Goal: Use online tool/utility: Utilize a website feature to perform a specific function

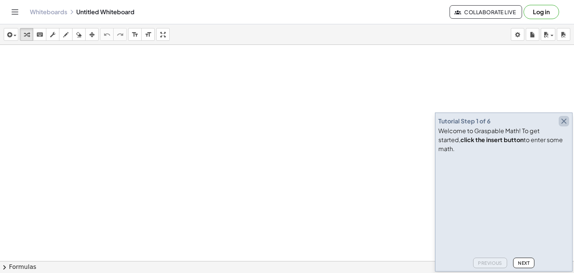
click at [564, 125] on icon "button" at bounding box center [563, 121] width 9 height 9
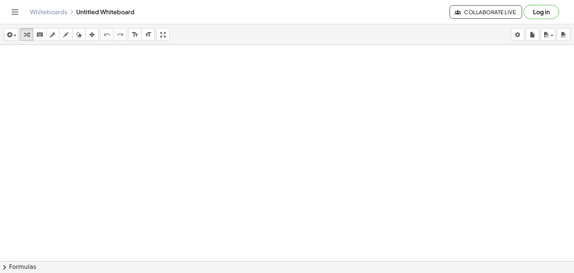
drag, startPoint x: 136, startPoint y: 90, endPoint x: 109, endPoint y: 77, distance: 29.7
click at [109, 77] on div at bounding box center [287, 277] width 574 height 465
click at [65, 35] on icon "button" at bounding box center [65, 34] width 5 height 9
drag, startPoint x: 149, startPoint y: 97, endPoint x: 145, endPoint y: 208, distance: 111.0
click at [145, 208] on div at bounding box center [287, 277] width 574 height 465
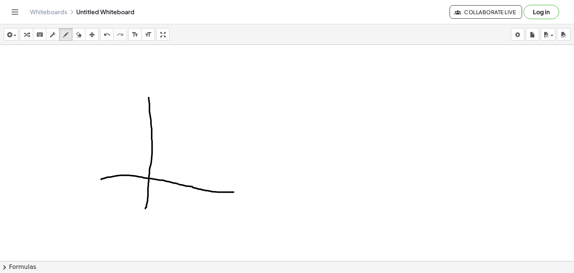
drag, startPoint x: 101, startPoint y: 179, endPoint x: 244, endPoint y: 190, distance: 142.7
click at [244, 190] on div at bounding box center [287, 277] width 574 height 465
drag, startPoint x: 146, startPoint y: 163, endPoint x: 153, endPoint y: 163, distance: 7.1
click at [153, 163] on div at bounding box center [287, 277] width 574 height 465
click at [152, 183] on div at bounding box center [287, 277] width 574 height 465
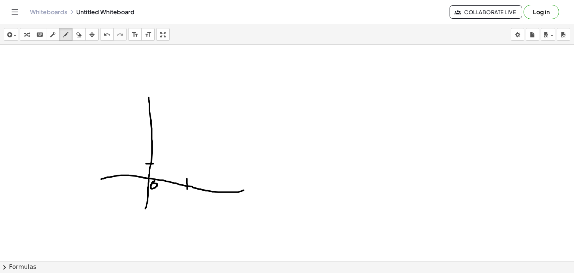
drag, startPoint x: 187, startPoint y: 178, endPoint x: 187, endPoint y: 190, distance: 12.0
click at [187, 190] on div at bounding box center [287, 277] width 574 height 465
drag, startPoint x: 186, startPoint y: 195, endPoint x: 191, endPoint y: 202, distance: 9.2
click at [191, 202] on div at bounding box center [287, 277] width 574 height 465
drag, startPoint x: 144, startPoint y: 114, endPoint x: 152, endPoint y: 112, distance: 8.4
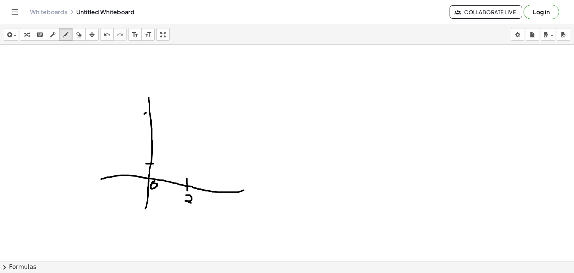
click at [152, 112] on div at bounding box center [287, 277] width 574 height 465
drag, startPoint x: 139, startPoint y: 107, endPoint x: 137, endPoint y: 123, distance: 15.8
click at [137, 123] on div at bounding box center [287, 277] width 574 height 465
click at [195, 109] on div at bounding box center [287, 277] width 574 height 465
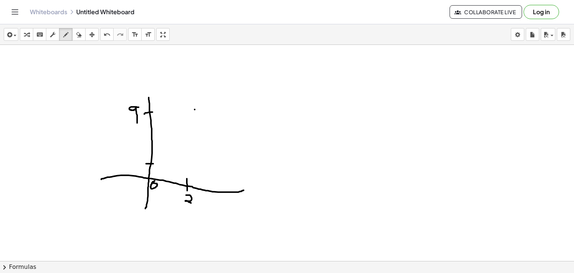
click at [195, 109] on div at bounding box center [287, 277] width 574 height 465
drag, startPoint x: 108, startPoint y: 170, endPoint x: 209, endPoint y: 96, distance: 125.1
click at [209, 96] on div at bounding box center [287, 277] width 574 height 465
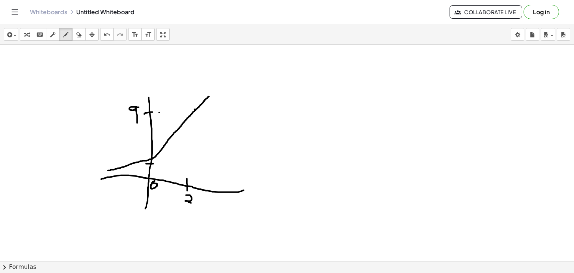
drag, startPoint x: 159, startPoint y: 112, endPoint x: 166, endPoint y: 111, distance: 6.9
click at [166, 111] on div at bounding box center [287, 277] width 574 height 465
drag, startPoint x: 193, startPoint y: 125, endPoint x: 193, endPoint y: 132, distance: 7.1
click at [193, 132] on div at bounding box center [287, 277] width 574 height 465
drag, startPoint x: 191, startPoint y: 154, endPoint x: 191, endPoint y: 165, distance: 11.2
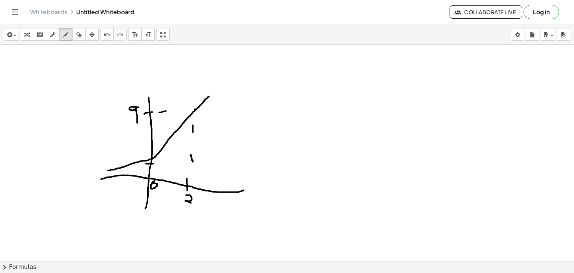
click at [191, 165] on div at bounding box center [287, 277] width 574 height 465
click at [142, 168] on div at bounding box center [287, 277] width 574 height 465
drag, startPoint x: 294, startPoint y: 92, endPoint x: 302, endPoint y: 92, distance: 7.8
click at [302, 92] on div at bounding box center [287, 277] width 574 height 465
drag, startPoint x: 314, startPoint y: 74, endPoint x: 310, endPoint y: 90, distance: 16.9
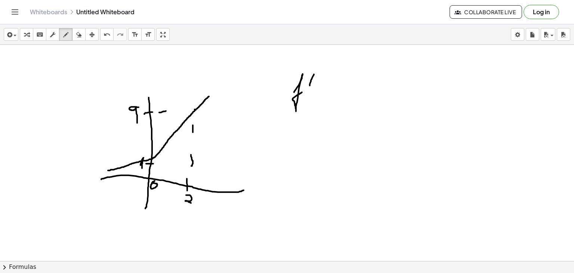
click at [310, 90] on div at bounding box center [287, 277] width 574 height 465
drag, startPoint x: 315, startPoint y: 87, endPoint x: 317, endPoint y: 79, distance: 8.1
click at [317, 79] on div at bounding box center [287, 277] width 574 height 465
drag, startPoint x: 329, startPoint y: 80, endPoint x: 333, endPoint y: 88, distance: 9.0
click at [333, 88] on div at bounding box center [287, 277] width 574 height 465
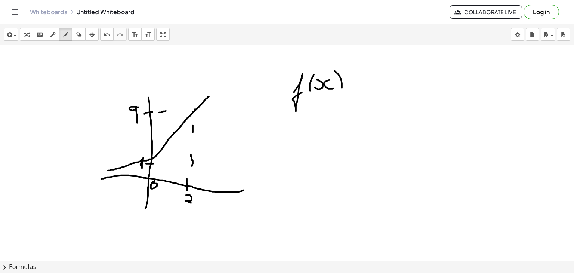
drag, startPoint x: 334, startPoint y: 71, endPoint x: 340, endPoint y: 94, distance: 24.2
click at [340, 94] on div at bounding box center [287, 277] width 574 height 465
drag, startPoint x: 349, startPoint y: 90, endPoint x: 357, endPoint y: 90, distance: 7.9
click at [357, 90] on div at bounding box center [287, 277] width 574 height 465
drag, startPoint x: 345, startPoint y: 83, endPoint x: 351, endPoint y: 83, distance: 5.6
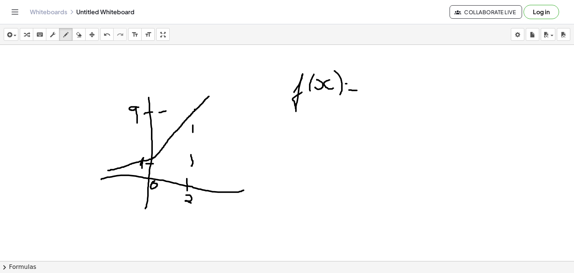
click at [351, 83] on div at bounding box center [287, 277] width 574 height 465
drag, startPoint x: 366, startPoint y: 75, endPoint x: 366, endPoint y: 90, distance: 15.3
click at [366, 90] on div at bounding box center [287, 277] width 574 height 465
drag, startPoint x: 366, startPoint y: 85, endPoint x: 365, endPoint y: 92, distance: 6.8
click at [365, 92] on div at bounding box center [287, 277] width 574 height 465
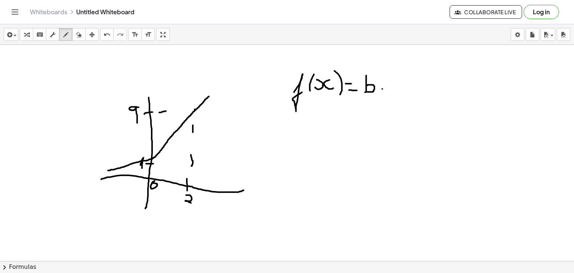
click at [382, 89] on div at bounding box center [287, 277] width 574 height 465
drag, startPoint x: 391, startPoint y: 86, endPoint x: 398, endPoint y: 87, distance: 6.8
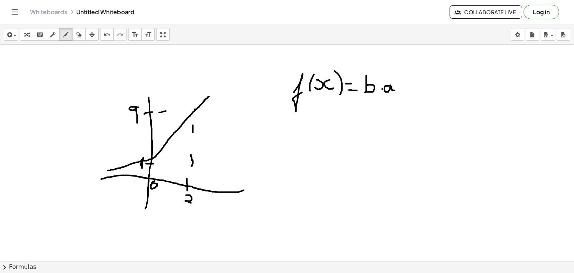
click at [398, 87] on div at bounding box center [287, 277] width 574 height 465
drag, startPoint x: 398, startPoint y: 77, endPoint x: 399, endPoint y: 72, distance: 5.0
click at [399, 72] on div at bounding box center [287, 277] width 574 height 465
drag, startPoint x: 410, startPoint y: 70, endPoint x: 413, endPoint y: 76, distance: 6.4
click at [413, 76] on div at bounding box center [287, 277] width 574 height 465
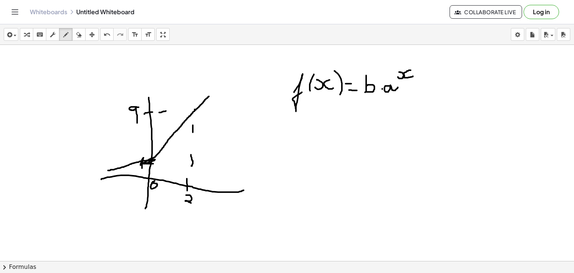
click at [152, 159] on div at bounding box center [287, 277] width 574 height 465
click at [179, 59] on div at bounding box center [287, 277] width 574 height 465
drag, startPoint x: 181, startPoint y: 64, endPoint x: 180, endPoint y: 71, distance: 6.9
click at [180, 71] on div at bounding box center [287, 277] width 574 height 465
drag, startPoint x: 187, startPoint y: 63, endPoint x: 189, endPoint y: 66, distance: 4.3
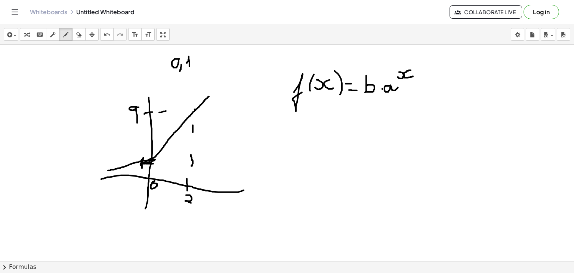
click at [189, 66] on div at bounding box center [287, 277] width 574 height 465
drag, startPoint x: 163, startPoint y: 54, endPoint x: 164, endPoint y: 69, distance: 15.3
click at [164, 69] on div at bounding box center [287, 277] width 574 height 465
drag, startPoint x: 195, startPoint y: 53, endPoint x: 199, endPoint y: 69, distance: 16.8
click at [199, 69] on div at bounding box center [287, 277] width 574 height 465
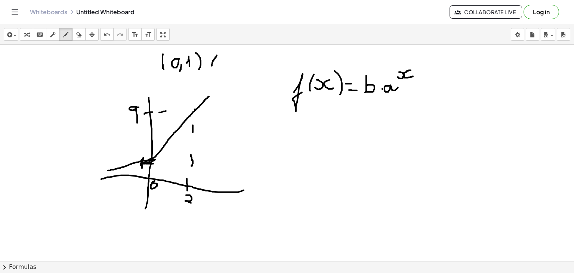
drag, startPoint x: 217, startPoint y: 55, endPoint x: 211, endPoint y: 65, distance: 11.7
click at [211, 65] on div at bounding box center [287, 277] width 574 height 465
drag, startPoint x: 220, startPoint y: 56, endPoint x: 229, endPoint y: 63, distance: 11.0
click at [229, 63] on div at bounding box center [287, 277] width 574 height 465
drag, startPoint x: 234, startPoint y: 63, endPoint x: 230, endPoint y: 69, distance: 7.4
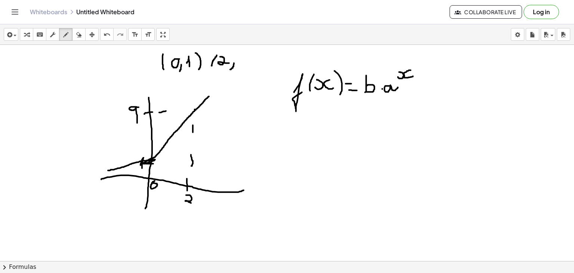
click at [230, 69] on div at bounding box center [287, 277] width 574 height 465
drag, startPoint x: 242, startPoint y: 57, endPoint x: 244, endPoint y: 68, distance: 11.3
click at [244, 68] on div at bounding box center [287, 277] width 574 height 465
drag, startPoint x: 249, startPoint y: 49, endPoint x: 253, endPoint y: 77, distance: 27.8
click at [253, 77] on div at bounding box center [287, 277] width 574 height 465
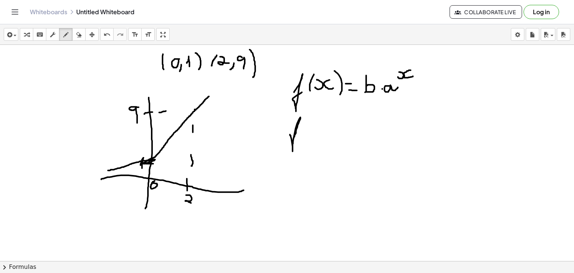
drag, startPoint x: 294, startPoint y: 136, endPoint x: 294, endPoint y: 130, distance: 6.0
click at [294, 130] on div at bounding box center [287, 277] width 574 height 465
drag, startPoint x: 308, startPoint y: 121, endPoint x: 303, endPoint y: 135, distance: 15.0
click at [303, 135] on div at bounding box center [287, 277] width 574 height 465
click at [309, 128] on div at bounding box center [287, 277] width 574 height 465
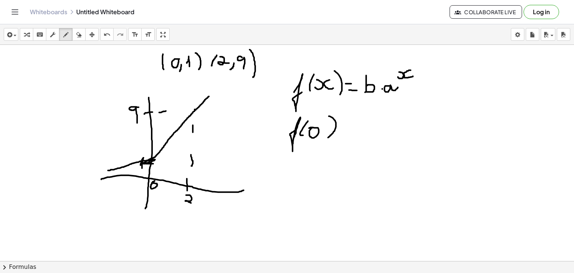
drag, startPoint x: 329, startPoint y: 116, endPoint x: 327, endPoint y: 137, distance: 21.7
click at [327, 137] on div at bounding box center [287, 277] width 574 height 465
drag, startPoint x: 345, startPoint y: 132, endPoint x: 354, endPoint y: 132, distance: 9.0
click at [354, 132] on div at bounding box center [287, 277] width 574 height 465
drag, startPoint x: 344, startPoint y: 125, endPoint x: 354, endPoint y: 124, distance: 9.8
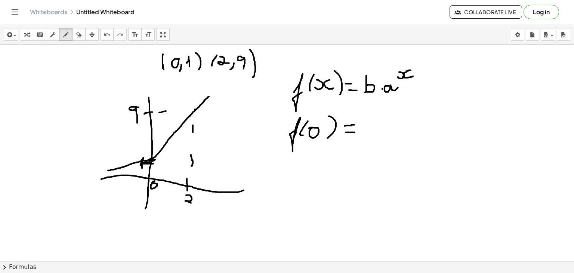
click at [354, 124] on div at bounding box center [287, 277] width 574 height 465
drag, startPoint x: 368, startPoint y: 120, endPoint x: 368, endPoint y: 134, distance: 14.2
click at [368, 134] on div at bounding box center [287, 277] width 574 height 465
drag, startPoint x: 366, startPoint y: 127, endPoint x: 365, endPoint y: 135, distance: 7.7
click at [365, 135] on div at bounding box center [287, 277] width 574 height 465
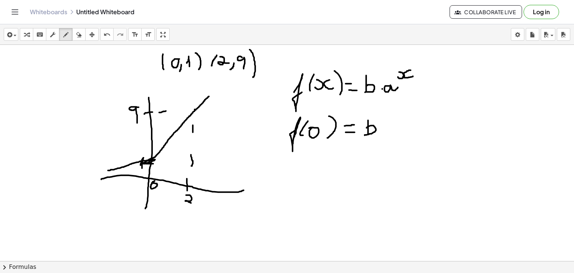
click at [382, 132] on div at bounding box center [287, 277] width 574 height 465
click at [390, 131] on div at bounding box center [287, 277] width 574 height 465
drag, startPoint x: 308, startPoint y: 168, endPoint x: 310, endPoint y: 172, distance: 4.0
click at [310, 172] on div at bounding box center [287, 277] width 574 height 465
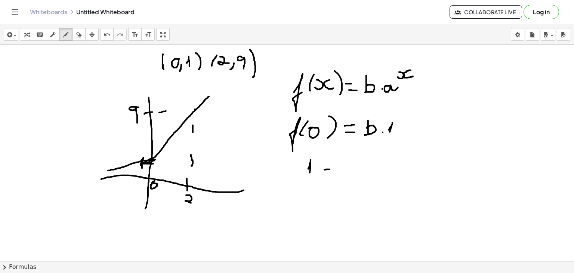
drag, startPoint x: 324, startPoint y: 169, endPoint x: 329, endPoint y: 169, distance: 5.2
click at [329, 169] on div at bounding box center [287, 277] width 574 height 465
drag, startPoint x: 324, startPoint y: 165, endPoint x: 332, endPoint y: 162, distance: 8.7
click at [332, 162] on div at bounding box center [287, 277] width 574 height 465
click at [337, 156] on div at bounding box center [287, 277] width 574 height 465
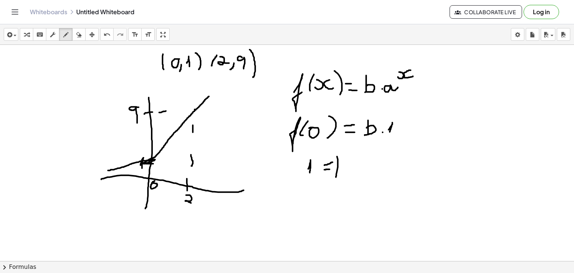
drag, startPoint x: 337, startPoint y: 156, endPoint x: 336, endPoint y: 177, distance: 20.9
click at [336, 177] on div at bounding box center [287, 277] width 574 height 465
drag, startPoint x: 337, startPoint y: 167, endPoint x: 335, endPoint y: 176, distance: 8.5
click at [335, 176] on div at bounding box center [287, 277] width 574 height 465
drag, startPoint x: 289, startPoint y: 213, endPoint x: 293, endPoint y: 207, distance: 7.3
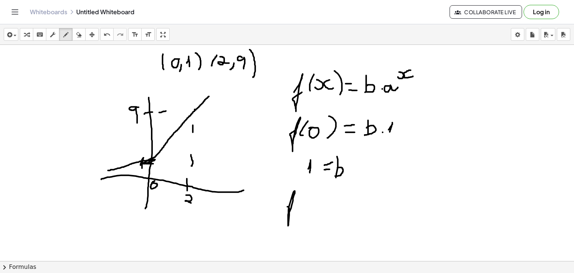
click at [293, 207] on div at bounding box center [287, 277] width 574 height 465
drag, startPoint x: 304, startPoint y: 194, endPoint x: 297, endPoint y: 210, distance: 16.6
click at [297, 210] on div at bounding box center [287, 277] width 574 height 465
click at [306, 202] on div at bounding box center [287, 277] width 574 height 465
drag, startPoint x: 306, startPoint y: 202, endPoint x: 311, endPoint y: 210, distance: 8.9
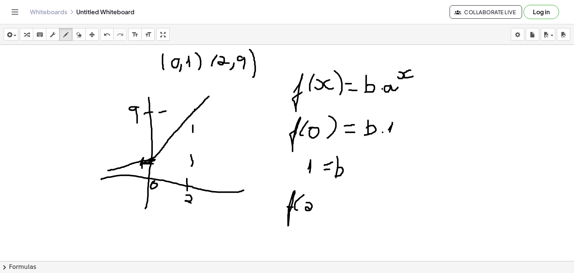
click at [311, 210] on div at bounding box center [287, 277] width 574 height 465
drag, startPoint x: 315, startPoint y: 189, endPoint x: 319, endPoint y: 208, distance: 19.0
click at [319, 208] on div at bounding box center [287, 277] width 574 height 465
drag, startPoint x: 327, startPoint y: 205, endPoint x: 334, endPoint y: 205, distance: 6.3
click at [334, 205] on div at bounding box center [287, 277] width 574 height 465
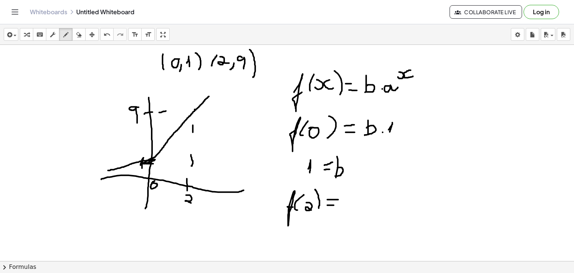
drag, startPoint x: 327, startPoint y: 199, endPoint x: 338, endPoint y: 199, distance: 10.8
click at [338, 199] on div at bounding box center [287, 277] width 574 height 465
drag, startPoint x: 344, startPoint y: 199, endPoint x: 346, endPoint y: 206, distance: 7.3
click at [346, 206] on div at bounding box center [287, 277] width 574 height 465
click at [354, 201] on div at bounding box center [287, 277] width 574 height 465
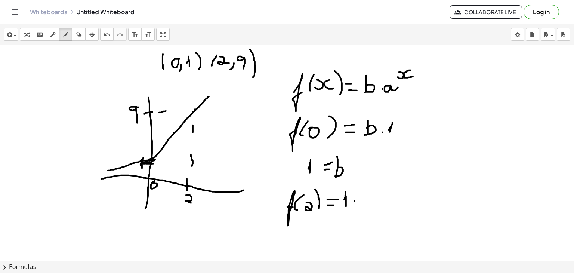
click at [354, 201] on div at bounding box center [287, 277] width 574 height 465
drag, startPoint x: 367, startPoint y: 198, endPoint x: 371, endPoint y: 202, distance: 5.6
click at [371, 202] on div at bounding box center [287, 277] width 574 height 465
drag, startPoint x: 371, startPoint y: 183, endPoint x: 379, endPoint y: 192, distance: 11.9
click at [379, 192] on div at bounding box center [287, 277] width 574 height 465
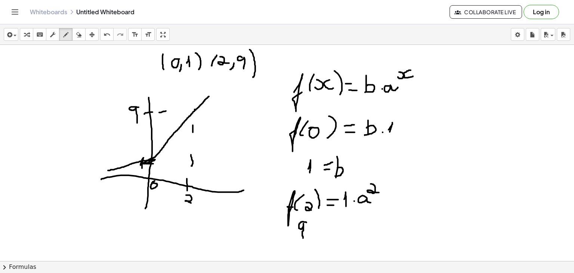
drag, startPoint x: 306, startPoint y: 222, endPoint x: 303, endPoint y: 238, distance: 16.4
click at [303, 238] on div at bounding box center [287, 277] width 574 height 465
drag, startPoint x: 321, startPoint y: 227, endPoint x: 328, endPoint y: 227, distance: 6.3
click at [328, 227] on div at bounding box center [287, 277] width 574 height 465
drag, startPoint x: 320, startPoint y: 221, endPoint x: 330, endPoint y: 221, distance: 9.7
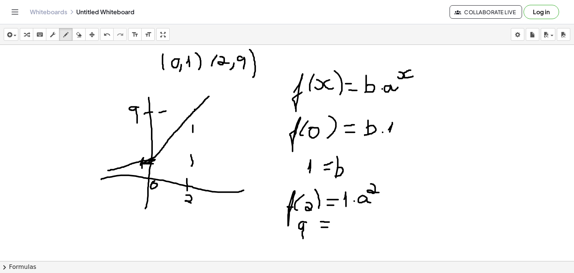
click at [330, 221] on div at bounding box center [287, 277] width 574 height 465
drag, startPoint x: 342, startPoint y: 221, endPoint x: 347, endPoint y: 226, distance: 6.4
click at [347, 226] on div at bounding box center [287, 277] width 574 height 465
drag, startPoint x: 347, startPoint y: 209, endPoint x: 356, endPoint y: 216, distance: 10.4
click at [356, 216] on div at bounding box center [287, 277] width 574 height 465
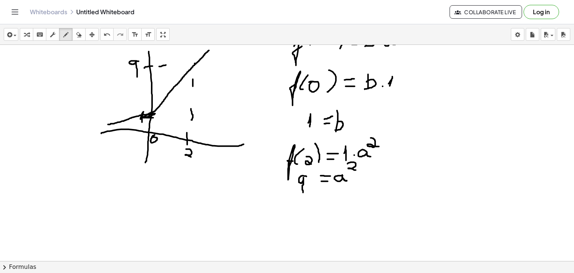
scroll to position [46, 0]
drag, startPoint x: 304, startPoint y: 199, endPoint x: 303, endPoint y: 210, distance: 11.3
click at [303, 210] on div at bounding box center [287, 231] width 574 height 465
drag, startPoint x: 311, startPoint y: 190, endPoint x: 315, endPoint y: 196, distance: 7.2
click at [315, 196] on div at bounding box center [287, 231] width 574 height 465
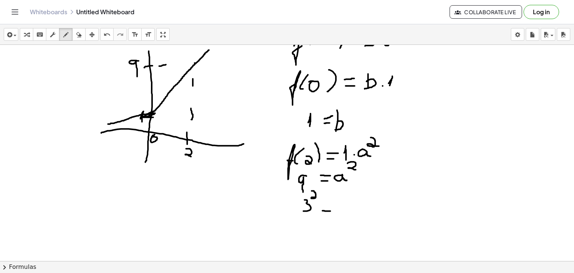
drag, startPoint x: 322, startPoint y: 210, endPoint x: 331, endPoint y: 210, distance: 9.0
click at [331, 210] on div at bounding box center [287, 231] width 574 height 465
drag, startPoint x: 323, startPoint y: 203, endPoint x: 331, endPoint y: 203, distance: 7.1
click at [331, 203] on div at bounding box center [287, 231] width 574 height 465
click at [338, 202] on div at bounding box center [287, 231] width 574 height 465
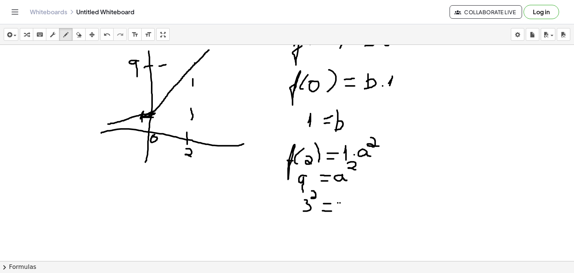
click at [340, 202] on div at bounding box center [287, 231] width 574 height 465
drag, startPoint x: 340, startPoint y: 202, endPoint x: 348, endPoint y: 206, distance: 8.9
click at [348, 206] on div at bounding box center [287, 231] width 574 height 465
drag, startPoint x: 348, startPoint y: 188, endPoint x: 348, endPoint y: 196, distance: 8.2
click at [348, 196] on div at bounding box center [287, 231] width 574 height 465
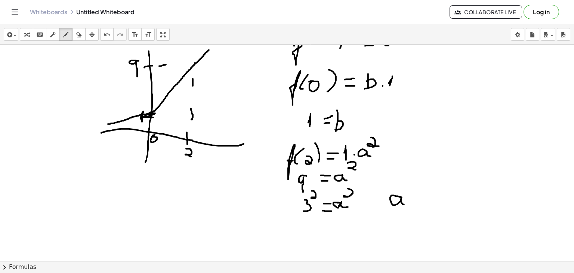
drag, startPoint x: 402, startPoint y: 196, endPoint x: 408, endPoint y: 202, distance: 8.7
click at [408, 202] on div at bounding box center [287, 231] width 574 height 465
drag, startPoint x: 418, startPoint y: 202, endPoint x: 426, endPoint y: 202, distance: 8.6
click at [426, 202] on div at bounding box center [287, 231] width 574 height 465
drag, startPoint x: 416, startPoint y: 197, endPoint x: 426, endPoint y: 194, distance: 10.5
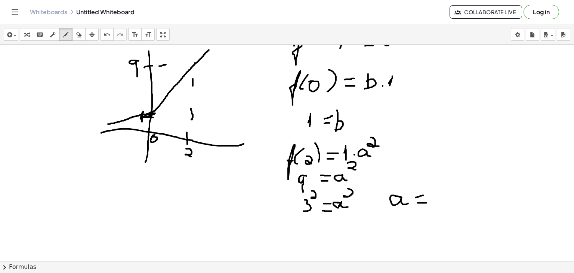
click at [426, 194] on div at bounding box center [287, 231] width 574 height 465
drag, startPoint x: 436, startPoint y: 190, endPoint x: 441, endPoint y: 195, distance: 6.9
click at [441, 195] on div at bounding box center [287, 231] width 574 height 465
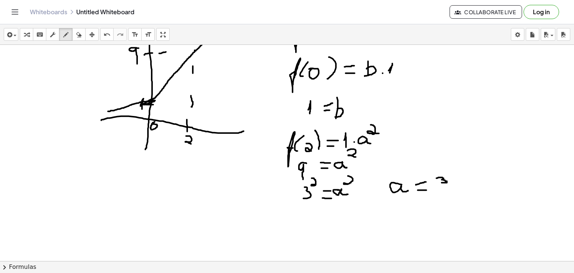
scroll to position [61, 0]
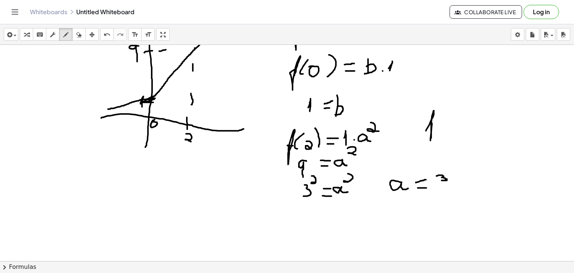
drag, startPoint x: 426, startPoint y: 130, endPoint x: 431, endPoint y: 122, distance: 9.9
click at [431, 122] on div at bounding box center [287, 216] width 574 height 465
drag, startPoint x: 439, startPoint y: 111, endPoint x: 440, endPoint y: 121, distance: 10.1
click at [440, 121] on div at bounding box center [287, 216] width 574 height 465
click at [447, 120] on div at bounding box center [287, 216] width 574 height 465
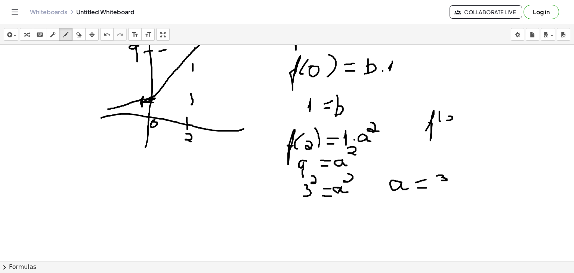
drag, startPoint x: 447, startPoint y: 120, endPoint x: 448, endPoint y: 116, distance: 4.4
click at [448, 116] on div at bounding box center [287, 216] width 574 height 465
drag, startPoint x: 457, startPoint y: 114, endPoint x: 458, endPoint y: 118, distance: 4.4
click at [458, 118] on div at bounding box center [287, 216] width 574 height 465
drag, startPoint x: 458, startPoint y: 106, endPoint x: 461, endPoint y: 122, distance: 15.8
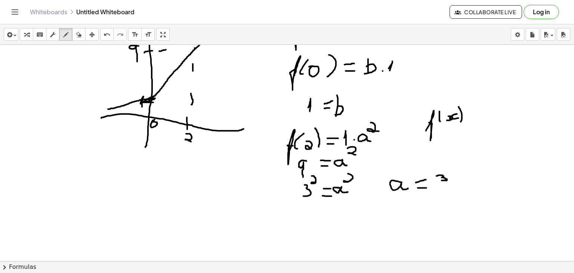
click at [461, 122] on div at bounding box center [287, 216] width 574 height 465
drag, startPoint x: 466, startPoint y: 118, endPoint x: 478, endPoint y: 117, distance: 12.0
click at [478, 117] on div at bounding box center [287, 216] width 574 height 465
drag, startPoint x: 466, startPoint y: 112, endPoint x: 475, endPoint y: 112, distance: 8.6
click at [475, 112] on div at bounding box center [287, 216] width 574 height 465
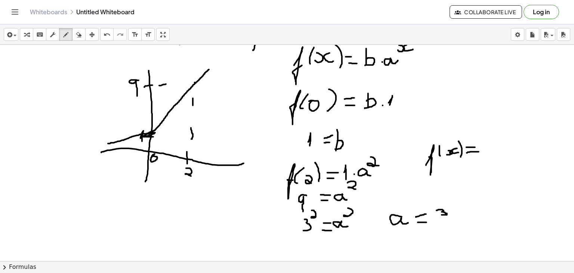
scroll to position [27, 0]
drag, startPoint x: 490, startPoint y: 140, endPoint x: 487, endPoint y: 156, distance: 15.5
click at [487, 156] on div at bounding box center [287, 250] width 574 height 465
drag, startPoint x: 507, startPoint y: 140, endPoint x: 505, endPoint y: 130, distance: 9.7
click at [505, 130] on div at bounding box center [287, 250] width 574 height 465
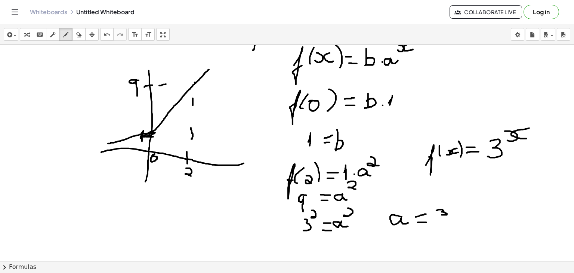
drag, startPoint x: 529, startPoint y: 127, endPoint x: 529, endPoint y: 137, distance: 10.1
click at [529, 137] on div at bounding box center [287, 250] width 574 height 465
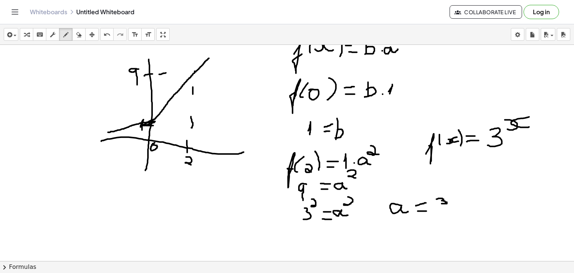
scroll to position [30, 0]
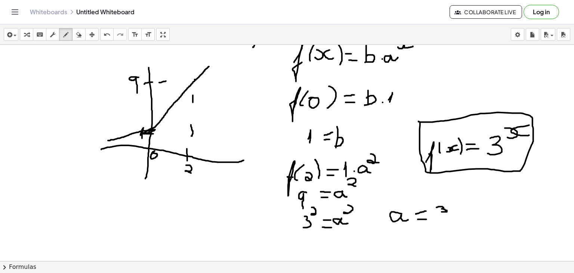
drag, startPoint x: 420, startPoint y: 122, endPoint x: 415, endPoint y: 121, distance: 4.7
click at [415, 121] on div at bounding box center [287, 247] width 574 height 465
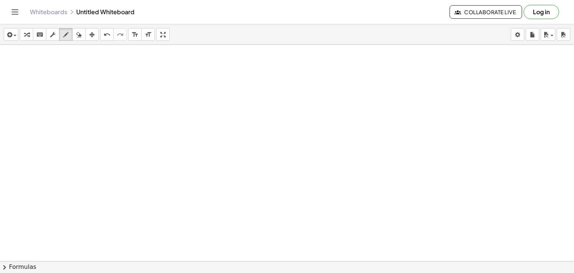
scroll to position [215, 0]
drag, startPoint x: 134, startPoint y: 56, endPoint x: 123, endPoint y: 75, distance: 21.9
click at [123, 75] on div at bounding box center [287, 62] width 574 height 465
click at [137, 65] on div at bounding box center [287, 62] width 574 height 465
drag, startPoint x: 145, startPoint y: 67, endPoint x: 143, endPoint y: 77, distance: 10.6
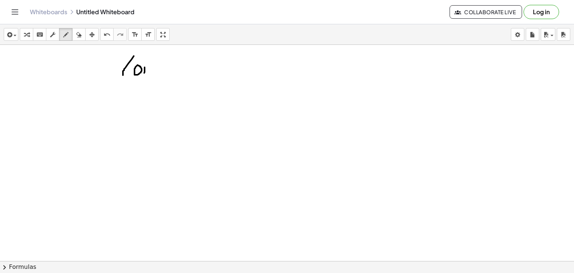
click at [143, 77] on div at bounding box center [287, 62] width 574 height 465
drag, startPoint x: 148, startPoint y: 61, endPoint x: 149, endPoint y: 74, distance: 13.1
click at [149, 74] on div at bounding box center [287, 62] width 574 height 465
drag, startPoint x: 156, startPoint y: 54, endPoint x: 159, endPoint y: 70, distance: 16.6
click at [159, 70] on div at bounding box center [287, 62] width 574 height 465
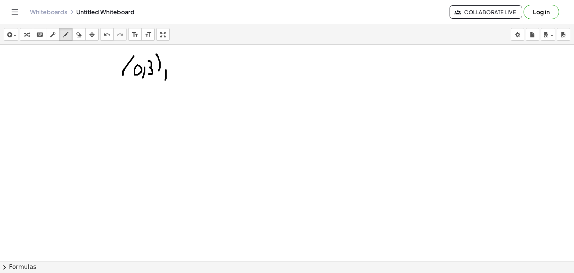
drag, startPoint x: 166, startPoint y: 69, endPoint x: 165, endPoint y: 82, distance: 12.4
click at [165, 82] on div at bounding box center [287, 62] width 574 height 465
drag, startPoint x: 178, startPoint y: 55, endPoint x: 176, endPoint y: 71, distance: 16.5
click at [176, 71] on div at bounding box center [287, 62] width 574 height 465
drag, startPoint x: 183, startPoint y: 59, endPoint x: 187, endPoint y: 63, distance: 6.1
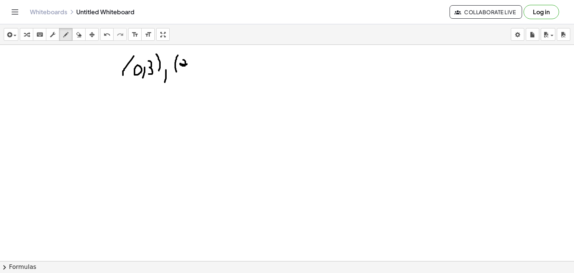
click at [187, 63] on div at bounding box center [287, 62] width 574 height 465
drag, startPoint x: 190, startPoint y: 66, endPoint x: 188, endPoint y: 76, distance: 10.3
click at [188, 76] on div at bounding box center [287, 62] width 574 height 465
click at [198, 71] on div at bounding box center [287, 62] width 574 height 465
drag, startPoint x: 204, startPoint y: 59, endPoint x: 210, endPoint y: 68, distance: 11.3
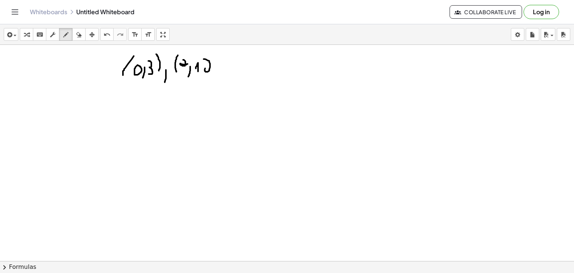
click at [210, 68] on div at bounding box center [287, 62] width 574 height 465
drag, startPoint x: 218, startPoint y: 53, endPoint x: 218, endPoint y: 75, distance: 22.0
click at [218, 75] on div at bounding box center [287, 62] width 574 height 465
drag, startPoint x: 269, startPoint y: 69, endPoint x: 273, endPoint y: 66, distance: 6.1
click at [273, 66] on div at bounding box center [287, 62] width 574 height 465
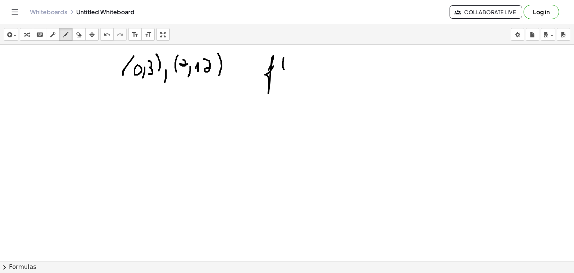
drag, startPoint x: 283, startPoint y: 57, endPoint x: 285, endPoint y: 69, distance: 12.4
click at [285, 69] on div at bounding box center [287, 62] width 574 height 465
drag, startPoint x: 289, startPoint y: 67, endPoint x: 290, endPoint y: 62, distance: 5.7
click at [290, 62] on div at bounding box center [287, 62] width 574 height 465
drag, startPoint x: 301, startPoint y: 58, endPoint x: 301, endPoint y: 64, distance: 6.0
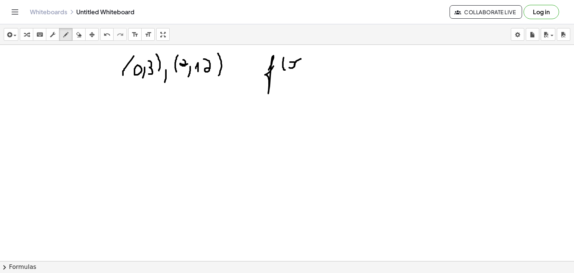
click at [301, 64] on div at bounding box center [287, 62] width 574 height 465
drag, startPoint x: 304, startPoint y: 52, endPoint x: 308, endPoint y: 69, distance: 17.3
click at [308, 69] on div at bounding box center [287, 62] width 574 height 465
drag, startPoint x: 316, startPoint y: 66, endPoint x: 324, endPoint y: 65, distance: 8.4
click at [324, 65] on div at bounding box center [287, 62] width 574 height 465
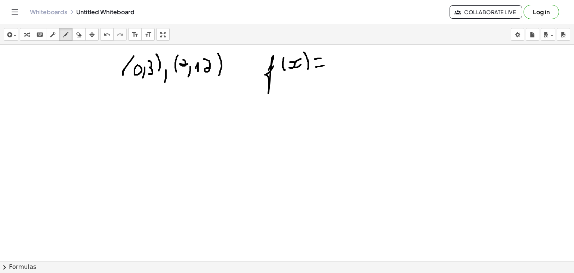
drag, startPoint x: 314, startPoint y: 59, endPoint x: 322, endPoint y: 58, distance: 7.5
click at [322, 58] on div at bounding box center [287, 62] width 574 height 465
drag, startPoint x: 333, startPoint y: 52, endPoint x: 335, endPoint y: 67, distance: 15.4
click at [335, 67] on div at bounding box center [287, 62] width 574 height 465
drag, startPoint x: 332, startPoint y: 62, endPoint x: 335, endPoint y: 65, distance: 4.5
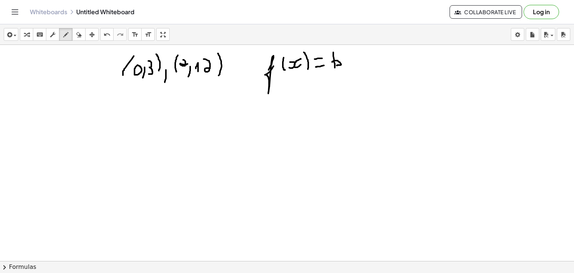
click at [335, 65] on div at bounding box center [287, 62] width 574 height 465
click at [342, 62] on div at bounding box center [287, 62] width 574 height 465
drag, startPoint x: 342, startPoint y: 62, endPoint x: 354, endPoint y: 57, distance: 12.9
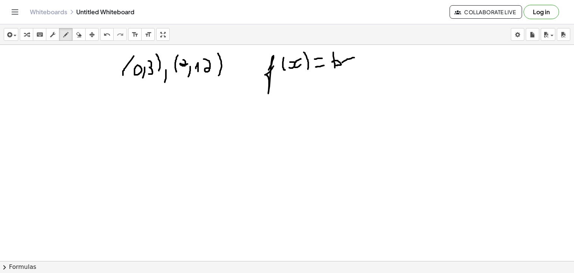
click at [354, 57] on div at bounding box center [287, 62] width 574 height 465
drag, startPoint x: 354, startPoint y: 57, endPoint x: 360, endPoint y: 64, distance: 9.2
click at [360, 64] on div at bounding box center [287, 62] width 574 height 465
click at [80, 36] on icon "button" at bounding box center [78, 34] width 5 height 9
click at [361, 62] on div at bounding box center [287, 62] width 574 height 465
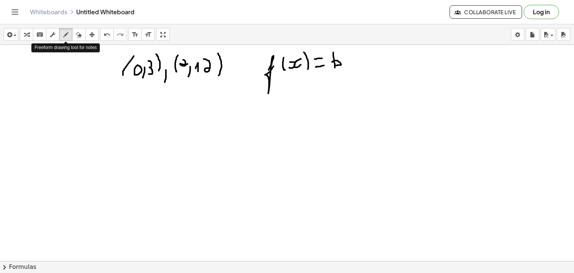
drag, startPoint x: 65, startPoint y: 33, endPoint x: 190, endPoint y: 37, distance: 125.6
click at [190, 37] on div "insert select one: Math Expression Function Text Youtube Video Graphing Geometr…" at bounding box center [287, 34] width 574 height 21
click at [347, 66] on div at bounding box center [287, 62] width 574 height 465
drag, startPoint x: 359, startPoint y: 62, endPoint x: 368, endPoint y: 66, distance: 10.2
click at [368, 66] on div at bounding box center [287, 62] width 574 height 465
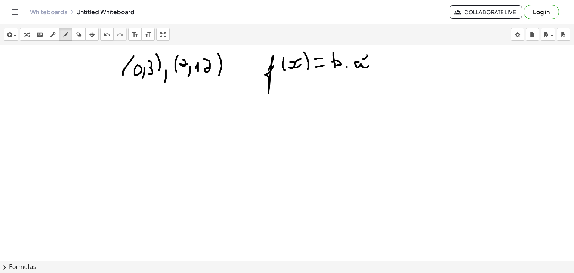
drag, startPoint x: 363, startPoint y: 59, endPoint x: 362, endPoint y: 53, distance: 5.7
click at [362, 53] on div at bounding box center [287, 62] width 574 height 465
drag, startPoint x: 373, startPoint y: 53, endPoint x: 374, endPoint y: 59, distance: 5.7
click at [374, 59] on div at bounding box center [287, 62] width 574 height 465
click at [291, 84] on div at bounding box center [287, 62] width 574 height 465
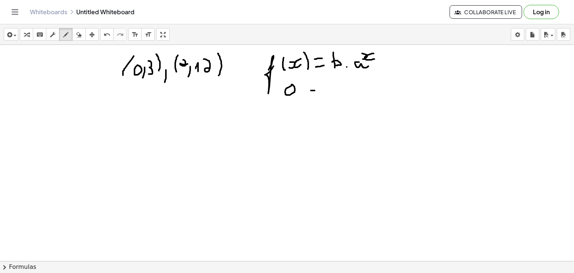
drag, startPoint x: 311, startPoint y: 90, endPoint x: 319, endPoint y: 89, distance: 8.3
click at [319, 89] on div at bounding box center [287, 62] width 574 height 465
drag, startPoint x: 313, startPoint y: 83, endPoint x: 320, endPoint y: 81, distance: 7.0
click at [320, 81] on div at bounding box center [287, 62] width 574 height 465
drag, startPoint x: 331, startPoint y: 80, endPoint x: 331, endPoint y: 90, distance: 10.1
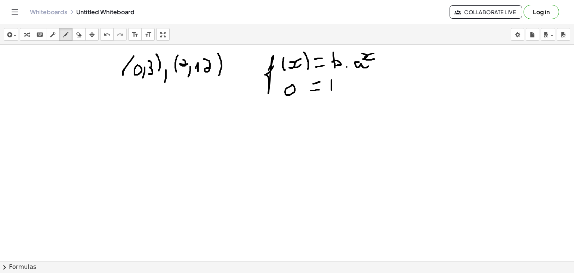
click at [331, 90] on div at bounding box center [287, 62] width 574 height 465
drag, startPoint x: 331, startPoint y: 86, endPoint x: 329, endPoint y: 92, distance: 7.0
click at [329, 92] on div at bounding box center [287, 62] width 574 height 465
click at [350, 87] on div at bounding box center [287, 62] width 574 height 465
drag, startPoint x: 287, startPoint y: 103, endPoint x: 288, endPoint y: 116, distance: 12.7
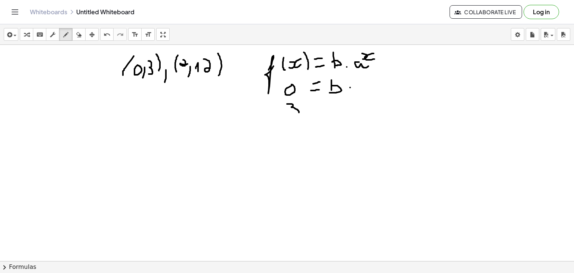
click at [288, 116] on div at bounding box center [287, 62] width 574 height 465
drag, startPoint x: 309, startPoint y: 114, endPoint x: 315, endPoint y: 114, distance: 6.0
click at [315, 114] on div at bounding box center [287, 62] width 574 height 465
drag, startPoint x: 306, startPoint y: 108, endPoint x: 316, endPoint y: 106, distance: 10.3
click at [316, 106] on div at bounding box center [287, 62] width 574 height 465
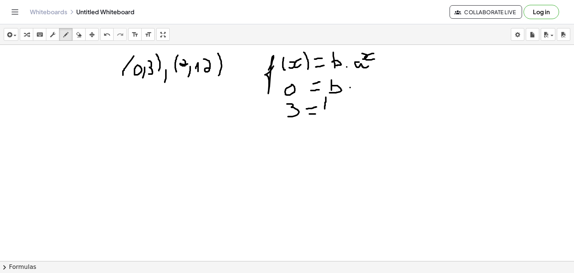
drag, startPoint x: 326, startPoint y: 97, endPoint x: 325, endPoint y: 112, distance: 15.4
click at [325, 112] on div at bounding box center [287, 62] width 574 height 465
drag, startPoint x: 326, startPoint y: 104, endPoint x: 325, endPoint y: 112, distance: 8.6
click at [325, 112] on div at bounding box center [287, 62] width 574 height 465
click at [252, 148] on div at bounding box center [287, 62] width 574 height 465
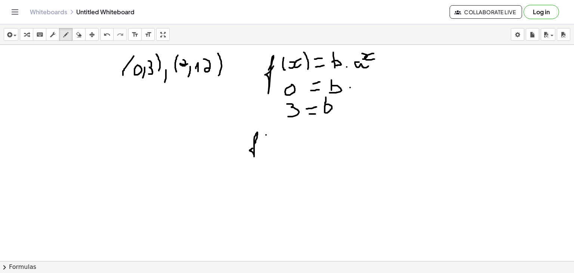
click at [266, 134] on div at bounding box center [287, 62] width 574 height 465
drag, startPoint x: 266, startPoint y: 134, endPoint x: 261, endPoint y: 149, distance: 15.2
click at [261, 149] on div at bounding box center [287, 62] width 574 height 465
drag, startPoint x: 268, startPoint y: 137, endPoint x: 274, endPoint y: 145, distance: 9.6
click at [274, 145] on div at bounding box center [287, 62] width 574 height 465
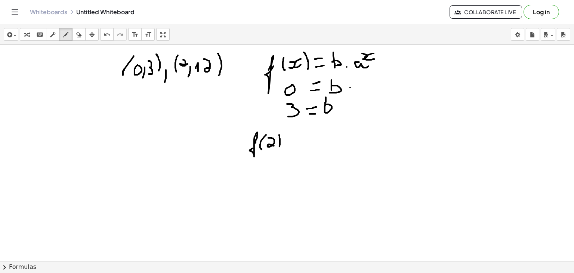
drag, startPoint x: 279, startPoint y: 134, endPoint x: 278, endPoint y: 148, distance: 13.8
click at [278, 148] on div at bounding box center [287, 62] width 574 height 465
drag, startPoint x: 283, startPoint y: 146, endPoint x: 289, endPoint y: 146, distance: 6.0
click at [289, 146] on div at bounding box center [287, 62] width 574 height 465
drag, startPoint x: 283, startPoint y: 141, endPoint x: 294, endPoint y: 141, distance: 10.5
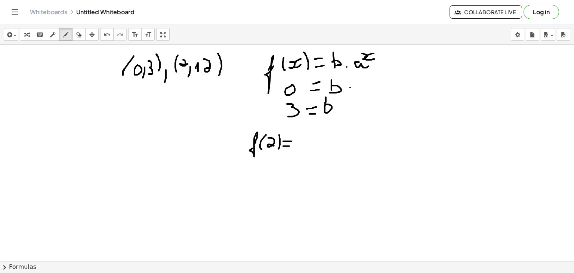
click at [294, 141] on div at bounding box center [287, 62] width 574 height 465
drag, startPoint x: 306, startPoint y: 135, endPoint x: 298, endPoint y: 148, distance: 14.9
click at [298, 148] on div at bounding box center [287, 62] width 574 height 465
click at [319, 147] on div at bounding box center [287, 62] width 574 height 465
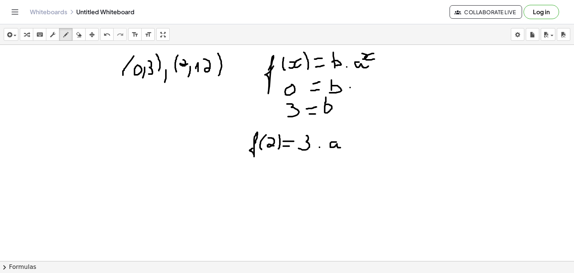
drag, startPoint x: 336, startPoint y: 142, endPoint x: 341, endPoint y: 147, distance: 7.2
click at [341, 147] on div at bounding box center [287, 62] width 574 height 465
drag, startPoint x: 345, startPoint y: 128, endPoint x: 351, endPoint y: 137, distance: 10.9
click at [351, 137] on div at bounding box center [287, 62] width 574 height 465
drag, startPoint x: 258, startPoint y: 171, endPoint x: 259, endPoint y: 178, distance: 7.1
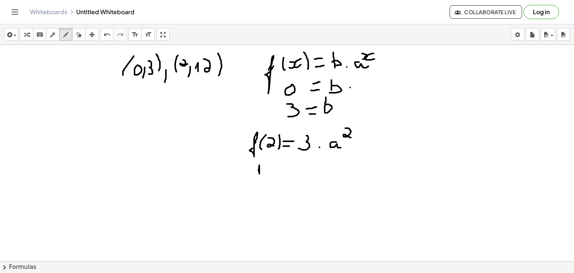
click at [259, 178] on div at bounding box center [287, 62] width 574 height 465
drag, startPoint x: 265, startPoint y: 169, endPoint x: 267, endPoint y: 176, distance: 7.6
click at [267, 176] on div at bounding box center [287, 62] width 574 height 465
click at [280, 174] on div at bounding box center [287, 62] width 574 height 465
drag, startPoint x: 280, startPoint y: 174, endPoint x: 285, endPoint y: 174, distance: 4.1
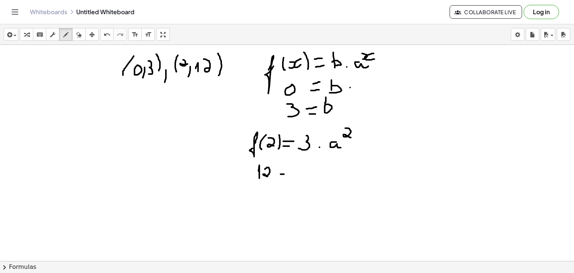
click at [285, 174] on div at bounding box center [287, 62] width 574 height 465
drag, startPoint x: 280, startPoint y: 169, endPoint x: 286, endPoint y: 169, distance: 5.6
click at [286, 169] on div at bounding box center [287, 62] width 574 height 465
drag, startPoint x: 294, startPoint y: 166, endPoint x: 296, endPoint y: 174, distance: 8.0
click at [296, 174] on div at bounding box center [287, 62] width 574 height 465
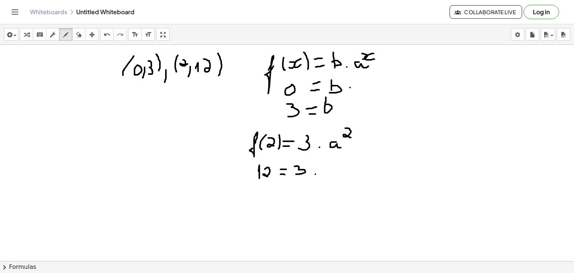
click at [315, 174] on div at bounding box center [287, 62] width 574 height 465
drag, startPoint x: 315, startPoint y: 174, endPoint x: 336, endPoint y: 167, distance: 21.5
click at [336, 167] on div at bounding box center [287, 62] width 574 height 465
click at [80, 36] on icon "button" at bounding box center [78, 34] width 5 height 9
drag, startPoint x: 333, startPoint y: 173, endPoint x: 327, endPoint y: 174, distance: 5.6
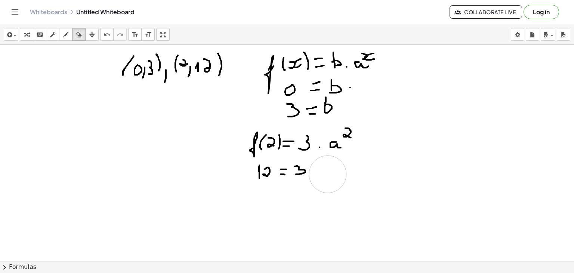
click at [327, 174] on div at bounding box center [287, 62] width 574 height 465
drag, startPoint x: 67, startPoint y: 30, endPoint x: 286, endPoint y: 119, distance: 236.1
click at [286, 119] on div "insert select one: Math Expression Function Text Youtube Video Graphing Geometr…" at bounding box center [287, 148] width 574 height 248
click at [311, 169] on div at bounding box center [287, 62] width 574 height 465
drag, startPoint x: 324, startPoint y: 167, endPoint x: 331, endPoint y: 174, distance: 9.8
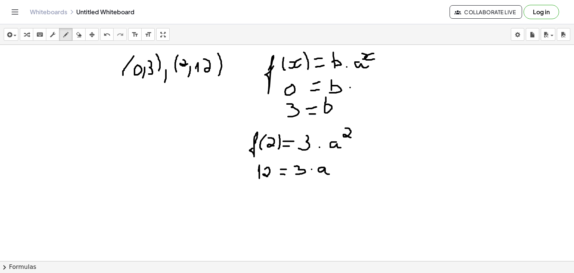
click at [331, 174] on div at bounding box center [287, 62] width 574 height 465
drag, startPoint x: 329, startPoint y: 155, endPoint x: 335, endPoint y: 164, distance: 10.1
click at [335, 164] on div at bounding box center [287, 62] width 574 height 465
drag, startPoint x: 269, startPoint y: 187, endPoint x: 274, endPoint y: 197, distance: 10.5
click at [274, 197] on div at bounding box center [287, 62] width 574 height 465
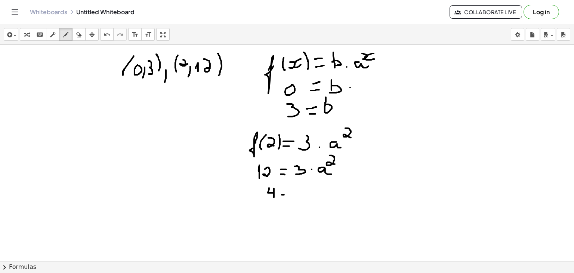
drag, startPoint x: 282, startPoint y: 194, endPoint x: 286, endPoint y: 194, distance: 4.9
click at [286, 194] on div at bounding box center [287, 62] width 574 height 465
drag, startPoint x: 282, startPoint y: 189, endPoint x: 288, endPoint y: 189, distance: 5.2
click at [288, 189] on div at bounding box center [287, 62] width 574 height 465
drag, startPoint x: 304, startPoint y: 189, endPoint x: 307, endPoint y: 194, distance: 6.4
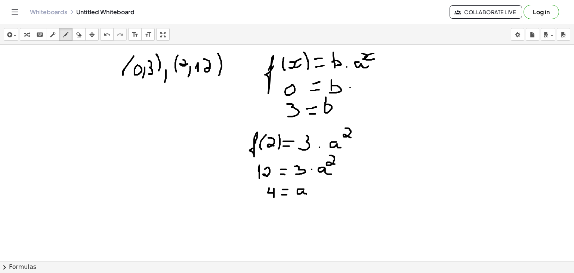
click at [307, 194] on div at bounding box center [287, 62] width 574 height 465
drag, startPoint x: 309, startPoint y: 179, endPoint x: 320, endPoint y: 184, distance: 12.7
click at [320, 184] on div at bounding box center [287, 62] width 574 height 465
drag, startPoint x: 263, startPoint y: 213, endPoint x: 268, endPoint y: 218, distance: 7.7
click at [268, 218] on div at bounding box center [287, 62] width 574 height 465
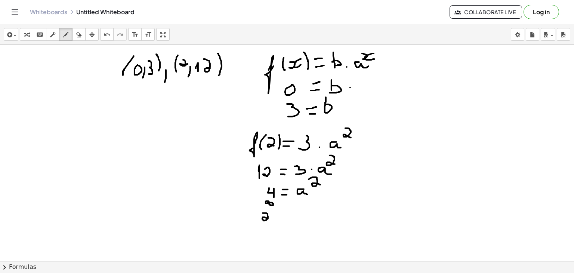
drag, startPoint x: 268, startPoint y: 202, endPoint x: 273, endPoint y: 204, distance: 5.8
click at [273, 204] on div at bounding box center [287, 62] width 574 height 465
drag, startPoint x: 271, startPoint y: 198, endPoint x: 276, endPoint y: 211, distance: 13.9
click at [276, 211] on div at bounding box center [287, 62] width 574 height 465
drag, startPoint x: 285, startPoint y: 219, endPoint x: 290, endPoint y: 219, distance: 4.9
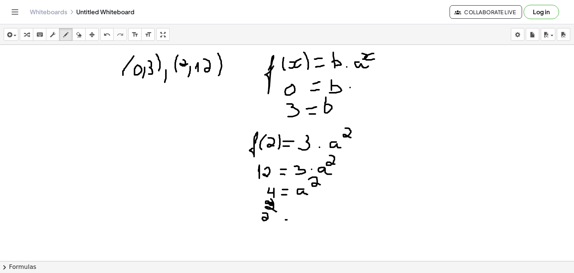
click at [290, 219] on div at bounding box center [287, 62] width 574 height 465
drag, startPoint x: 284, startPoint y: 216, endPoint x: 292, endPoint y: 213, distance: 8.9
click at [292, 213] on div at bounding box center [287, 62] width 574 height 465
drag, startPoint x: 308, startPoint y: 213, endPoint x: 315, endPoint y: 217, distance: 7.9
click at [315, 217] on div at bounding box center [287, 62] width 574 height 465
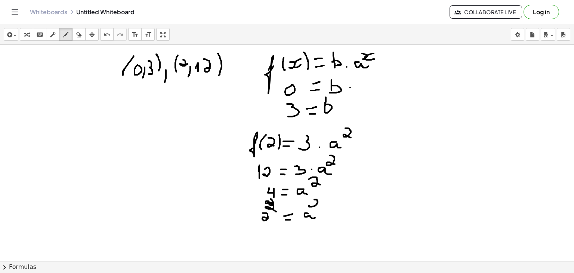
drag, startPoint x: 314, startPoint y: 199, endPoint x: 319, endPoint y: 207, distance: 8.7
click at [319, 207] on div at bounding box center [287, 62] width 574 height 465
click at [416, 78] on div at bounding box center [287, 62] width 574 height 465
drag, startPoint x: 431, startPoint y: 57, endPoint x: 430, endPoint y: 65, distance: 8.4
click at [430, 65] on div at bounding box center [287, 62] width 574 height 465
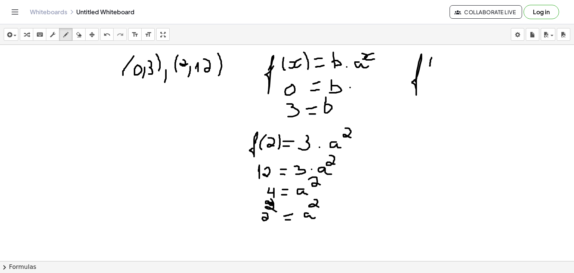
click at [431, 65] on div at bounding box center [287, 62] width 574 height 465
drag, startPoint x: 438, startPoint y: 59, endPoint x: 442, endPoint y: 67, distance: 9.2
click at [442, 67] on div at bounding box center [287, 62] width 574 height 465
drag, startPoint x: 445, startPoint y: 59, endPoint x: 435, endPoint y: 68, distance: 13.7
click at [435, 68] on div at bounding box center [287, 62] width 574 height 465
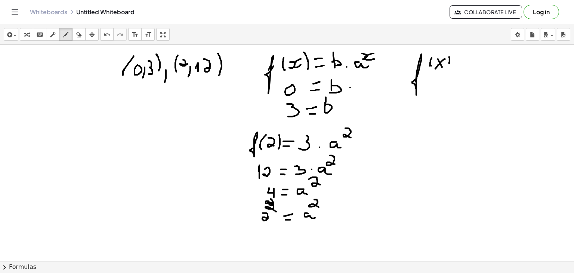
drag, startPoint x: 449, startPoint y: 56, endPoint x: 447, endPoint y: 66, distance: 10.2
click at [447, 66] on div at bounding box center [287, 62] width 574 height 465
drag, startPoint x: 454, startPoint y: 65, endPoint x: 459, endPoint y: 65, distance: 4.9
click at [459, 65] on div at bounding box center [287, 62] width 574 height 465
drag, startPoint x: 456, startPoint y: 59, endPoint x: 463, endPoint y: 59, distance: 7.1
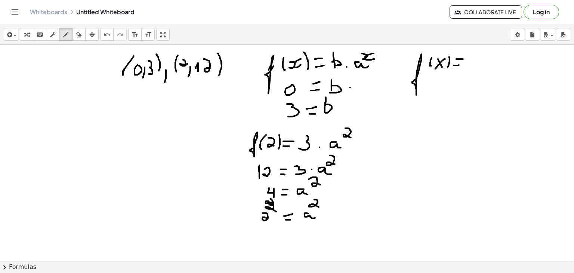
click at [463, 59] on div at bounding box center [287, 62] width 574 height 465
drag, startPoint x: 478, startPoint y: 55, endPoint x: 470, endPoint y: 67, distance: 14.9
click at [470, 67] on div at bounding box center [287, 62] width 574 height 465
click at [489, 66] on div at bounding box center [287, 62] width 574 height 465
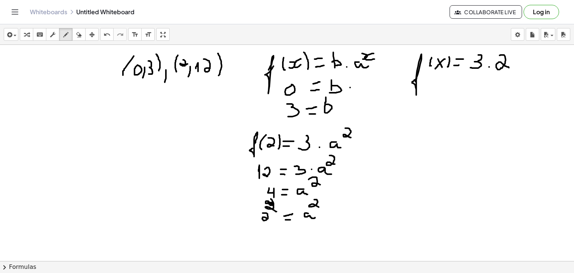
drag, startPoint x: 499, startPoint y: 55, endPoint x: 509, endPoint y: 67, distance: 15.9
click at [509, 67] on div at bounding box center [287, 62] width 574 height 465
drag, startPoint x: 510, startPoint y: 55, endPoint x: 511, endPoint y: 49, distance: 5.8
click at [511, 49] on div at bounding box center [287, 62] width 574 height 465
drag, startPoint x: 523, startPoint y: 47, endPoint x: 521, endPoint y: 51, distance: 4.7
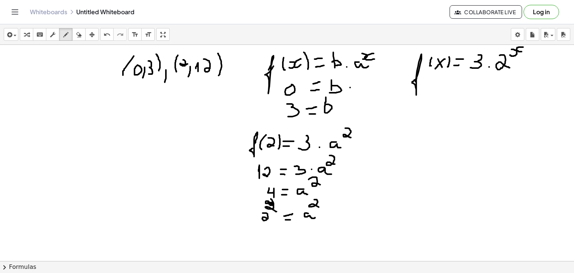
click at [521, 51] on div at bounding box center [287, 62] width 574 height 465
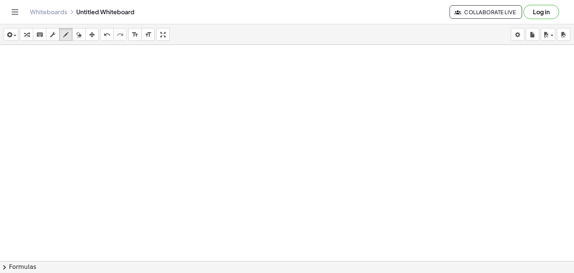
scroll to position [420, 0]
drag, startPoint x: 156, startPoint y: 62, endPoint x: 151, endPoint y: 80, distance: 17.9
drag, startPoint x: 168, startPoint y: 78, endPoint x: 165, endPoint y: 87, distance: 9.2
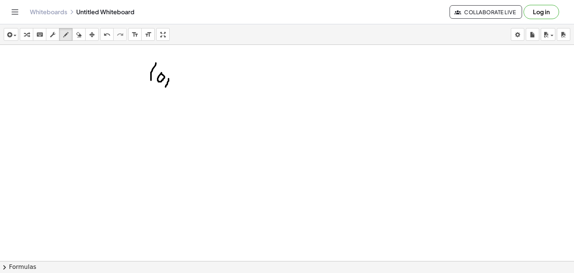
drag, startPoint x: 175, startPoint y: 75, endPoint x: 176, endPoint y: 79, distance: 4.0
drag, startPoint x: 183, startPoint y: 63, endPoint x: 186, endPoint y: 81, distance: 18.2
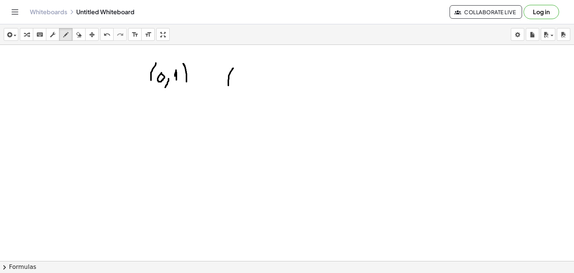
drag, startPoint x: 233, startPoint y: 68, endPoint x: 228, endPoint y: 86, distance: 18.6
drag, startPoint x: 242, startPoint y: 81, endPoint x: 240, endPoint y: 92, distance: 10.7
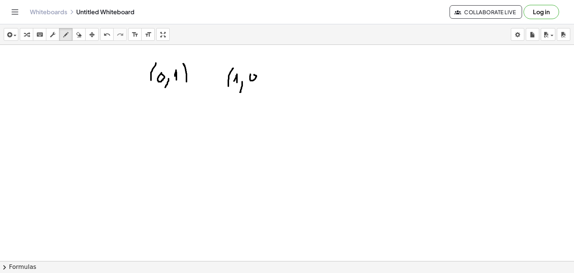
drag, startPoint x: 262, startPoint y: 77, endPoint x: 260, endPoint y: 81, distance: 4.7
drag, startPoint x: 272, startPoint y: 72, endPoint x: 269, endPoint y: 79, distance: 7.9
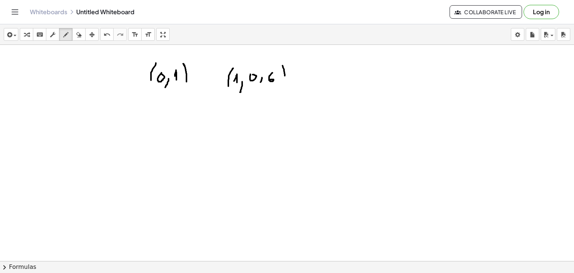
drag, startPoint x: 282, startPoint y: 65, endPoint x: 282, endPoint y: 83, distance: 18.3
drag, startPoint x: 204, startPoint y: 114, endPoint x: 203, endPoint y: 125, distance: 11.2
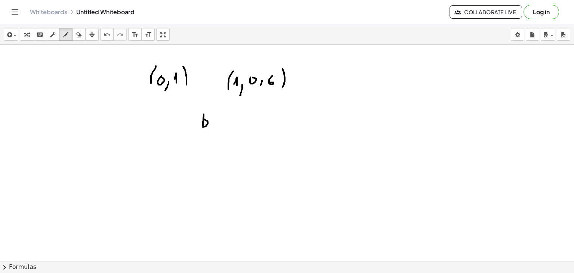
drag, startPoint x: 203, startPoint y: 118, endPoint x: 202, endPoint y: 126, distance: 8.0
drag, startPoint x: 216, startPoint y: 125, endPoint x: 222, endPoint y: 124, distance: 6.0
drag, startPoint x: 217, startPoint y: 120, endPoint x: 221, endPoint y: 119, distance: 3.8
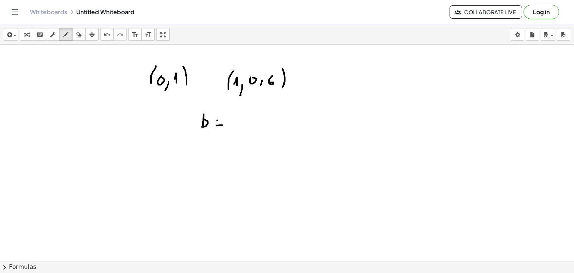
drag, startPoint x: 237, startPoint y: 118, endPoint x: 239, endPoint y: 123, distance: 5.3
drag, startPoint x: 203, startPoint y: 153, endPoint x: 208, endPoint y: 151, distance: 4.7
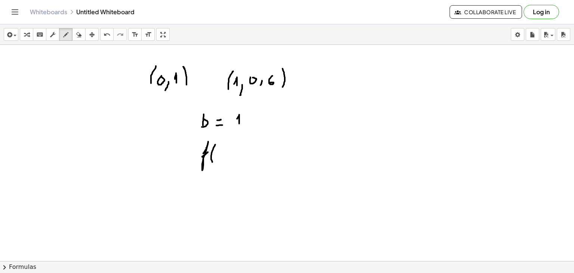
drag, startPoint x: 215, startPoint y: 144, endPoint x: 213, endPoint y: 162, distance: 18.0
drag, startPoint x: 218, startPoint y: 155, endPoint x: 218, endPoint y: 147, distance: 8.3
drag, startPoint x: 227, startPoint y: 147, endPoint x: 226, endPoint y: 156, distance: 9.5
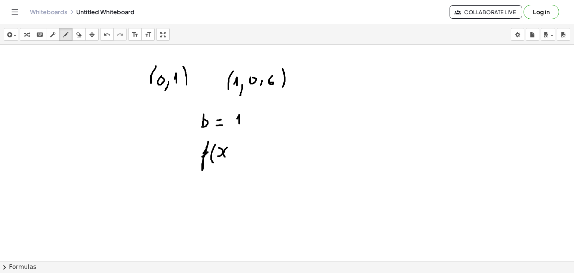
drag, startPoint x: 233, startPoint y: 142, endPoint x: 230, endPoint y: 164, distance: 21.8
drag, startPoint x: 238, startPoint y: 154, endPoint x: 245, endPoint y: 154, distance: 7.1
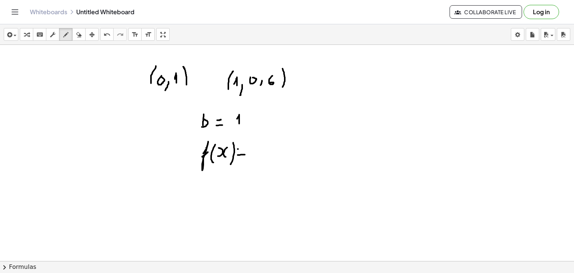
drag, startPoint x: 238, startPoint y: 148, endPoint x: 245, endPoint y: 148, distance: 7.1
drag, startPoint x: 255, startPoint y: 149, endPoint x: 255, endPoint y: 154, distance: 4.1
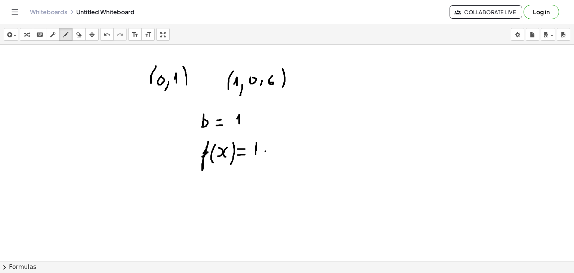
drag, startPoint x: 282, startPoint y: 146, endPoint x: 290, endPoint y: 154, distance: 10.6
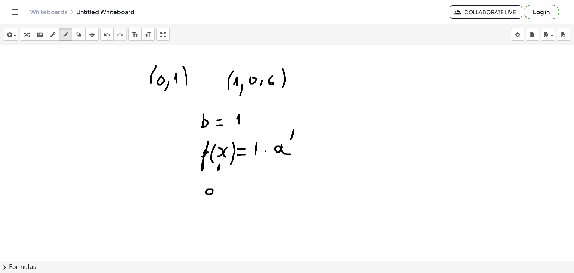
drag, startPoint x: 222, startPoint y: 190, endPoint x: 218, endPoint y: 199, distance: 9.2
drag, startPoint x: 233, startPoint y: 181, endPoint x: 227, endPoint y: 189, distance: 9.9
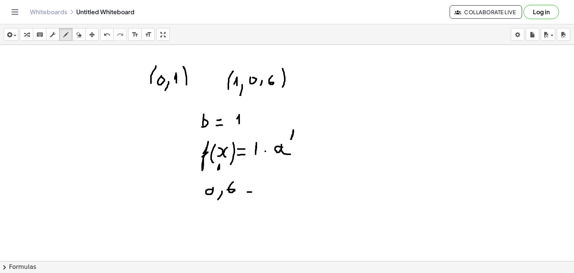
drag, startPoint x: 247, startPoint y: 191, endPoint x: 255, endPoint y: 191, distance: 8.2
drag, startPoint x: 270, startPoint y: 183, endPoint x: 281, endPoint y: 193, distance: 15.1
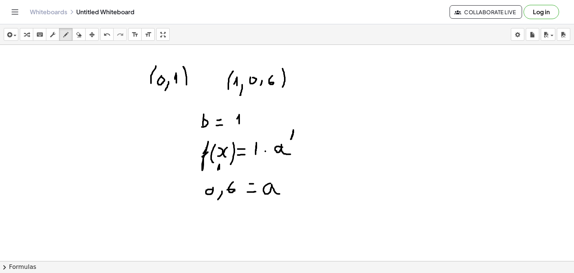
drag, startPoint x: 343, startPoint y: 99, endPoint x: 348, endPoint y: 89, distance: 11.7
drag, startPoint x: 356, startPoint y: 84, endPoint x: 360, endPoint y: 83, distance: 4.9
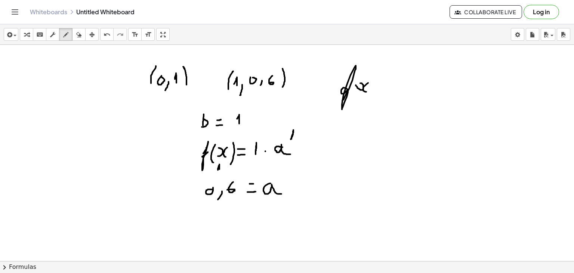
drag, startPoint x: 368, startPoint y: 82, endPoint x: 372, endPoint y: 89, distance: 7.6
drag, startPoint x: 357, startPoint y: 70, endPoint x: 357, endPoint y: 88, distance: 17.9
drag, startPoint x: 371, startPoint y: 72, endPoint x: 372, endPoint y: 99, distance: 27.3
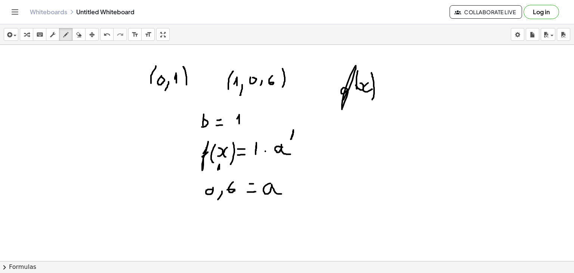
drag, startPoint x: 382, startPoint y: 89, endPoint x: 389, endPoint y: 89, distance: 6.7
drag, startPoint x: 383, startPoint y: 81, endPoint x: 390, endPoint y: 81, distance: 7.1
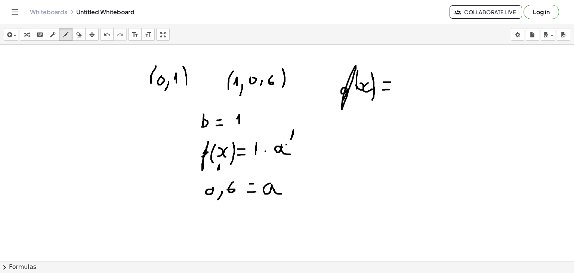
drag, startPoint x: 412, startPoint y: 83, endPoint x: 408, endPoint y: 92, distance: 10.0
drag, startPoint x: 422, startPoint y: 77, endPoint x: 421, endPoint y: 84, distance: 6.4
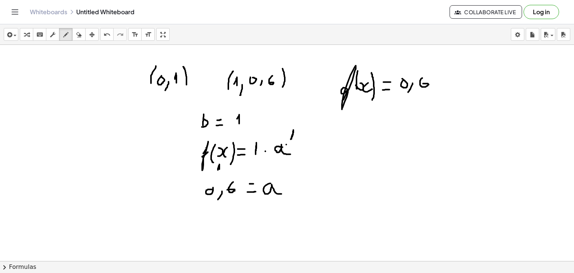
drag, startPoint x: 430, startPoint y: 74, endPoint x: 434, endPoint y: 69, distance: 5.6
drag, startPoint x: 444, startPoint y: 69, endPoint x: 451, endPoint y: 74, distance: 8.4
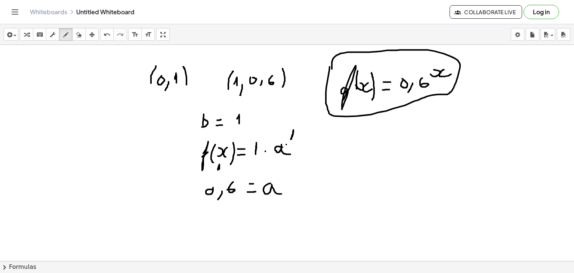
drag, startPoint x: 329, startPoint y: 66, endPoint x: 332, endPoint y: 69, distance: 4.0
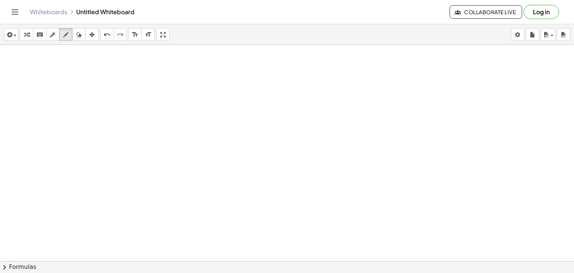
scroll to position [575, 0]
drag, startPoint x: 160, startPoint y: 79, endPoint x: 157, endPoint y: 93, distance: 14.1
drag, startPoint x: 176, startPoint y: 86, endPoint x: 174, endPoint y: 96, distance: 10.1
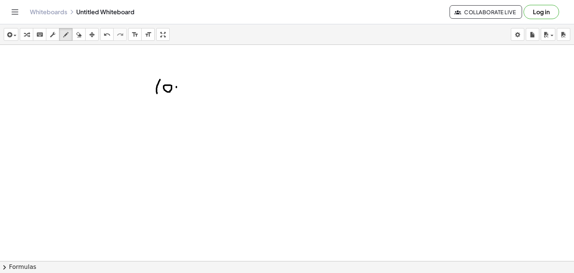
drag, startPoint x: 186, startPoint y: 79, endPoint x: 187, endPoint y: 92, distance: 12.8
drag, startPoint x: 198, startPoint y: 78, endPoint x: 195, endPoint y: 93, distance: 15.2
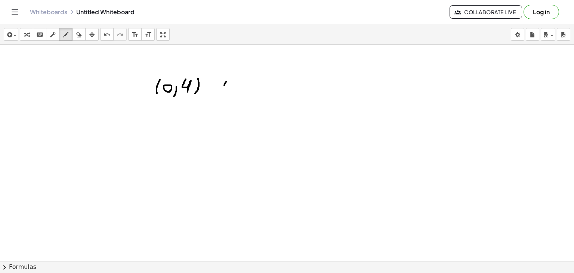
drag, startPoint x: 226, startPoint y: 81, endPoint x: 225, endPoint y: 92, distance: 10.5
drag, startPoint x: 242, startPoint y: 90, endPoint x: 241, endPoint y: 99, distance: 8.7
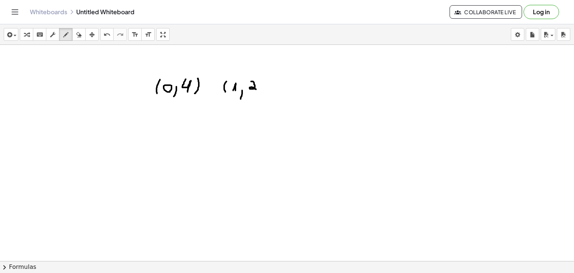
drag, startPoint x: 251, startPoint y: 81, endPoint x: 256, endPoint y: 89, distance: 9.2
drag, startPoint x: 263, startPoint y: 77, endPoint x: 263, endPoint y: 93, distance: 15.7
drag, startPoint x: 172, startPoint y: 121, endPoint x: 170, endPoint y: 133, distance: 12.9
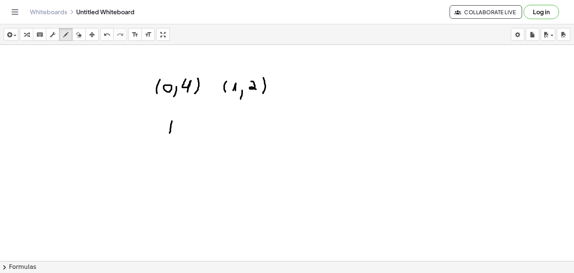
drag, startPoint x: 170, startPoint y: 128, endPoint x: 168, endPoint y: 136, distance: 8.4
drag, startPoint x: 185, startPoint y: 133, endPoint x: 190, endPoint y: 133, distance: 4.9
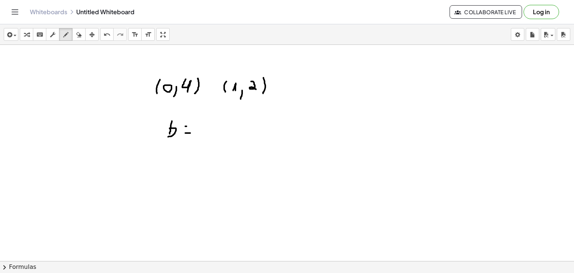
drag, startPoint x: 185, startPoint y: 126, endPoint x: 190, endPoint y: 126, distance: 4.9
drag, startPoint x: 204, startPoint y: 122, endPoint x: 210, endPoint y: 133, distance: 12.9
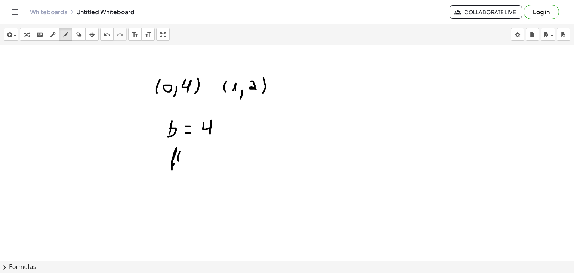
drag, startPoint x: 180, startPoint y: 151, endPoint x: 179, endPoint y: 161, distance: 10.2
drag, startPoint x: 190, startPoint y: 150, endPoint x: 189, endPoint y: 158, distance: 8.7
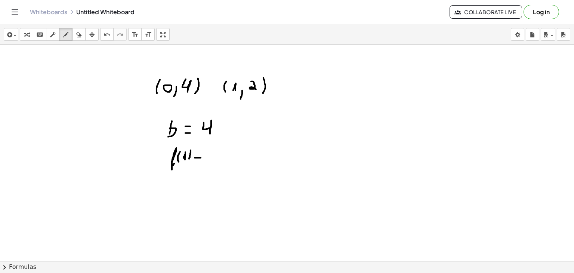
drag, startPoint x: 195, startPoint y: 157, endPoint x: 201, endPoint y: 157, distance: 6.0
drag, startPoint x: 196, startPoint y: 153, endPoint x: 201, endPoint y: 153, distance: 5.2
drag, startPoint x: 211, startPoint y: 145, endPoint x: 213, endPoint y: 155, distance: 10.6
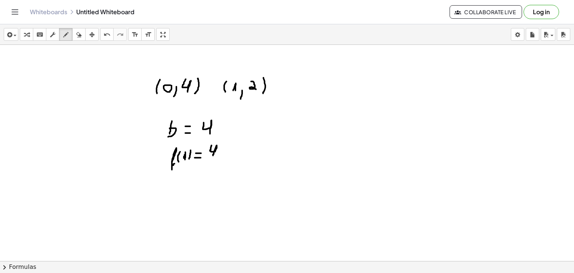
drag, startPoint x: 234, startPoint y: 147, endPoint x: 239, endPoint y: 152, distance: 7.4
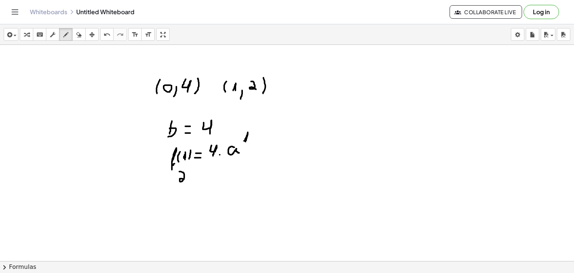
drag, startPoint x: 179, startPoint y: 171, endPoint x: 185, endPoint y: 180, distance: 10.3
drag, startPoint x: 194, startPoint y: 178, endPoint x: 199, endPoint y: 178, distance: 4.9
drag, startPoint x: 193, startPoint y: 172, endPoint x: 200, endPoint y: 172, distance: 6.7
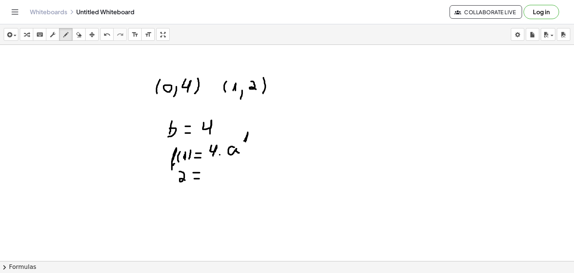
drag, startPoint x: 208, startPoint y: 169, endPoint x: 213, endPoint y: 178, distance: 10.7
drag, startPoint x: 225, startPoint y: 170, endPoint x: 229, endPoint y: 177, distance: 7.4
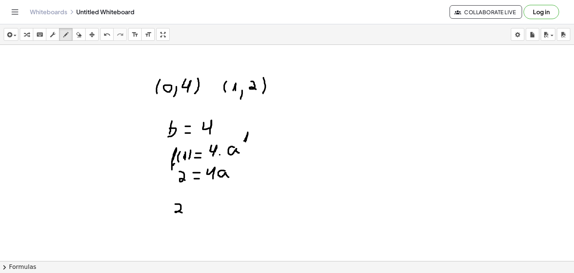
drag, startPoint x: 175, startPoint y: 204, endPoint x: 182, endPoint y: 212, distance: 10.9
drag, startPoint x: 170, startPoint y: 216, endPoint x: 185, endPoint y: 217, distance: 15.7
drag, startPoint x: 178, startPoint y: 219, endPoint x: 182, endPoint y: 232, distance: 13.3
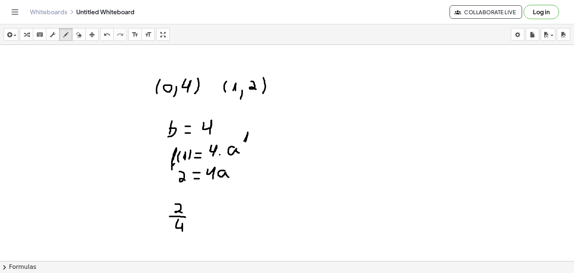
drag, startPoint x: 197, startPoint y: 211, endPoint x: 202, endPoint y: 211, distance: 4.9
drag, startPoint x: 197, startPoint y: 207, endPoint x: 203, endPoint y: 207, distance: 6.0
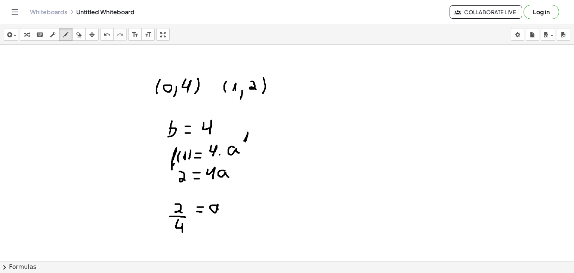
drag, startPoint x: 216, startPoint y: 205, endPoint x: 223, endPoint y: 211, distance: 9.2
drag, startPoint x: 232, startPoint y: 217, endPoint x: 237, endPoint y: 226, distance: 10.5
drag, startPoint x: 247, startPoint y: 226, endPoint x: 252, endPoint y: 225, distance: 6.0
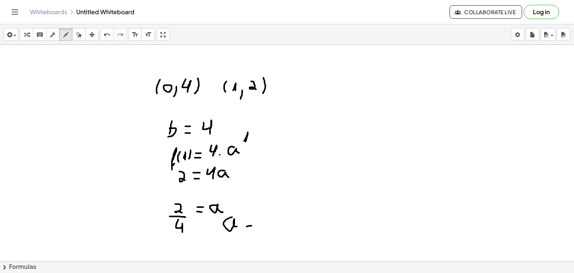
drag, startPoint x: 248, startPoint y: 218, endPoint x: 253, endPoint y: 218, distance: 4.9
drag, startPoint x: 258, startPoint y: 223, endPoint x: 269, endPoint y: 224, distance: 10.1
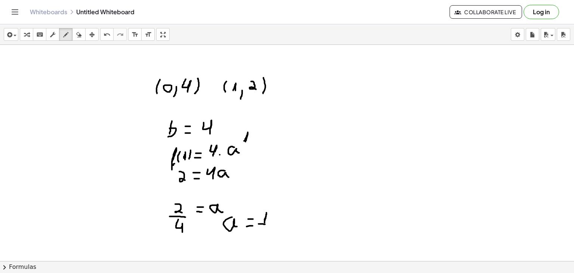
drag, startPoint x: 263, startPoint y: 226, endPoint x: 269, endPoint y: 238, distance: 13.7
drag, startPoint x: 305, startPoint y: 102, endPoint x: 311, endPoint y: 93, distance: 11.0
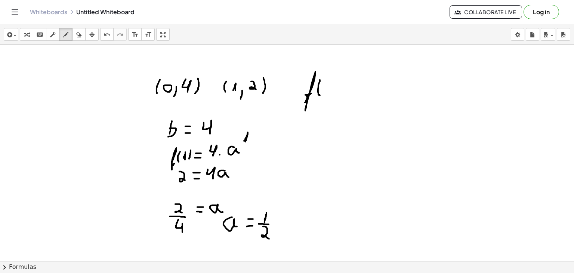
drag, startPoint x: 320, startPoint y: 80, endPoint x: 320, endPoint y: 95, distance: 15.3
drag, startPoint x: 325, startPoint y: 94, endPoint x: 326, endPoint y: 87, distance: 6.8
drag, startPoint x: 335, startPoint y: 87, endPoint x: 336, endPoint y: 93, distance: 5.7
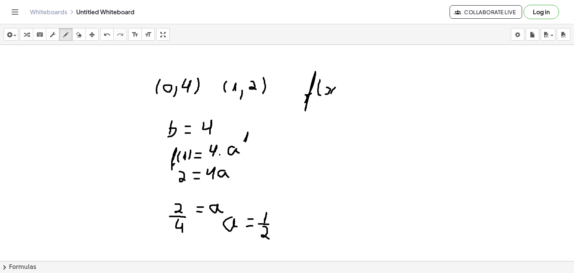
drag, startPoint x: 341, startPoint y: 77, endPoint x: 338, endPoint y: 91, distance: 14.6
drag, startPoint x: 345, startPoint y: 89, endPoint x: 351, endPoint y: 89, distance: 5.6
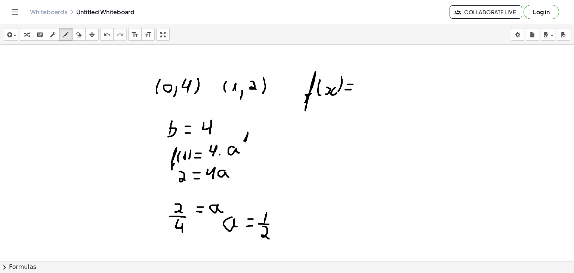
drag, startPoint x: 347, startPoint y: 84, endPoint x: 354, endPoint y: 84, distance: 6.3
drag, startPoint x: 362, startPoint y: 78, endPoint x: 368, endPoint y: 88, distance: 12.0
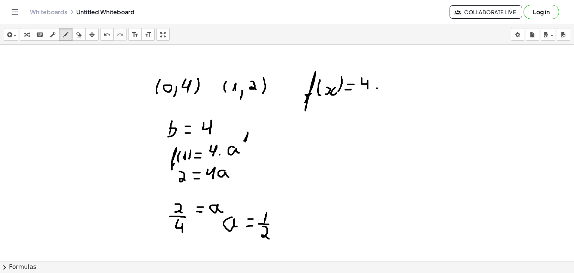
drag, startPoint x: 386, startPoint y: 87, endPoint x: 395, endPoint y: 87, distance: 9.0
drag, startPoint x: 387, startPoint y: 91, endPoint x: 396, endPoint y: 100, distance: 13.0
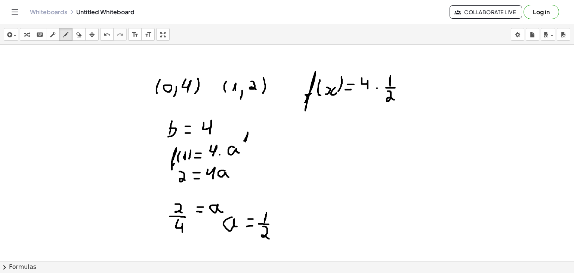
drag, startPoint x: 398, startPoint y: 71, endPoint x: 403, endPoint y: 65, distance: 7.8
drag, startPoint x: 412, startPoint y: 65, endPoint x: 413, endPoint y: 69, distance: 4.3
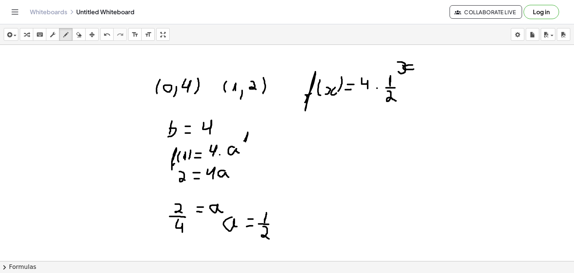
drag, startPoint x: 397, startPoint y: 62, endPoint x: 405, endPoint y: 66, distance: 9.0
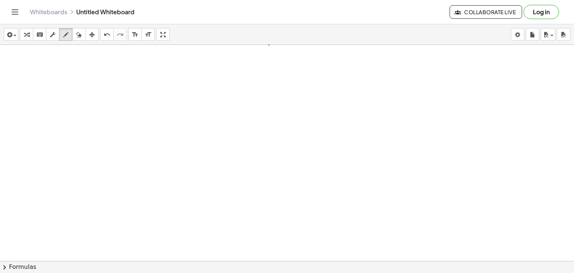
scroll to position [771, 0]
drag, startPoint x: 129, startPoint y: 83, endPoint x: 140, endPoint y: 73, distance: 15.1
drag, startPoint x: 148, startPoint y: 66, endPoint x: 148, endPoint y: 77, distance: 10.5
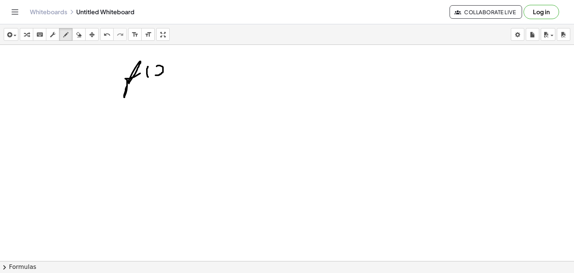
drag, startPoint x: 155, startPoint y: 75, endPoint x: 156, endPoint y: 66, distance: 8.6
drag, startPoint x: 168, startPoint y: 66, endPoint x: 168, endPoint y: 74, distance: 7.5
drag, startPoint x: 175, startPoint y: 61, endPoint x: 172, endPoint y: 75, distance: 14.2
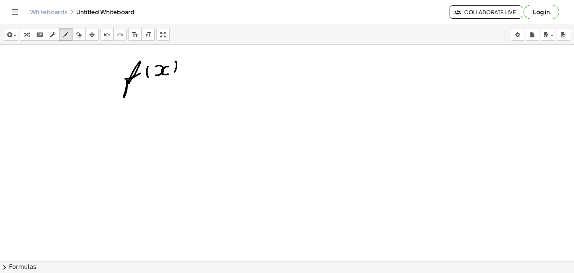
drag, startPoint x: 182, startPoint y: 73, endPoint x: 187, endPoint y: 73, distance: 5.2
drag, startPoint x: 182, startPoint y: 67, endPoint x: 188, endPoint y: 67, distance: 6.4
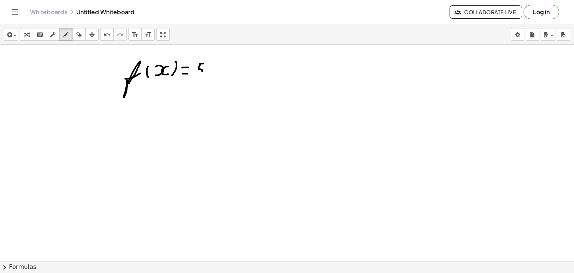
drag, startPoint x: 203, startPoint y: 63, endPoint x: 195, endPoint y: 75, distance: 14.4
drag, startPoint x: 209, startPoint y: 62, endPoint x: 209, endPoint y: 56, distance: 6.3
drag, startPoint x: 224, startPoint y: 56, endPoint x: 224, endPoint y: 60, distance: 4.1
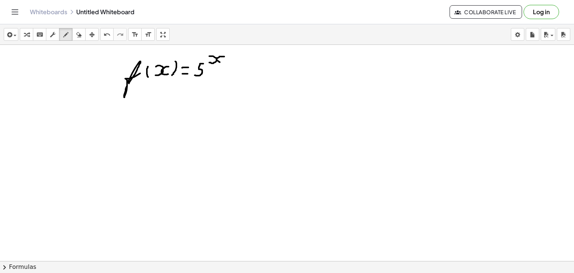
drag, startPoint x: 379, startPoint y: 84, endPoint x: 382, endPoint y: 223, distance: 138.6
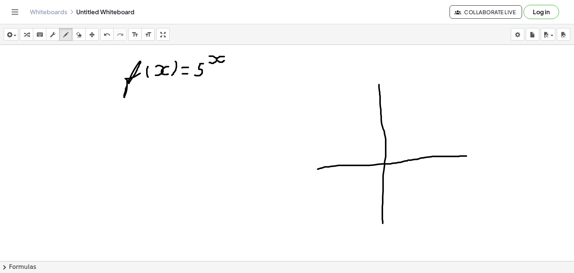
drag, startPoint x: 317, startPoint y: 168, endPoint x: 469, endPoint y: 155, distance: 152.6
drag, startPoint x: 64, startPoint y: 108, endPoint x: 65, endPoint y: 112, distance: 4.2
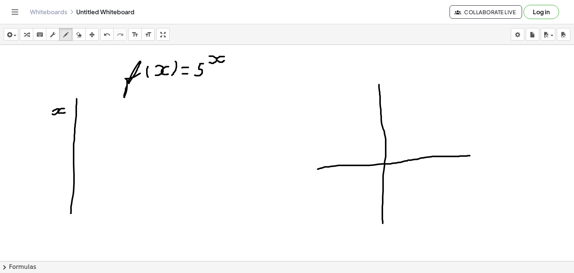
drag, startPoint x: 77, startPoint y: 98, endPoint x: 71, endPoint y: 213, distance: 114.8
drag, startPoint x: 82, startPoint y: 108, endPoint x: 94, endPoint y: 108, distance: 12.3
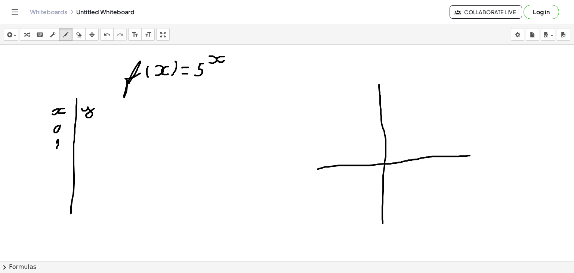
drag, startPoint x: 57, startPoint y: 142, endPoint x: 57, endPoint y: 148, distance: 6.0
drag, startPoint x: 57, startPoint y: 155, endPoint x: 63, endPoint y: 165, distance: 11.4
drag, startPoint x: 85, startPoint y: 127, endPoint x: 87, endPoint y: 133, distance: 6.0
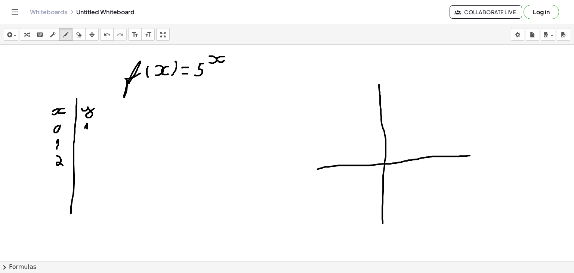
drag, startPoint x: 87, startPoint y: 140, endPoint x: 82, endPoint y: 146, distance: 8.0
drag, startPoint x: 83, startPoint y: 152, endPoint x: 87, endPoint y: 161, distance: 9.2
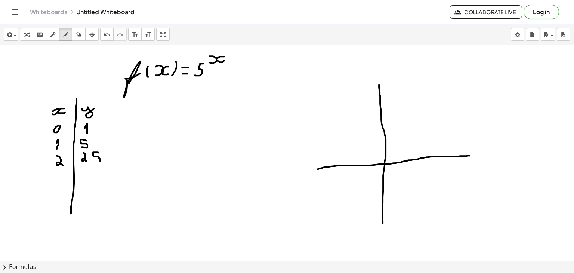
drag, startPoint x: 99, startPoint y: 152, endPoint x: 96, endPoint y: 163, distance: 11.2
drag, startPoint x: 399, startPoint y: 157, endPoint x: 400, endPoint y: 163, distance: 5.7
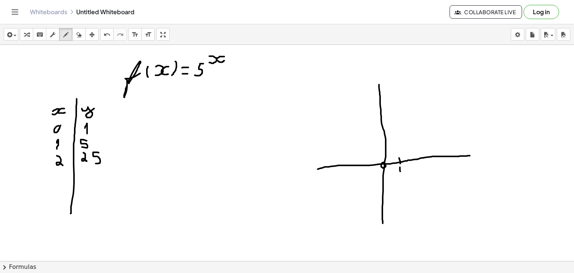
drag, startPoint x: 400, startPoint y: 169, endPoint x: 401, endPoint y: 175, distance: 5.7
drag, startPoint x: 423, startPoint y: 152, endPoint x: 423, endPoint y: 159, distance: 7.5
drag, startPoint x: 424, startPoint y: 165, endPoint x: 426, endPoint y: 176, distance: 11.0
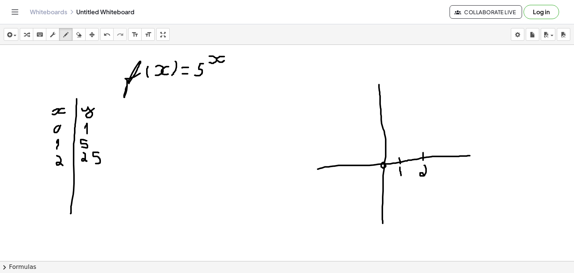
drag, startPoint x: 379, startPoint y: 143, endPoint x: 387, endPoint y: 141, distance: 8.1
drag, startPoint x: 360, startPoint y: 145, endPoint x: 360, endPoint y: 149, distance: 4.1
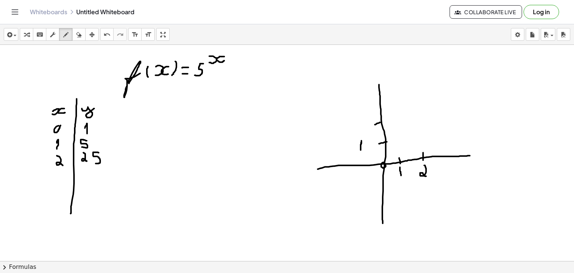
drag, startPoint x: 375, startPoint y: 124, endPoint x: 385, endPoint y: 121, distance: 10.9
drag, startPoint x: 363, startPoint y: 120, endPoint x: 356, endPoint y: 129, distance: 11.4
drag, startPoint x: 375, startPoint y: 87, endPoint x: 382, endPoint y: 87, distance: 6.7
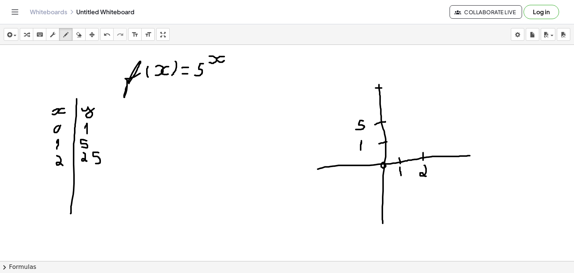
drag, startPoint x: 358, startPoint y: 85, endPoint x: 359, endPoint y: 94, distance: 9.7
drag, startPoint x: 364, startPoint y: 84, endPoint x: 361, endPoint y: 93, distance: 8.7
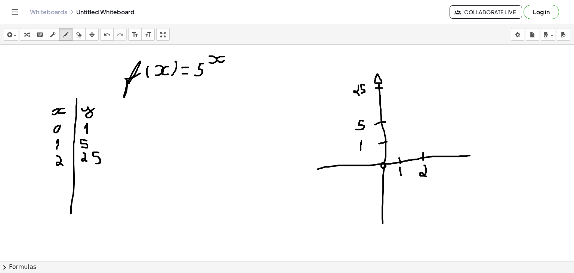
drag, startPoint x: 401, startPoint y: 118, endPoint x: 401, endPoint y: 123, distance: 4.9
drag, startPoint x: 416, startPoint y: 79, endPoint x: 415, endPoint y: 89, distance: 9.7
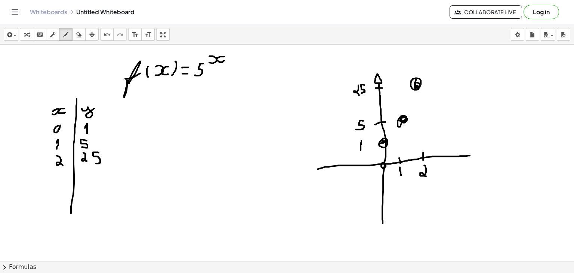
drag, startPoint x: 362, startPoint y: 152, endPoint x: 419, endPoint y: 60, distance: 107.9
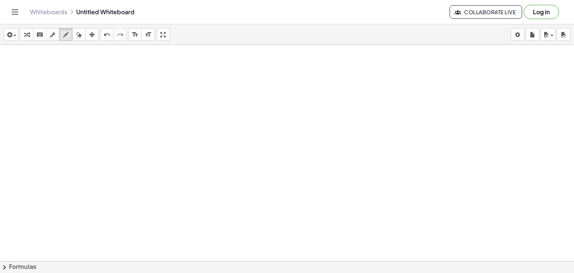
scroll to position [977, 0]
drag, startPoint x: 174, startPoint y: 78, endPoint x: 173, endPoint y: 92, distance: 13.6
drag, startPoint x: 179, startPoint y: 92, endPoint x: 181, endPoint y: 83, distance: 8.8
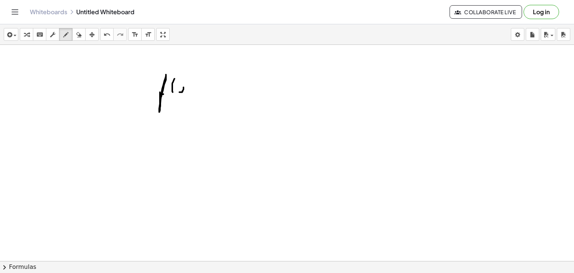
drag, startPoint x: 189, startPoint y: 83, endPoint x: 189, endPoint y: 92, distance: 9.0
drag, startPoint x: 196, startPoint y: 76, endPoint x: 195, endPoint y: 90, distance: 14.2
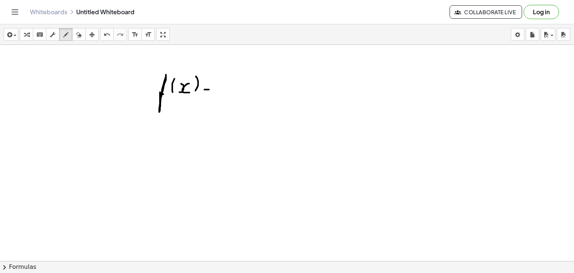
drag, startPoint x: 204, startPoint y: 89, endPoint x: 210, endPoint y: 89, distance: 5.6
drag, startPoint x: 205, startPoint y: 85, endPoint x: 212, endPoint y: 85, distance: 7.5
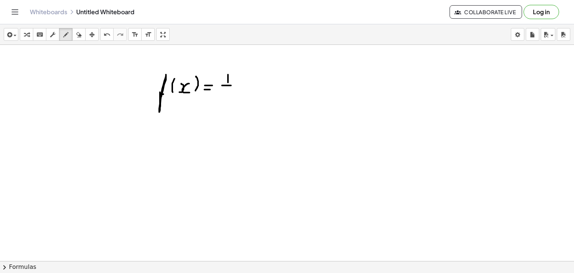
drag, startPoint x: 222, startPoint y: 85, endPoint x: 233, endPoint y: 85, distance: 11.6
drag, startPoint x: 226, startPoint y: 89, endPoint x: 230, endPoint y: 100, distance: 12.6
drag, startPoint x: 237, startPoint y: 75, endPoint x: 238, endPoint y: 69, distance: 6.0
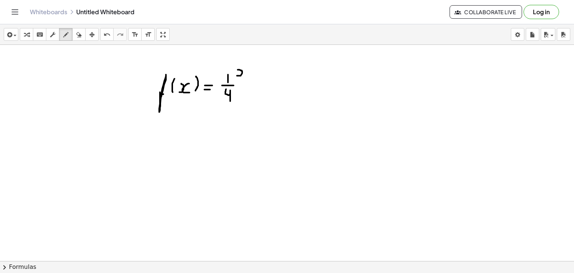
drag, startPoint x: 248, startPoint y: 67, endPoint x: 249, endPoint y: 74, distance: 6.5
drag, startPoint x: 126, startPoint y: 137, endPoint x: 136, endPoint y: 145, distance: 13.0
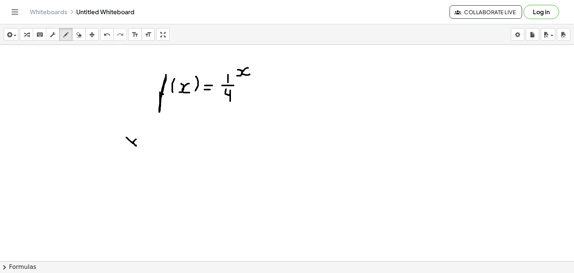
drag, startPoint x: 136, startPoint y: 139, endPoint x: 128, endPoint y: 147, distance: 11.4
drag, startPoint x: 151, startPoint y: 133, endPoint x: 144, endPoint y: 224, distance: 91.8
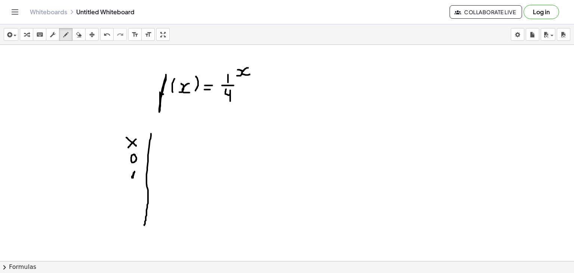
drag, startPoint x: 130, startPoint y: 192, endPoint x: 136, endPoint y: 201, distance: 11.6
drag, startPoint x: 161, startPoint y: 134, endPoint x: 170, endPoint y: 143, distance: 12.9
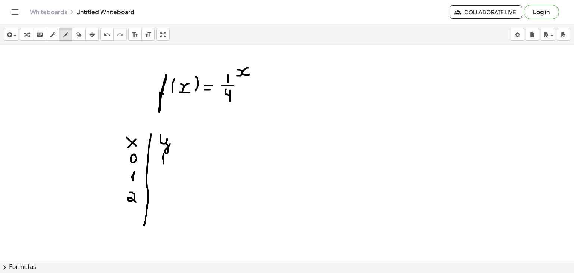
drag, startPoint x: 163, startPoint y: 158, endPoint x: 164, endPoint y: 163, distance: 4.9
drag, startPoint x: 160, startPoint y: 173, endPoint x: 161, endPoint y: 178, distance: 5.3
drag, startPoint x: 157, startPoint y: 181, endPoint x: 172, endPoint y: 174, distance: 16.2
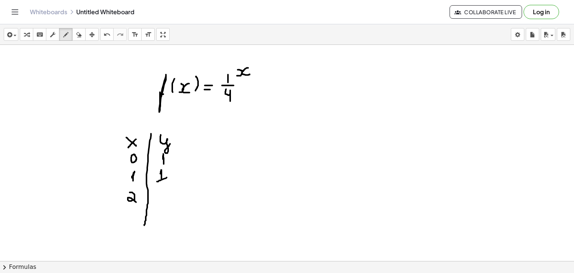
drag, startPoint x: 164, startPoint y: 181, endPoint x: 167, endPoint y: 191, distance: 10.1
drag, startPoint x: 156, startPoint y: 208, endPoint x: 167, endPoint y: 205, distance: 10.8
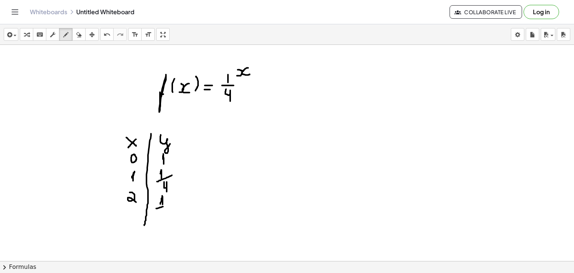
drag, startPoint x: 171, startPoint y: 208, endPoint x: 165, endPoint y: 216, distance: 10.1
drag, startPoint x: 341, startPoint y: 104, endPoint x: 340, endPoint y: 220, distance: 115.8
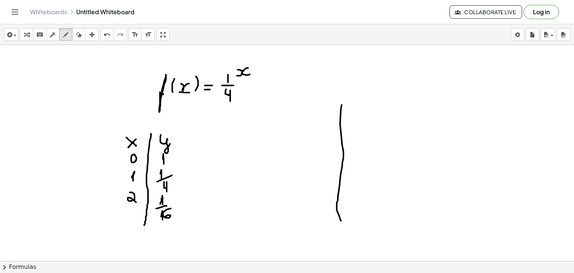
drag, startPoint x: 285, startPoint y: 174, endPoint x: 407, endPoint y: 160, distance: 122.9
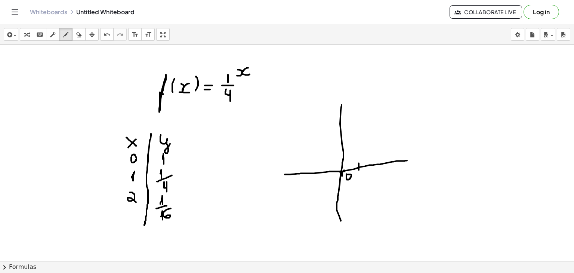
drag, startPoint x: 359, startPoint y: 162, endPoint x: 359, endPoint y: 170, distance: 7.5
drag, startPoint x: 358, startPoint y: 174, endPoint x: 358, endPoint y: 178, distance: 4.5
drag, startPoint x: 375, startPoint y: 161, endPoint x: 375, endPoint y: 168, distance: 7.1
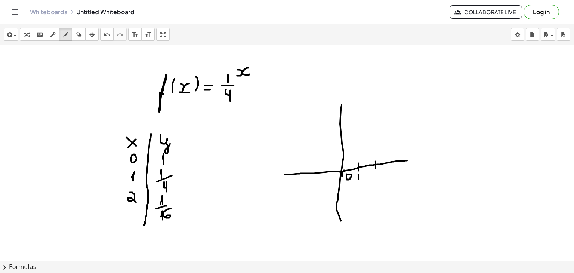
drag, startPoint x: 375, startPoint y: 171, endPoint x: 378, endPoint y: 180, distance: 9.7
drag, startPoint x: 338, startPoint y: 156, endPoint x: 346, endPoint y: 156, distance: 7.8
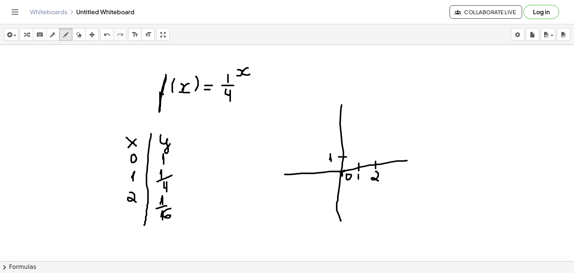
drag, startPoint x: 329, startPoint y: 159, endPoint x: 331, endPoint y: 164, distance: 5.8
drag, startPoint x: 338, startPoint y: 137, endPoint x: 344, endPoint y: 137, distance: 6.0
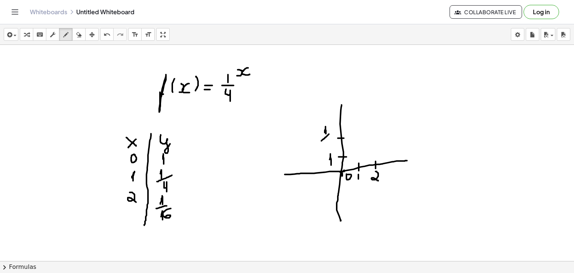
drag, startPoint x: 321, startPoint y: 140, endPoint x: 332, endPoint y: 131, distance: 13.5
drag, startPoint x: 329, startPoint y: 134, endPoint x: 330, endPoint y: 144, distance: 9.8
drag, startPoint x: 336, startPoint y: 112, endPoint x: 346, endPoint y: 112, distance: 9.7
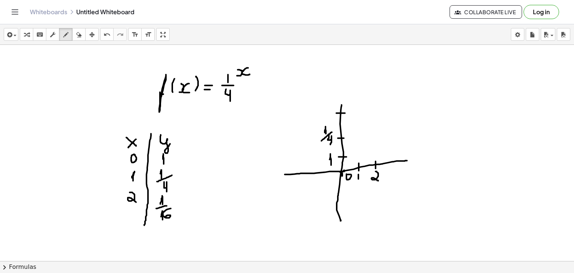
drag, startPoint x: 321, startPoint y: 112, endPoint x: 331, endPoint y: 100, distance: 15.4
drag, startPoint x: 327, startPoint y: 110, endPoint x: 327, endPoint y: 114, distance: 3.8
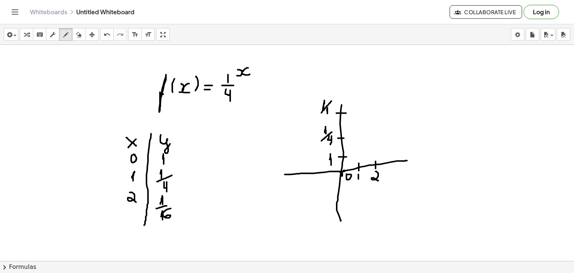
click at [76, 34] on icon "button" at bounding box center [78, 34] width 5 height 9
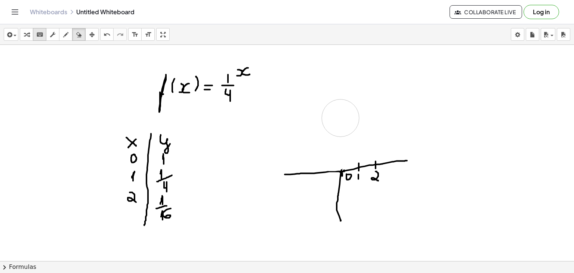
drag, startPoint x: 326, startPoint y: 132, endPoint x: 45, endPoint y: 30, distance: 298.8
click at [70, 30] on div "button" at bounding box center [66, 34] width 10 height 9
drag, startPoint x: 320, startPoint y: 171, endPoint x: 339, endPoint y: 171, distance: 19.0
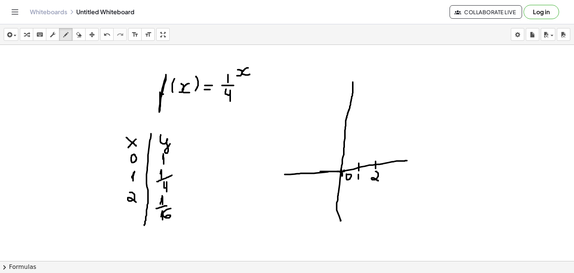
drag, startPoint x: 341, startPoint y: 172, endPoint x: 353, endPoint y: 81, distance: 91.2
drag, startPoint x: 338, startPoint y: 104, endPoint x: 356, endPoint y: 106, distance: 17.2
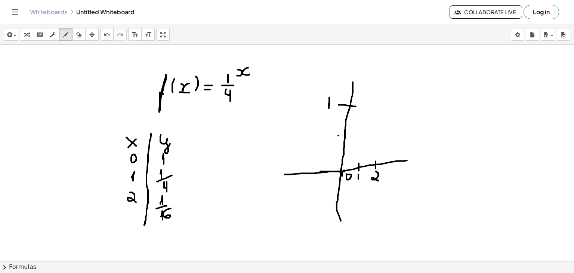
drag, startPoint x: 339, startPoint y: 127, endPoint x: 350, endPoint y: 127, distance: 10.5
drag, startPoint x: 320, startPoint y: 131, endPoint x: 332, endPoint y: 130, distance: 12.4
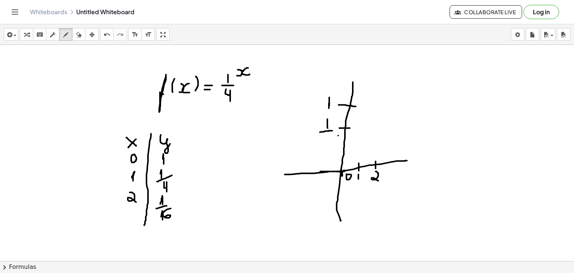
drag, startPoint x: 328, startPoint y: 134, endPoint x: 331, endPoint y: 142, distance: 9.1
drag, startPoint x: 335, startPoint y: 151, endPoint x: 346, endPoint y: 151, distance: 11.6
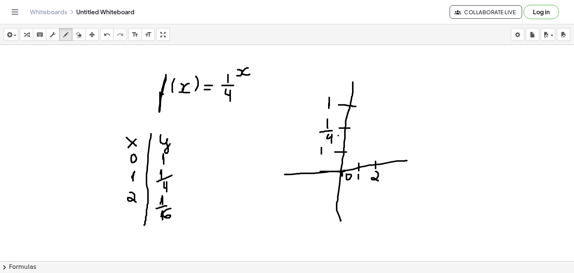
drag, startPoint x: 317, startPoint y: 161, endPoint x: 331, endPoint y: 149, distance: 18.3
drag, startPoint x: 331, startPoint y: 157, endPoint x: 326, endPoint y: 162, distance: 6.9
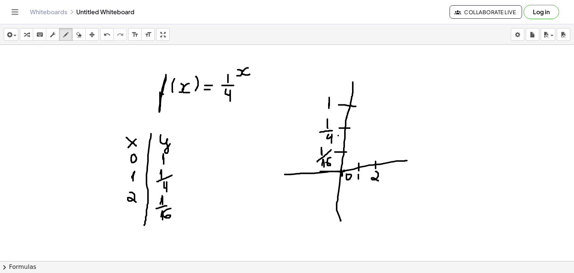
drag, startPoint x: 348, startPoint y: 93, endPoint x: 408, endPoint y: 152, distance: 84.2
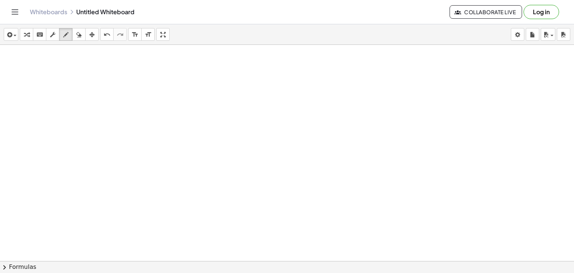
scroll to position [1160, 0]
drag, startPoint x: 144, startPoint y: 68, endPoint x: 149, endPoint y: 72, distance: 6.9
drag, startPoint x: 157, startPoint y: 63, endPoint x: 155, endPoint y: 75, distance: 12.8
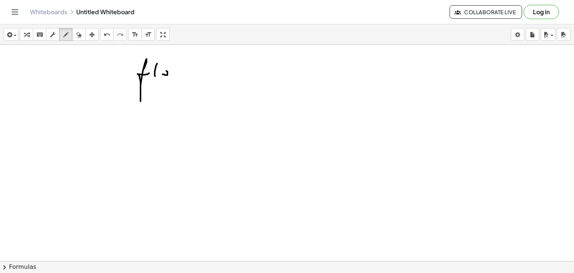
drag, startPoint x: 162, startPoint y: 74, endPoint x: 160, endPoint y: 65, distance: 8.6
drag, startPoint x: 171, startPoint y: 65, endPoint x: 174, endPoint y: 75, distance: 10.3
drag, startPoint x: 179, startPoint y: 62, endPoint x: 179, endPoint y: 77, distance: 14.9
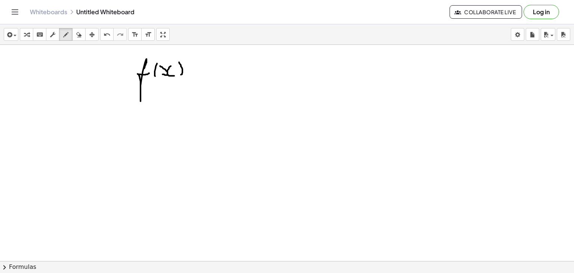
drag, startPoint x: 187, startPoint y: 74, endPoint x: 194, endPoint y: 74, distance: 7.5
drag, startPoint x: 185, startPoint y: 65, endPoint x: 193, endPoint y: 65, distance: 7.5
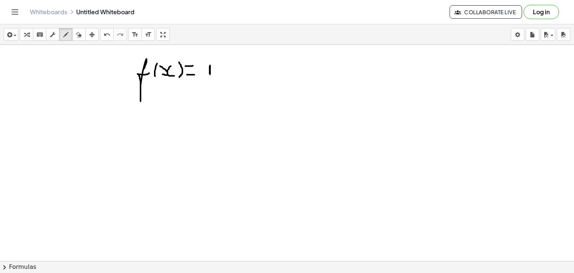
drag, startPoint x: 205, startPoint y: 75, endPoint x: 215, endPoint y: 75, distance: 10.5
drag, startPoint x: 206, startPoint y: 81, endPoint x: 213, endPoint y: 87, distance: 9.0
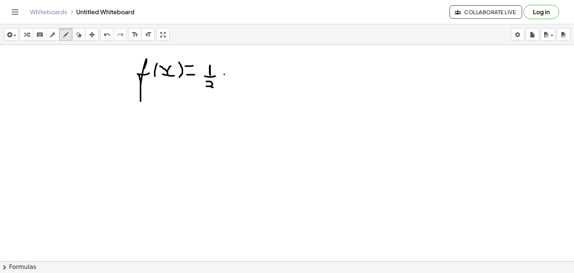
drag, startPoint x: 233, startPoint y: 65, endPoint x: 236, endPoint y: 74, distance: 9.6
drag, startPoint x: 239, startPoint y: 65, endPoint x: 238, endPoint y: 61, distance: 4.3
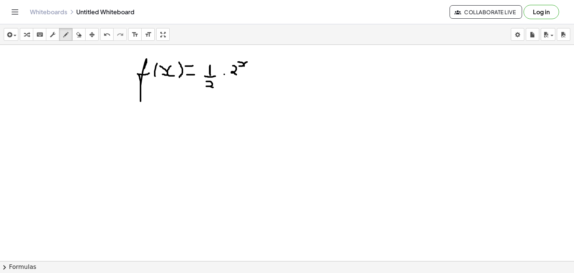
drag, startPoint x: 247, startPoint y: 61, endPoint x: 249, endPoint y: 65, distance: 4.6
drag, startPoint x: 257, startPoint y: 66, endPoint x: 255, endPoint y: 75, distance: 9.0
drag, startPoint x: 252, startPoint y: 72, endPoint x: 260, endPoint y: 72, distance: 7.1
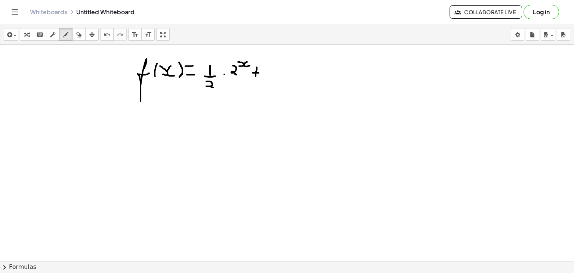
drag, startPoint x: 266, startPoint y: 72, endPoint x: 269, endPoint y: 75, distance: 4.5
drag, startPoint x: 112, startPoint y: 121, endPoint x: 114, endPoint y: 112, distance: 9.0
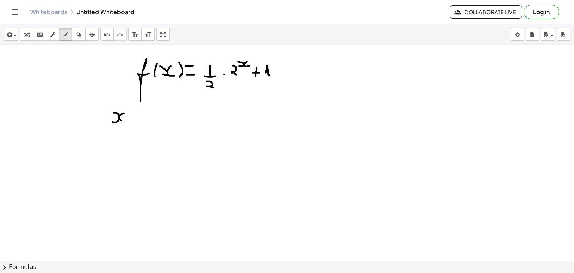
drag, startPoint x: 124, startPoint y: 112, endPoint x: 124, endPoint y: 118, distance: 6.0
drag, startPoint x: 137, startPoint y: 111, endPoint x: 139, endPoint y: 198, distance: 86.3
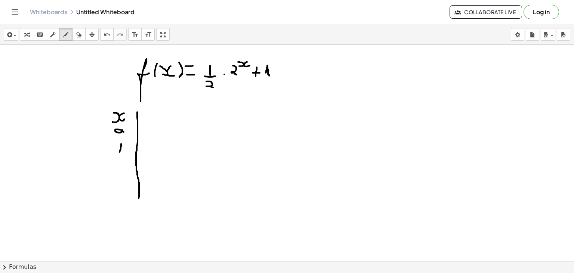
drag, startPoint x: 119, startPoint y: 164, endPoint x: 123, endPoint y: 174, distance: 11.2
drag, startPoint x: 151, startPoint y: 109, endPoint x: 161, endPoint y: 112, distance: 10.8
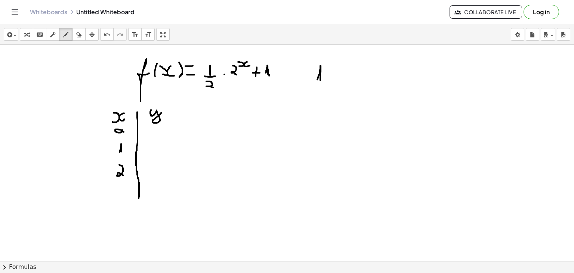
drag, startPoint x: 311, startPoint y: 81, endPoint x: 324, endPoint y: 80, distance: 12.3
drag, startPoint x: 319, startPoint y: 83, endPoint x: 322, endPoint y: 92, distance: 9.9
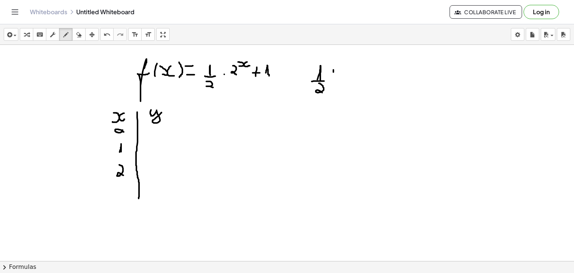
drag, startPoint x: 333, startPoint y: 69, endPoint x: 333, endPoint y: 76, distance: 7.1
drag, startPoint x: 329, startPoint y: 73, endPoint x: 336, endPoint y: 73, distance: 6.7
drag, startPoint x: 345, startPoint y: 72, endPoint x: 346, endPoint y: 78, distance: 6.4
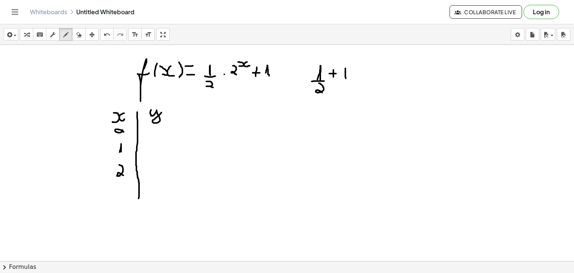
drag, startPoint x: 354, startPoint y: 77, endPoint x: 363, endPoint y: 78, distance: 9.0
drag, startPoint x: 351, startPoint y: 70, endPoint x: 361, endPoint y: 70, distance: 9.7
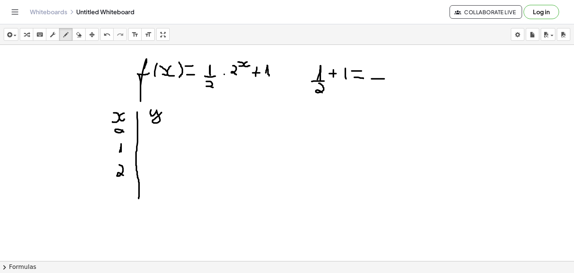
drag, startPoint x: 371, startPoint y: 78, endPoint x: 385, endPoint y: 78, distance: 14.2
drag, startPoint x: 377, startPoint y: 83, endPoint x: 386, endPoint y: 92, distance: 12.4
drag, startPoint x: 323, startPoint y: 92, endPoint x: 342, endPoint y: 84, distance: 19.9
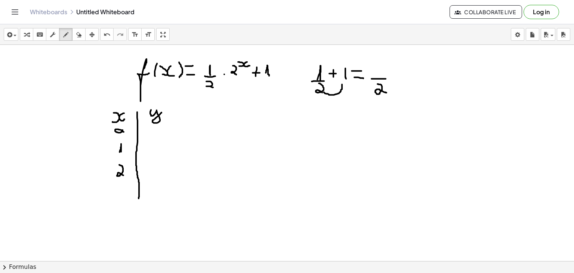
drag, startPoint x: 345, startPoint y: 63, endPoint x: 322, endPoint y: 58, distance: 24.1
drag, startPoint x: 376, startPoint y: 65, endPoint x: 374, endPoint y: 77, distance: 11.4
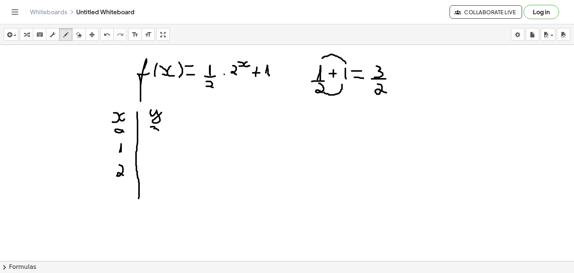
drag, startPoint x: 151, startPoint y: 126, endPoint x: 151, endPoint y: 131, distance: 5.3
drag, startPoint x: 150, startPoint y: 131, endPoint x: 160, endPoint y: 131, distance: 9.7
drag, startPoint x: 152, startPoint y: 135, endPoint x: 158, endPoint y: 141, distance: 8.7
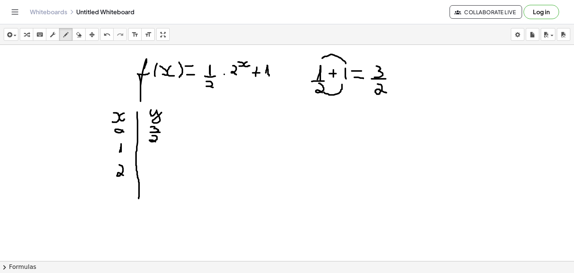
drag, startPoint x: 149, startPoint y: 147, endPoint x: 157, endPoint y: 155, distance: 11.6
drag, startPoint x: 146, startPoint y: 166, endPoint x: 145, endPoint y: 179, distance: 12.8
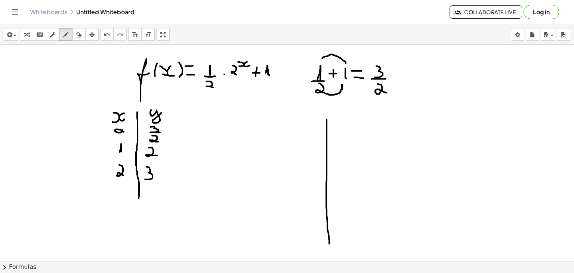
drag, startPoint x: 326, startPoint y: 119, endPoint x: 329, endPoint y: 244, distance: 125.1
drag, startPoint x: 273, startPoint y: 189, endPoint x: 431, endPoint y: 184, distance: 157.7
drag, startPoint x: 429, startPoint y: 177, endPoint x: 430, endPoint y: 189, distance: 12.4
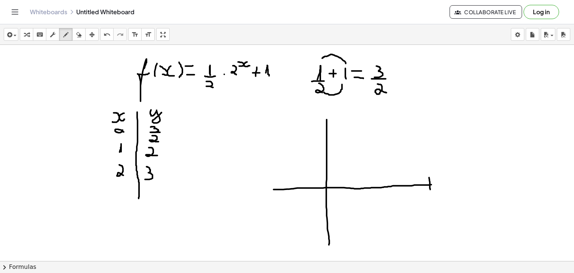
drag, startPoint x: 429, startPoint y: 177, endPoint x: 431, endPoint y: 189, distance: 12.5
drag, startPoint x: 340, startPoint y: 185, endPoint x: 340, endPoint y: 190, distance: 5.6
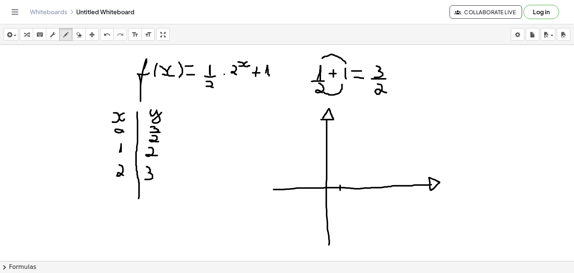
drag, startPoint x: 340, startPoint y: 198, endPoint x: 340, endPoint y: 202, distance: 4.1
drag, startPoint x: 362, startPoint y: 183, endPoint x: 362, endPoint y: 190, distance: 7.5
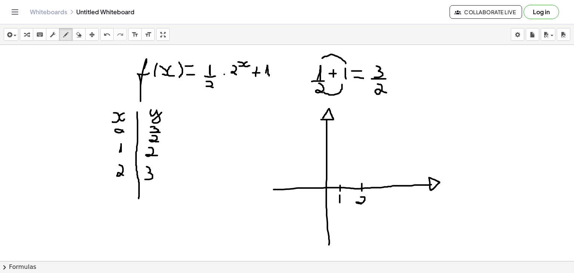
drag, startPoint x: 360, startPoint y: 196, endPoint x: 363, endPoint y: 204, distance: 8.4
drag, startPoint x: 322, startPoint y: 172, endPoint x: 329, endPoint y: 172, distance: 7.5
drag, startPoint x: 308, startPoint y: 166, endPoint x: 308, endPoint y: 171, distance: 4.9
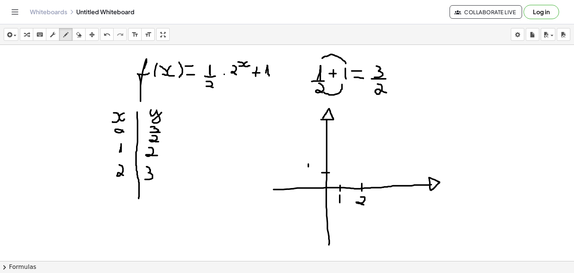
drag, startPoint x: 311, startPoint y: 169, endPoint x: 307, endPoint y: 174, distance: 6.2
drag, startPoint x: 316, startPoint y: 162, endPoint x: 314, endPoint y: 170, distance: 8.1
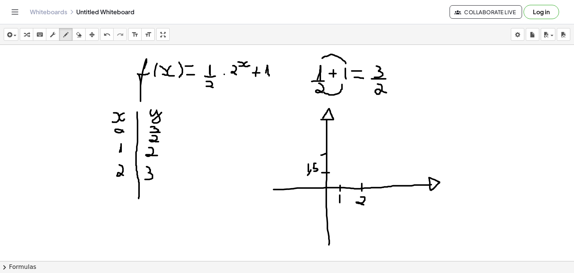
drag, startPoint x: 321, startPoint y: 154, endPoint x: 327, endPoint y: 153, distance: 6.5
drag, startPoint x: 310, startPoint y: 151, endPoint x: 312, endPoint y: 156, distance: 5.9
drag, startPoint x: 319, startPoint y: 135, endPoint x: 330, endPoint y: 134, distance: 11.2
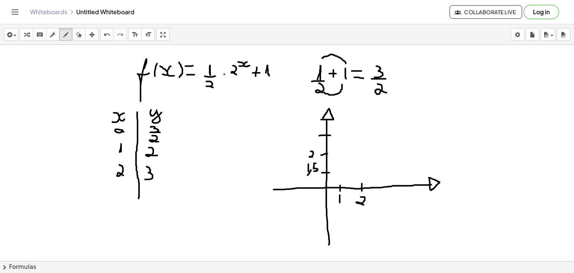
drag, startPoint x: 305, startPoint y: 131, endPoint x: 309, endPoint y: 140, distance: 10.4
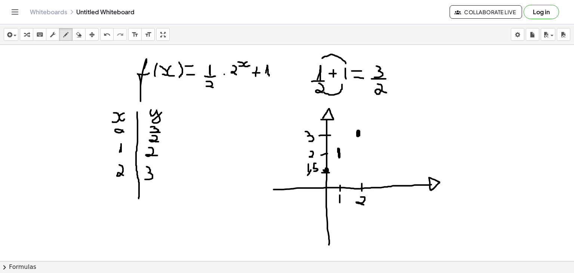
drag, startPoint x: 306, startPoint y: 172, endPoint x: 363, endPoint y: 109, distance: 85.1
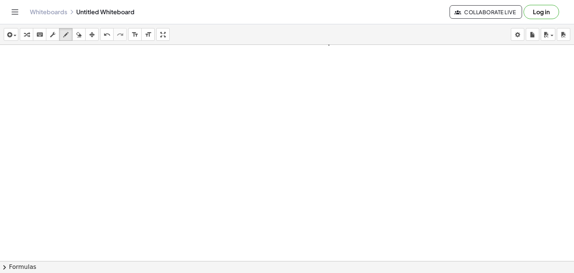
scroll to position [1363, 0]
drag, startPoint x: 127, startPoint y: 84, endPoint x: 133, endPoint y: 80, distance: 7.6
drag, startPoint x: 143, startPoint y: 69, endPoint x: 141, endPoint y: 80, distance: 11.3
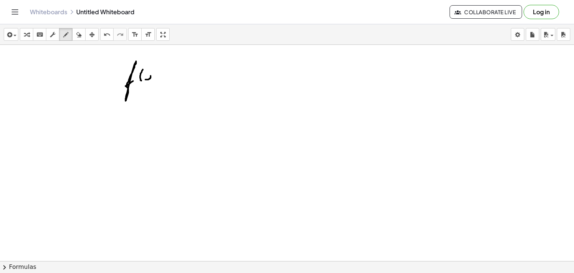
drag, startPoint x: 145, startPoint y: 79, endPoint x: 147, endPoint y: 73, distance: 6.3
drag, startPoint x: 155, startPoint y: 72, endPoint x: 158, endPoint y: 78, distance: 6.4
drag, startPoint x: 161, startPoint y: 68, endPoint x: 161, endPoint y: 77, distance: 9.3
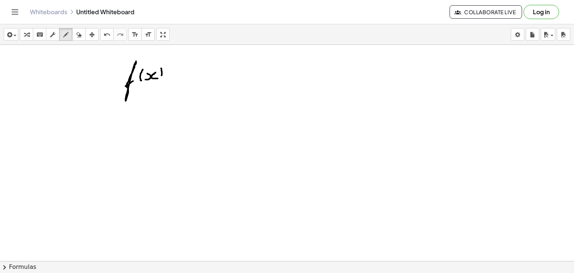
drag, startPoint x: 164, startPoint y: 77, endPoint x: 172, endPoint y: 77, distance: 7.5
drag, startPoint x: 165, startPoint y: 71, endPoint x: 172, endPoint y: 71, distance: 7.1
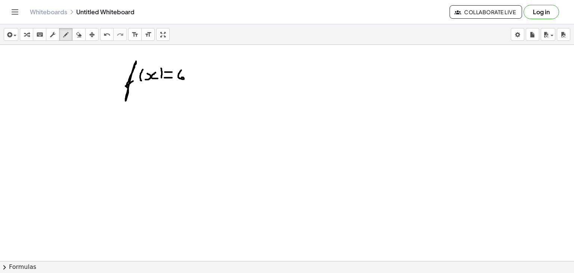
drag, startPoint x: 181, startPoint y: 69, endPoint x: 180, endPoint y: 77, distance: 7.2
drag, startPoint x: 196, startPoint y: 69, endPoint x: 195, endPoint y: 78, distance: 9.4
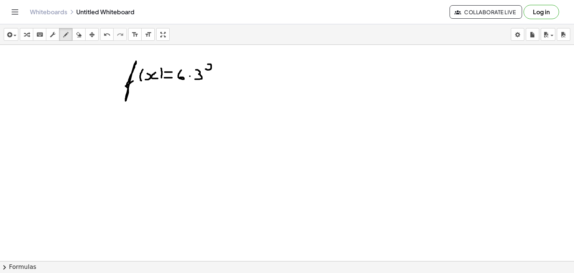
drag, startPoint x: 205, startPoint y: 68, endPoint x: 206, endPoint y: 63, distance: 4.9
drag, startPoint x: 216, startPoint y: 63, endPoint x: 220, endPoint y: 69, distance: 7.2
drag, startPoint x: 116, startPoint y: 124, endPoint x: 118, endPoint y: 115, distance: 9.6
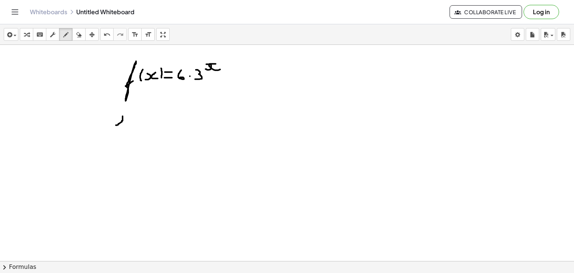
drag, startPoint x: 128, startPoint y: 115, endPoint x: 129, endPoint y: 121, distance: 6.0
drag, startPoint x: 138, startPoint y: 114, endPoint x: 135, endPoint y: 200, distance: 86.3
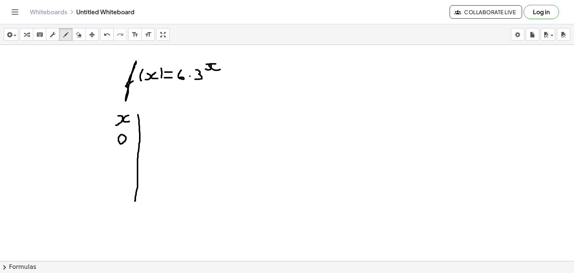
drag, startPoint x: 118, startPoint y: 155, endPoint x: 119, endPoint y: 159, distance: 4.2
drag, startPoint x: 118, startPoint y: 167, endPoint x: 127, endPoint y: 175, distance: 11.9
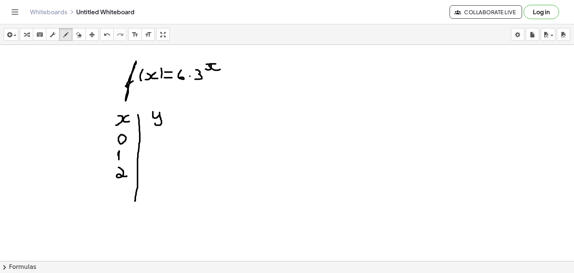
drag, startPoint x: 153, startPoint y: 111, endPoint x: 159, endPoint y: 118, distance: 9.5
drag, startPoint x: 154, startPoint y: 130, endPoint x: 150, endPoint y: 134, distance: 5.8
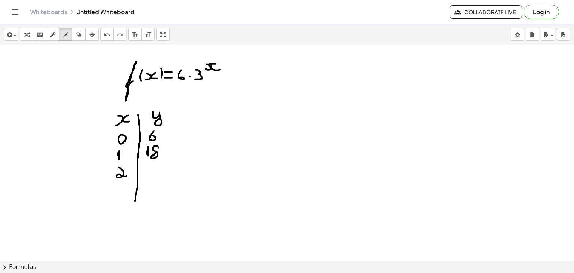
drag, startPoint x: 148, startPoint y: 168, endPoint x: 142, endPoint y: 178, distance: 11.7
drag, startPoint x: 155, startPoint y: 166, endPoint x: 159, endPoint y: 177, distance: 11.6
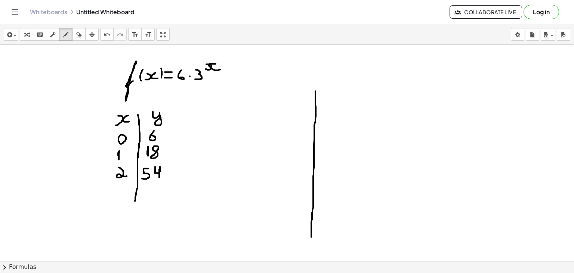
drag, startPoint x: 315, startPoint y: 90, endPoint x: 311, endPoint y: 247, distance: 156.2
drag, startPoint x: 227, startPoint y: 175, endPoint x: 393, endPoint y: 166, distance: 165.7
drag, startPoint x: 396, startPoint y: 161, endPoint x: 396, endPoint y: 169, distance: 8.2
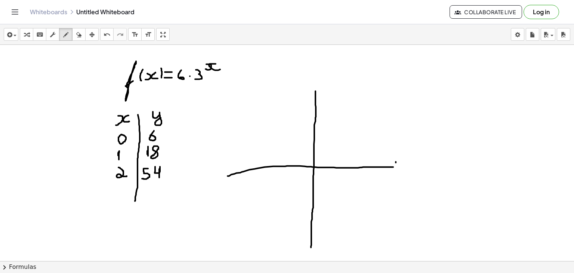
drag, startPoint x: 394, startPoint y: 160, endPoint x: 396, endPoint y: 168, distance: 8.4
drag, startPoint x: 326, startPoint y: 160, endPoint x: 328, endPoint y: 169, distance: 9.1
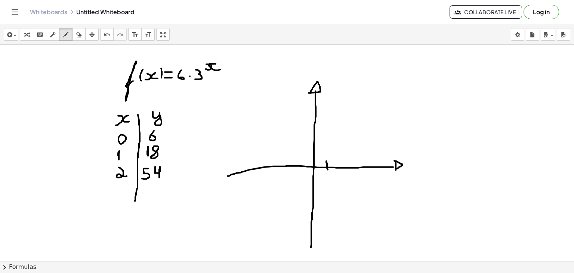
drag, startPoint x: 326, startPoint y: 175, endPoint x: 327, endPoint y: 183, distance: 7.6
drag, startPoint x: 347, startPoint y: 161, endPoint x: 347, endPoint y: 169, distance: 8.6
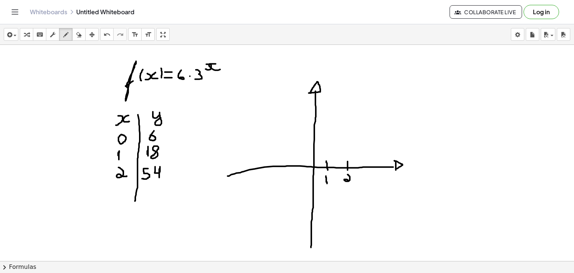
drag, startPoint x: 347, startPoint y: 174, endPoint x: 350, endPoint y: 180, distance: 6.4
drag, startPoint x: 311, startPoint y: 146, endPoint x: 317, endPoint y: 146, distance: 6.0
drag, startPoint x: 303, startPoint y: 139, endPoint x: 299, endPoint y: 146, distance: 7.7
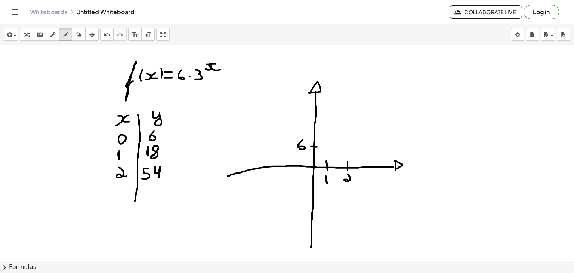
drag, startPoint x: 310, startPoint y: 128, endPoint x: 318, endPoint y: 128, distance: 7.9
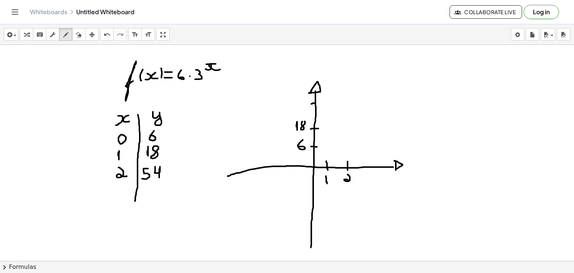
drag, startPoint x: 311, startPoint y: 103, endPoint x: 319, endPoint y: 102, distance: 7.9
drag, startPoint x: 295, startPoint y: 97, endPoint x: 292, endPoint y: 105, distance: 9.2
drag, startPoint x: 300, startPoint y: 94, endPoint x: 305, endPoint y: 104, distance: 10.4
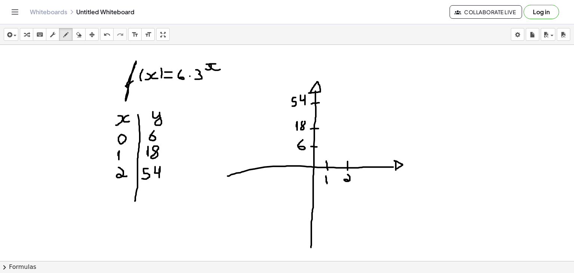
drag, startPoint x: 292, startPoint y: 156, endPoint x: 369, endPoint y: 75, distance: 111.2
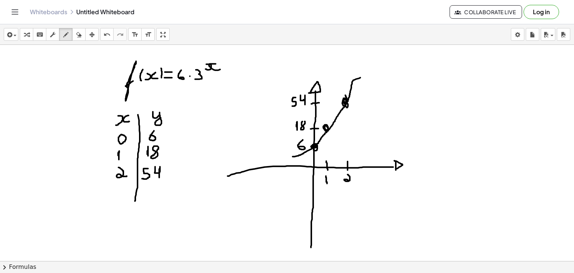
click at [76, 36] on icon "button" at bounding box center [78, 34] width 5 height 9
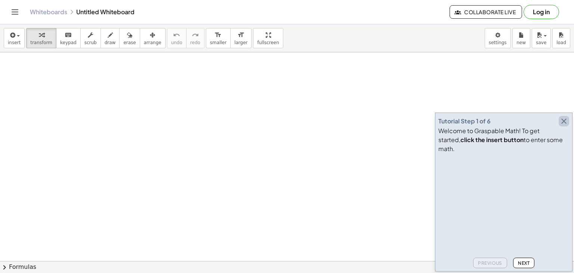
click at [562, 125] on icon "button" at bounding box center [563, 121] width 9 height 9
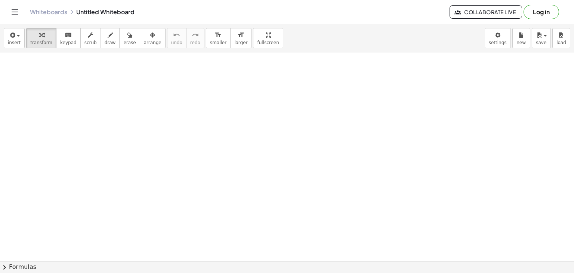
drag, startPoint x: 137, startPoint y: 92, endPoint x: 140, endPoint y: 77, distance: 15.2
click at [108, 36] on icon "button" at bounding box center [110, 35] width 5 height 9
drag, startPoint x: 148, startPoint y: 80, endPoint x: 146, endPoint y: 94, distance: 15.1
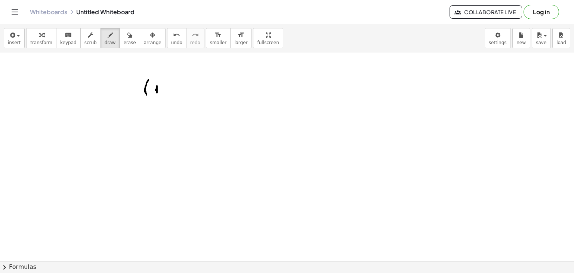
drag, startPoint x: 162, startPoint y: 92, endPoint x: 161, endPoint y: 101, distance: 8.7
drag, startPoint x: 173, startPoint y: 82, endPoint x: 175, endPoint y: 90, distance: 8.4
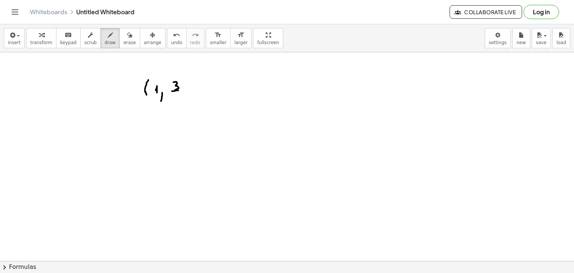
drag, startPoint x: 172, startPoint y: 91, endPoint x: 183, endPoint y: 90, distance: 11.6
drag, startPoint x: 177, startPoint y: 94, endPoint x: 180, endPoint y: 100, distance: 6.9
drag, startPoint x: 190, startPoint y: 81, endPoint x: 190, endPoint y: 97, distance: 16.4
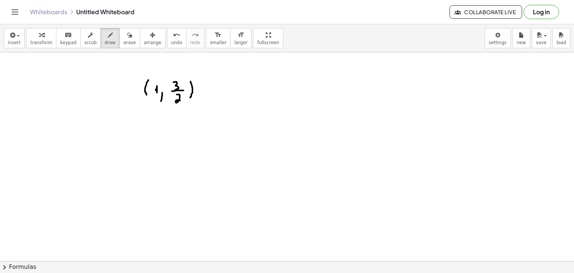
drag, startPoint x: 273, startPoint y: 72, endPoint x: 270, endPoint y: 84, distance: 12.2
drag, startPoint x: 275, startPoint y: 82, endPoint x: 275, endPoint y: 75, distance: 6.7
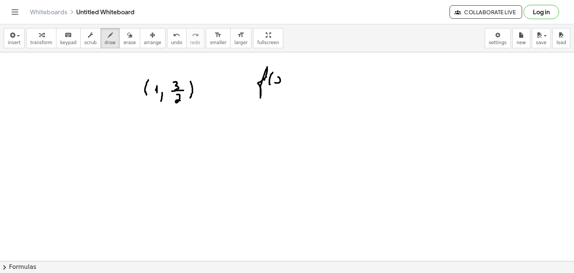
drag, startPoint x: 286, startPoint y: 75, endPoint x: 285, endPoint y: 81, distance: 5.7
drag, startPoint x: 290, startPoint y: 71, endPoint x: 291, endPoint y: 82, distance: 11.2
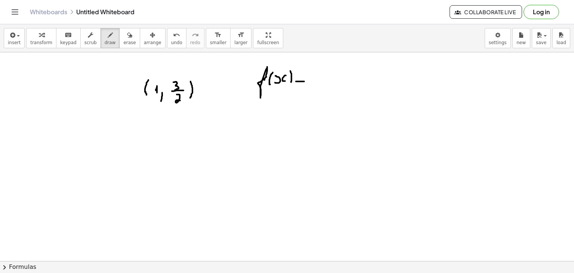
drag, startPoint x: 296, startPoint y: 81, endPoint x: 304, endPoint y: 81, distance: 8.2
drag, startPoint x: 294, startPoint y: 75, endPoint x: 306, endPoint y: 74, distance: 12.0
drag, startPoint x: 320, startPoint y: 74, endPoint x: 319, endPoint y: 78, distance: 4.7
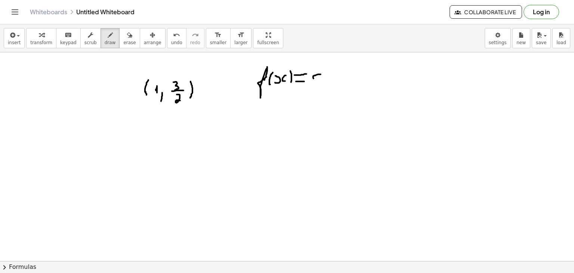
drag, startPoint x: 335, startPoint y: 72, endPoint x: 339, endPoint y: 82, distance: 11.0
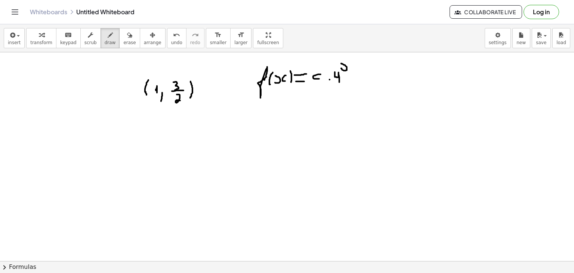
drag, startPoint x: 341, startPoint y: 68, endPoint x: 341, endPoint y: 63, distance: 4.9
drag, startPoint x: 353, startPoint y: 64, endPoint x: 357, endPoint y: 68, distance: 6.3
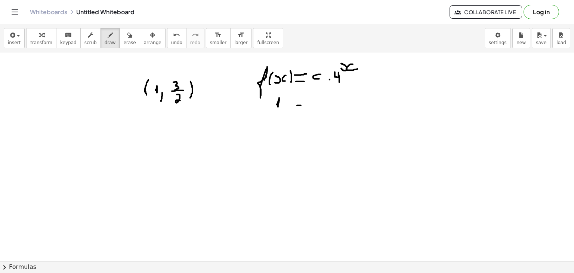
drag, startPoint x: 297, startPoint y: 105, endPoint x: 303, endPoint y: 105, distance: 5.6
drag, startPoint x: 296, startPoint y: 97, endPoint x: 303, endPoint y: 97, distance: 6.4
drag, startPoint x: 272, startPoint y: 94, endPoint x: 270, endPoint y: 105, distance: 11.0
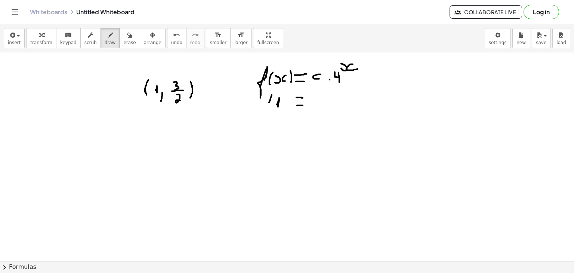
drag, startPoint x: 282, startPoint y: 94, endPoint x: 282, endPoint y: 105, distance: 10.8
drag, startPoint x: 314, startPoint y: 95, endPoint x: 317, endPoint y: 102, distance: 7.4
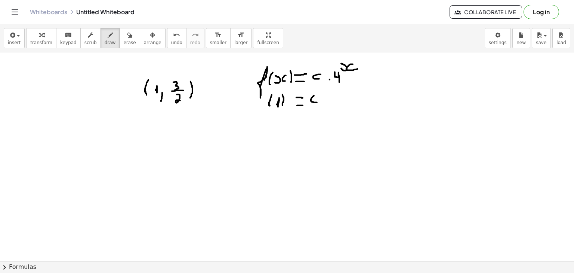
drag, startPoint x: 324, startPoint y: 101, endPoint x: 332, endPoint y: 94, distance: 10.7
drag, startPoint x: 116, startPoint y: 35, endPoint x: 312, endPoint y: 69, distance: 199.0
click at [312, 69] on div "insert select one: Math Expression Function Text Youtube Video Graphing Geometr…" at bounding box center [287, 148] width 574 height 248
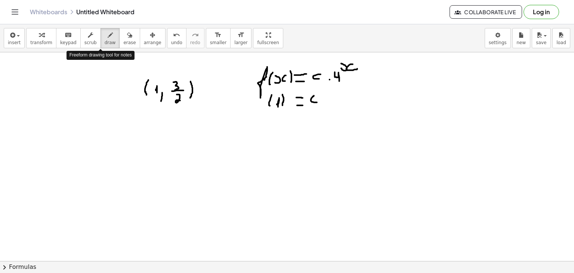
drag, startPoint x: 99, startPoint y: 35, endPoint x: 287, endPoint y: 74, distance: 191.8
click at [287, 74] on div "insert select one: Math Expression Function Text Youtube Video Graphing Geometr…" at bounding box center [287, 148] width 574 height 248
drag, startPoint x: 333, startPoint y: 92, endPoint x: 338, endPoint y: 103, distance: 12.4
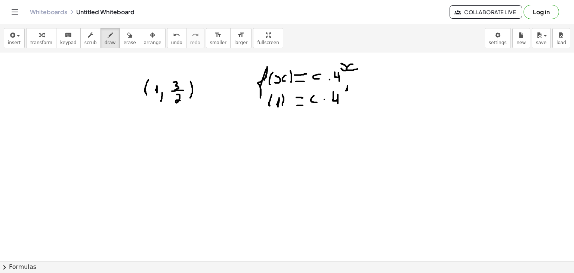
drag, startPoint x: 272, startPoint y: 123, endPoint x: 275, endPoint y: 128, distance: 6.2
drag, startPoint x: 266, startPoint y: 132, endPoint x: 283, endPoint y: 131, distance: 17.2
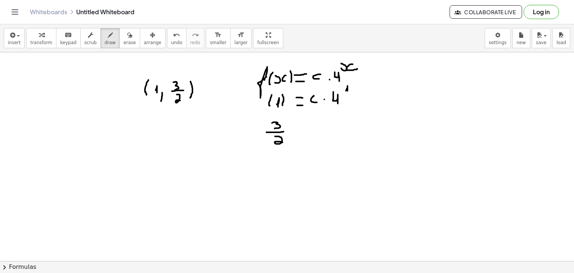
drag, startPoint x: 275, startPoint y: 136, endPoint x: 283, endPoint y: 142, distance: 10.7
drag, startPoint x: 296, startPoint y: 128, endPoint x: 302, endPoint y: 128, distance: 6.0
drag, startPoint x: 293, startPoint y: 121, endPoint x: 298, endPoint y: 121, distance: 5.6
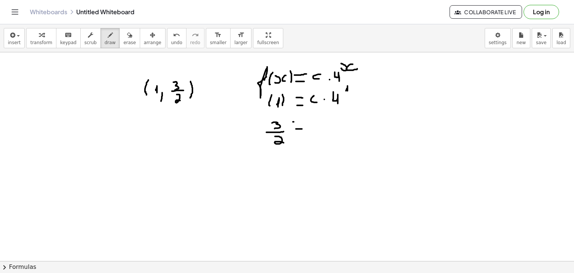
drag, startPoint x: 312, startPoint y: 118, endPoint x: 317, endPoint y: 129, distance: 11.5
drag, startPoint x: 274, startPoint y: 163, endPoint x: 272, endPoint y: 175, distance: 12.2
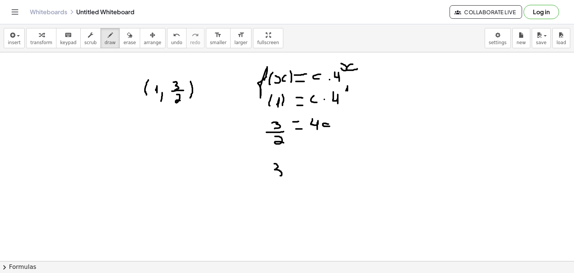
drag, startPoint x: 267, startPoint y: 180, endPoint x: 285, endPoint y: 180, distance: 17.2
drag, startPoint x: 277, startPoint y: 184, endPoint x: 282, endPoint y: 192, distance: 9.9
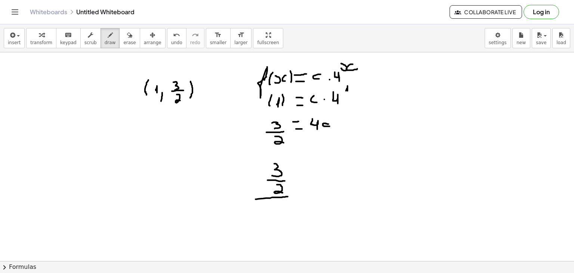
drag, startPoint x: 255, startPoint y: 199, endPoint x: 288, endPoint y: 196, distance: 33.0
drag, startPoint x: 275, startPoint y: 202, endPoint x: 279, endPoint y: 216, distance: 13.7
drag, startPoint x: 302, startPoint y: 183, endPoint x: 311, endPoint y: 183, distance: 9.0
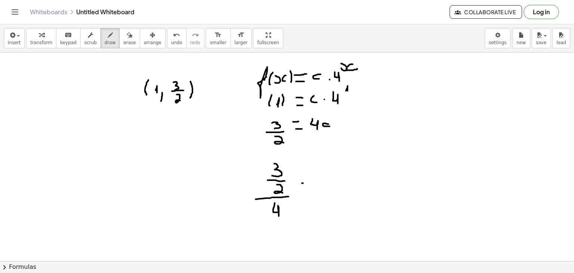
drag, startPoint x: 303, startPoint y: 175, endPoint x: 308, endPoint y: 175, distance: 4.5
drag, startPoint x: 324, startPoint y: 172, endPoint x: 334, endPoint y: 180, distance: 12.8
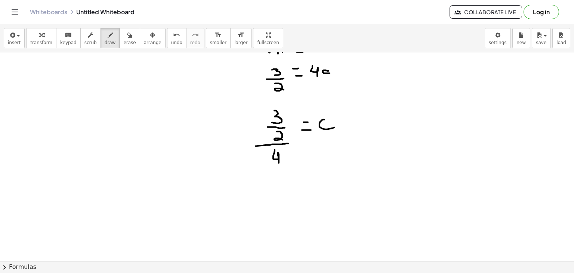
scroll to position [53, 0]
drag, startPoint x: 308, startPoint y: 161, endPoint x: 305, endPoint y: 174, distance: 13.0
click at [305, 174] on div at bounding box center [287, 231] width 574 height 465
drag, startPoint x: 298, startPoint y: 174, endPoint x: 316, endPoint y: 174, distance: 18.3
click at [316, 174] on div at bounding box center [287, 231] width 574 height 465
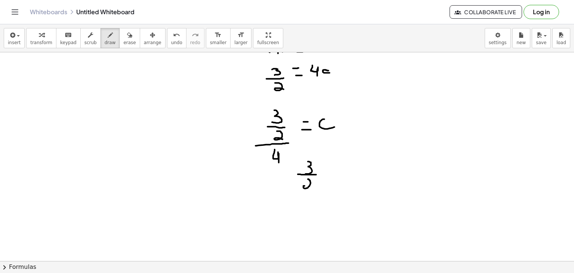
drag, startPoint x: 308, startPoint y: 179, endPoint x: 310, endPoint y: 187, distance: 8.9
click at [310, 187] on div at bounding box center [287, 231] width 574 height 465
click at [329, 171] on div at bounding box center [287, 231] width 574 height 465
click at [327, 164] on div at bounding box center [287, 231] width 574 height 465
drag, startPoint x: 327, startPoint y: 175, endPoint x: 340, endPoint y: 164, distance: 16.7
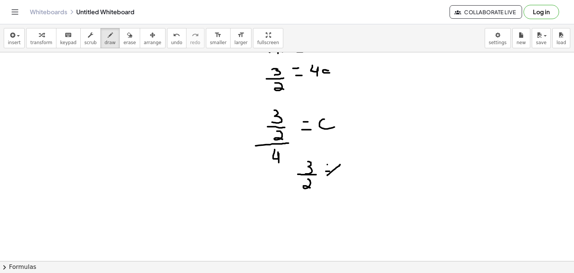
click at [340, 164] on div at bounding box center [287, 231] width 574 height 465
drag, startPoint x: 343, startPoint y: 162, endPoint x: 350, endPoint y: 172, distance: 12.4
click at [350, 172] on div at bounding box center [287, 231] width 574 height 465
drag, startPoint x: 369, startPoint y: 174, endPoint x: 374, endPoint y: 173, distance: 4.9
click at [374, 173] on div at bounding box center [287, 231] width 574 height 465
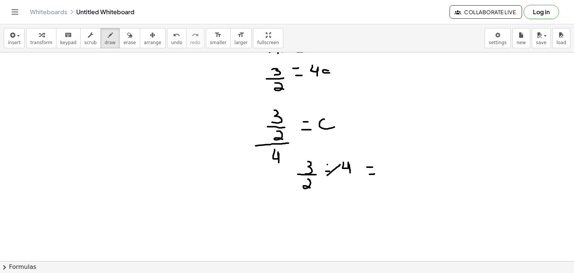
drag, startPoint x: 367, startPoint y: 167, endPoint x: 373, endPoint y: 167, distance: 6.0
click at [373, 167] on div at bounding box center [287, 231] width 574 height 465
drag, startPoint x: 388, startPoint y: 161, endPoint x: 386, endPoint y: 173, distance: 11.7
click at [386, 173] on div at bounding box center [287, 231] width 574 height 465
drag, startPoint x: 382, startPoint y: 175, endPoint x: 403, endPoint y: 176, distance: 20.9
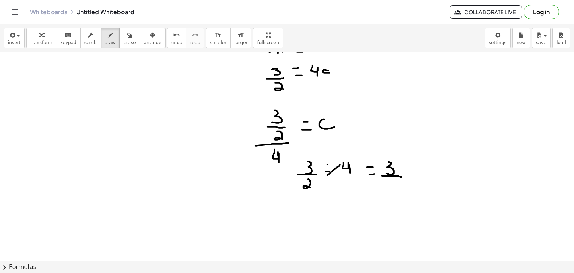
click at [403, 176] on div at bounding box center [287, 231] width 574 height 465
click at [393, 179] on div at bounding box center [287, 231] width 574 height 465
drag, startPoint x: 413, startPoint y: 169, endPoint x: 409, endPoint y: 166, distance: 5.1
click at [409, 166] on div at bounding box center [287, 231] width 574 height 465
drag, startPoint x: 422, startPoint y: 170, endPoint x: 430, endPoint y: 170, distance: 8.6
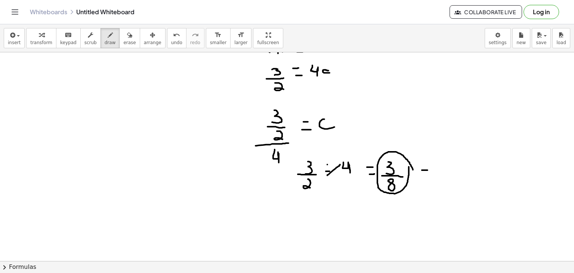
click at [430, 170] on div at bounding box center [287, 231] width 574 height 465
drag, startPoint x: 422, startPoint y: 164, endPoint x: 428, endPoint y: 162, distance: 5.8
click at [428, 162] on div at bounding box center [287, 231] width 574 height 465
drag, startPoint x: 444, startPoint y: 162, endPoint x: 449, endPoint y: 171, distance: 9.9
click at [449, 171] on div at bounding box center [287, 231] width 574 height 465
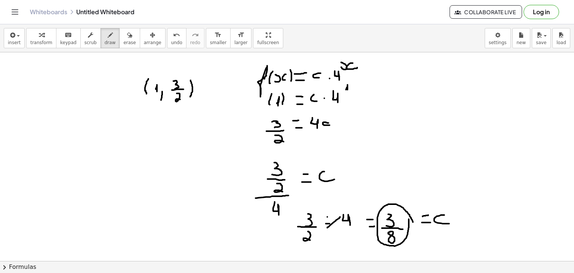
scroll to position [0, 0]
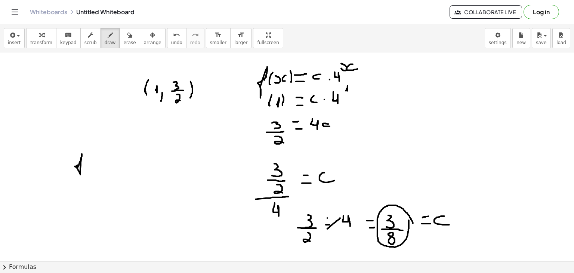
drag, startPoint x: 80, startPoint y: 156, endPoint x: 84, endPoint y: 160, distance: 5.6
drag, startPoint x: 90, startPoint y: 154, endPoint x: 90, endPoint y: 170, distance: 16.1
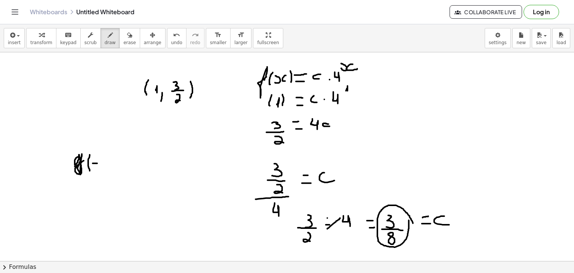
drag, startPoint x: 93, startPoint y: 163, endPoint x: 97, endPoint y: 163, distance: 4.5
drag, startPoint x: 102, startPoint y: 158, endPoint x: 106, endPoint y: 167, distance: 10.0
drag, startPoint x: 109, startPoint y: 154, endPoint x: 111, endPoint y: 166, distance: 12.5
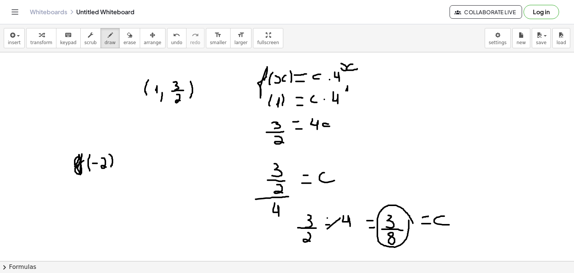
drag, startPoint x: 118, startPoint y: 163, endPoint x: 123, endPoint y: 163, distance: 5.2
drag, startPoint x: 117, startPoint y: 156, endPoint x: 122, endPoint y: 157, distance: 4.7
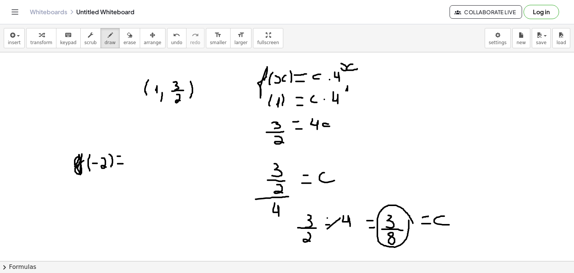
drag, startPoint x: 133, startPoint y: 153, endPoint x: 133, endPoint y: 162, distance: 9.0
drag, startPoint x: 127, startPoint y: 164, endPoint x: 148, endPoint y: 164, distance: 20.9
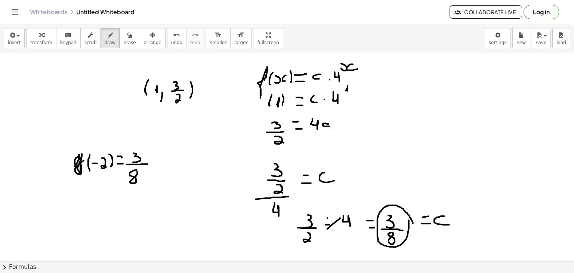
drag, startPoint x: 165, startPoint y: 152, endPoint x: 169, endPoint y: 163, distance: 11.2
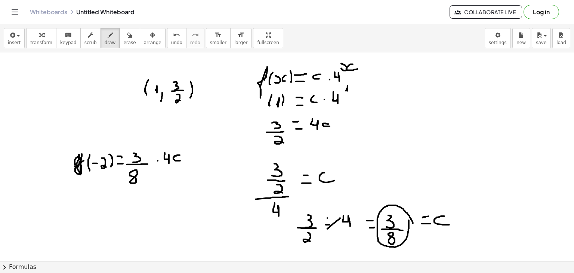
drag, startPoint x: 180, startPoint y: 155, endPoint x: 183, endPoint y: 160, distance: 6.3
drag, startPoint x: 120, startPoint y: 38, endPoint x: 182, endPoint y: 156, distance: 133.3
click at [182, 156] on div "insert select one: Math Expression Function Text Youtube Video Graphing Geometr…" at bounding box center [287, 148] width 574 height 248
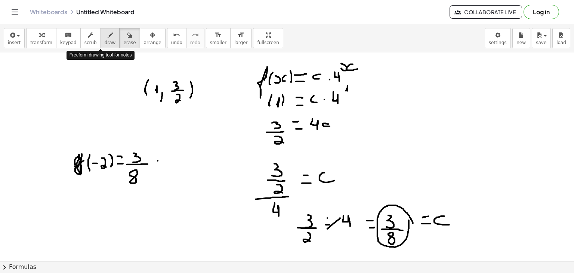
click at [100, 39] on button "draw" at bounding box center [109, 38] width 19 height 20
drag, startPoint x: 166, startPoint y: 152, endPoint x: 170, endPoint y: 163, distance: 12.2
drag, startPoint x: 174, startPoint y: 151, endPoint x: 175, endPoint y: 144, distance: 7.5
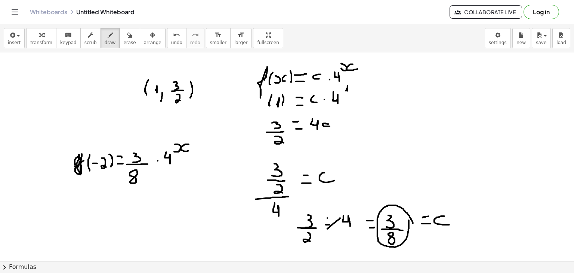
drag, startPoint x: 189, startPoint y: 144, endPoint x: 189, endPoint y: 150, distance: 6.0
drag, startPoint x: 123, startPoint y: 193, endPoint x: 125, endPoint y: 201, distance: 8.4
drag, startPoint x: 119, startPoint y: 205, endPoint x: 131, endPoint y: 205, distance: 12.0
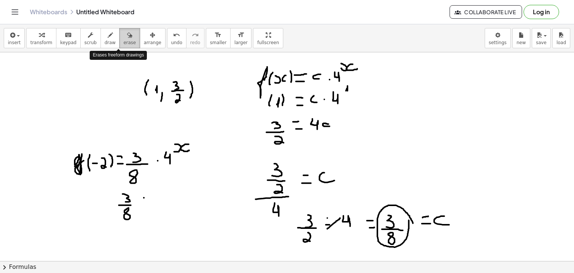
click at [123, 36] on div "button" at bounding box center [129, 34] width 12 height 9
drag, startPoint x: 99, startPoint y: 42, endPoint x: 306, endPoint y: 73, distance: 209.6
click at [306, 73] on div "insert select one: Math Expression Function Text Youtube Video Graphing Geometr…" at bounding box center [287, 148] width 574 height 248
click at [123, 41] on span "erase" at bounding box center [129, 42] width 12 height 5
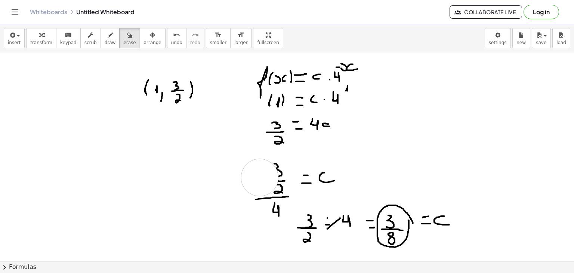
drag, startPoint x: 182, startPoint y: 152, endPoint x: 263, endPoint y: 174, distance: 84.4
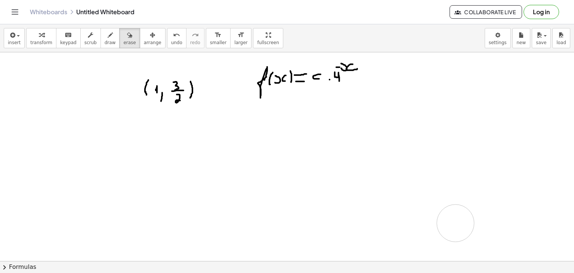
drag, startPoint x: 308, startPoint y: 129, endPoint x: 454, endPoint y: 216, distance: 170.3
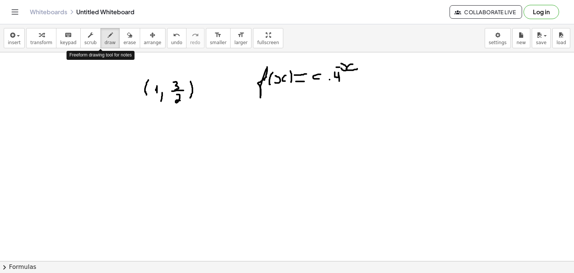
drag, startPoint x: 97, startPoint y: 40, endPoint x: 299, endPoint y: 106, distance: 212.4
click at [299, 106] on div "insert select one: Math Expression Function Text Youtube Video Graphing Geometr…" at bounding box center [287, 148] width 574 height 248
drag, startPoint x: 275, startPoint y: 101, endPoint x: 275, endPoint y: 111, distance: 10.5
drag, startPoint x: 267, startPoint y: 115, endPoint x: 293, endPoint y: 115, distance: 26.1
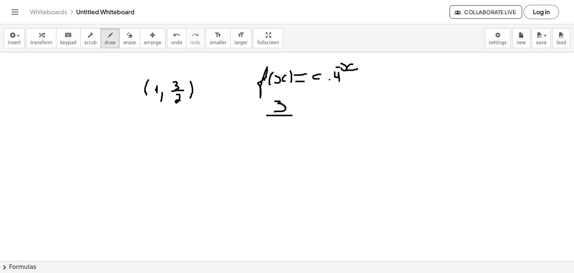
drag, startPoint x: 279, startPoint y: 120, endPoint x: 287, endPoint y: 130, distance: 13.1
drag, startPoint x: 302, startPoint y: 112, endPoint x: 311, endPoint y: 112, distance: 8.6
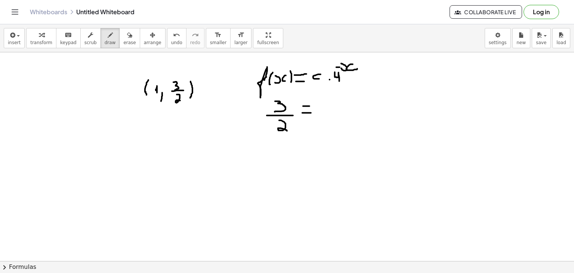
drag, startPoint x: 303, startPoint y: 106, endPoint x: 309, endPoint y: 106, distance: 6.3
drag, startPoint x: 325, startPoint y: 106, endPoint x: 326, endPoint y: 114, distance: 7.6
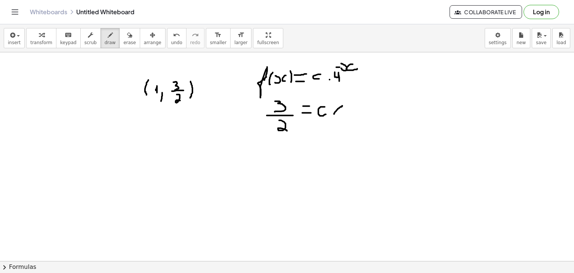
drag, startPoint x: 334, startPoint y: 114, endPoint x: 338, endPoint y: 109, distance: 6.1
drag, startPoint x: 332, startPoint y: 106, endPoint x: 340, endPoint y: 112, distance: 10.1
drag, startPoint x: 351, startPoint y: 103, endPoint x: 354, endPoint y: 117, distance: 14.2
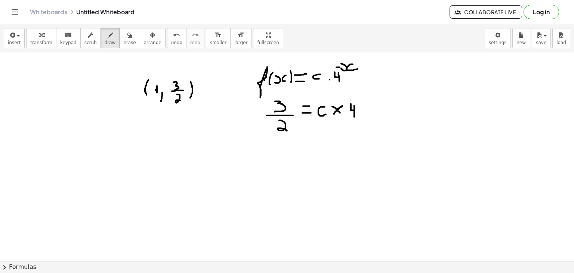
drag, startPoint x: 278, startPoint y: 157, endPoint x: 276, endPoint y: 163, distance: 6.6
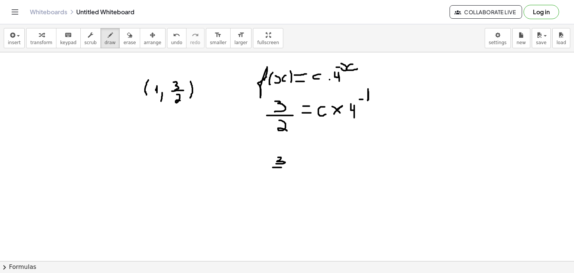
drag, startPoint x: 273, startPoint y: 167, endPoint x: 284, endPoint y: 167, distance: 11.6
drag, startPoint x: 281, startPoint y: 171, endPoint x: 284, endPoint y: 177, distance: 6.5
drag, startPoint x: 295, startPoint y: 160, endPoint x: 300, endPoint y: 162, distance: 5.1
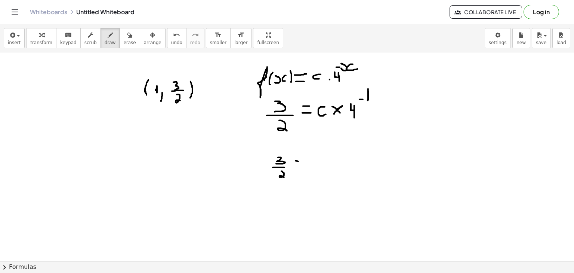
drag, startPoint x: 296, startPoint y: 158, endPoint x: 302, endPoint y: 158, distance: 5.6
drag, startPoint x: 313, startPoint y: 158, endPoint x: 315, endPoint y: 162, distance: 4.4
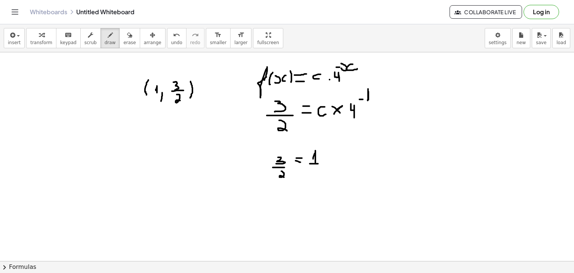
drag, startPoint x: 310, startPoint y: 163, endPoint x: 318, endPoint y: 163, distance: 8.2
drag, startPoint x: 313, startPoint y: 167, endPoint x: 316, endPoint y: 177, distance: 10.6
drag, startPoint x: 330, startPoint y: 154, endPoint x: 332, endPoint y: 160, distance: 6.2
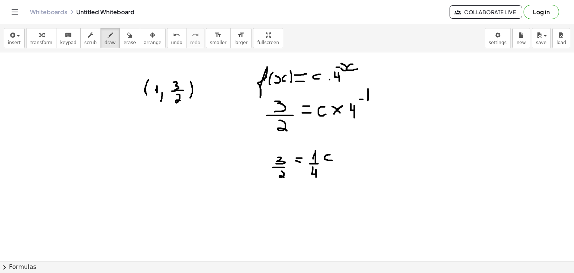
drag, startPoint x: 277, startPoint y: 197, endPoint x: 273, endPoint y: 206, distance: 10.1
drag, startPoint x: 268, startPoint y: 206, endPoint x: 284, endPoint y: 207, distance: 15.7
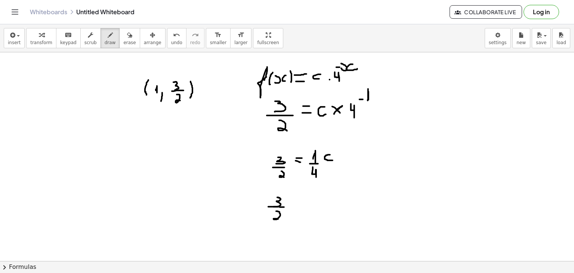
drag, startPoint x: 276, startPoint y: 211, endPoint x: 280, endPoint y: 220, distance: 10.1
drag, startPoint x: 263, startPoint y: 224, endPoint x: 285, endPoint y: 224, distance: 22.0
drag, startPoint x: 277, startPoint y: 232, endPoint x: 278, endPoint y: 237, distance: 5.0
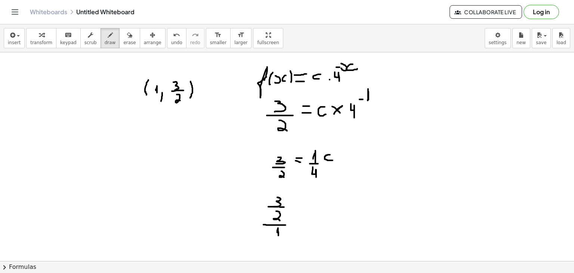
drag, startPoint x: 269, startPoint y: 240, endPoint x: 284, endPoint y: 240, distance: 14.6
drag, startPoint x: 278, startPoint y: 241, endPoint x: 282, endPoint y: 252, distance: 11.2
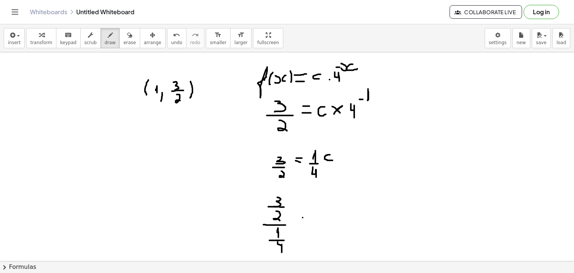
drag, startPoint x: 303, startPoint y: 217, endPoint x: 308, endPoint y: 217, distance: 5.2
drag, startPoint x: 310, startPoint y: 208, endPoint x: 310, endPoint y: 220, distance: 11.6
drag, startPoint x: 310, startPoint y: 212, endPoint x: 309, endPoint y: 220, distance: 8.4
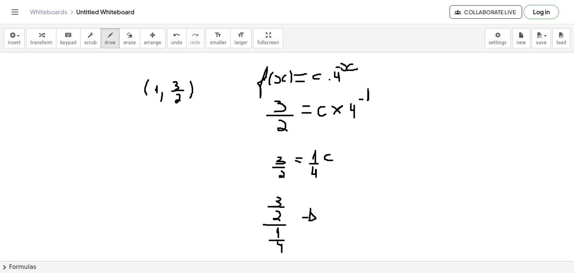
drag, startPoint x: 334, startPoint y: 205, endPoint x: 334, endPoint y: 216, distance: 10.8
drag, startPoint x: 329, startPoint y: 217, endPoint x: 343, endPoint y: 217, distance: 14.2
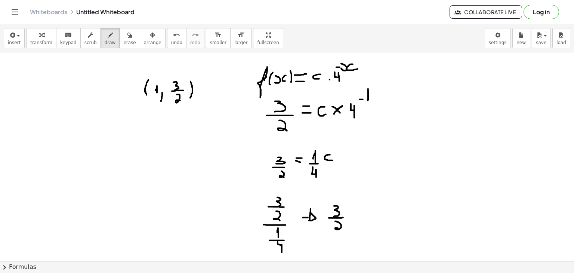
drag, startPoint x: 335, startPoint y: 221, endPoint x: 340, endPoint y: 229, distance: 9.4
drag, startPoint x: 350, startPoint y: 213, endPoint x: 357, endPoint y: 213, distance: 6.7
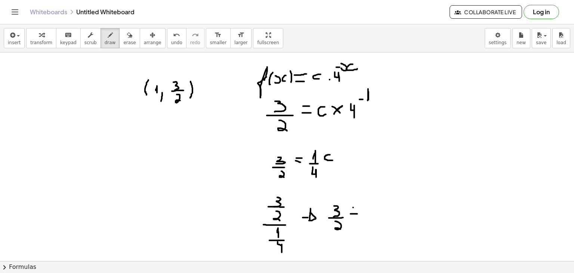
drag, startPoint x: 353, startPoint y: 217, endPoint x: 371, endPoint y: 214, distance: 18.5
drag, startPoint x: 360, startPoint y: 216, endPoint x: 375, endPoint y: 216, distance: 14.9
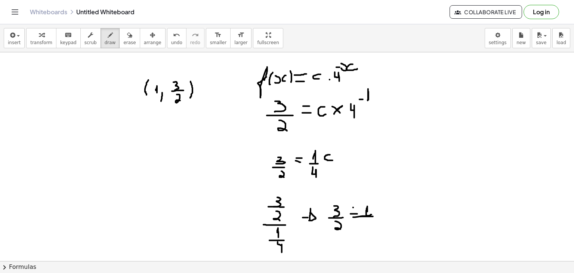
drag, startPoint x: 365, startPoint y: 220, endPoint x: 370, endPoint y: 232, distance: 13.2
drag, startPoint x: 385, startPoint y: 214, endPoint x: 391, endPoint y: 214, distance: 6.3
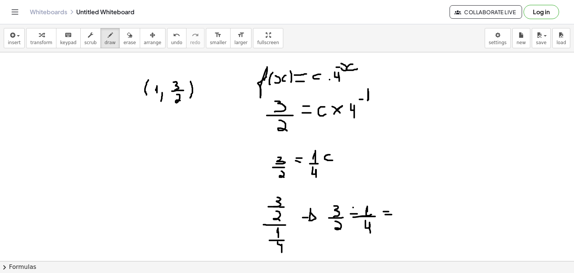
drag, startPoint x: 383, startPoint y: 211, endPoint x: 389, endPoint y: 211, distance: 6.0
drag, startPoint x: 412, startPoint y: 203, endPoint x: 415, endPoint y: 213, distance: 9.8
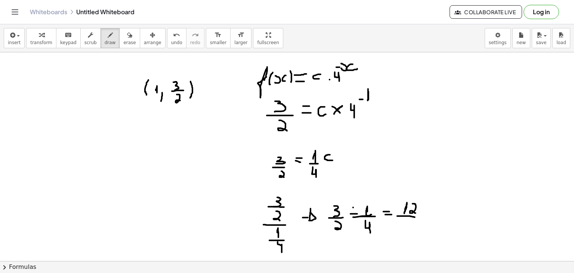
drag, startPoint x: 397, startPoint y: 216, endPoint x: 415, endPoint y: 217, distance: 18.0
drag, startPoint x: 407, startPoint y: 220, endPoint x: 412, endPoint y: 229, distance: 10.2
drag, startPoint x: 423, startPoint y: 216, endPoint x: 427, endPoint y: 216, distance: 3.8
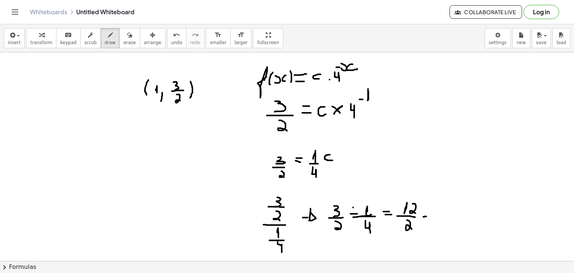
drag, startPoint x: 424, startPoint y: 211, endPoint x: 429, endPoint y: 211, distance: 4.5
drag, startPoint x: 442, startPoint y: 206, endPoint x: 438, endPoint y: 214, distance: 8.7
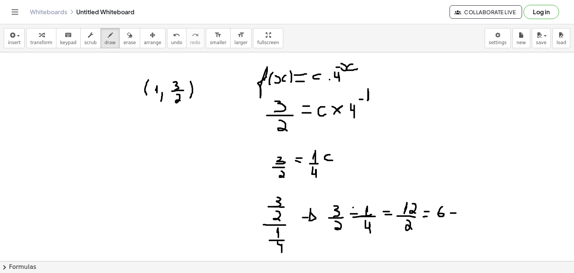
drag, startPoint x: 450, startPoint y: 213, endPoint x: 457, endPoint y: 213, distance: 6.7
drag, startPoint x: 453, startPoint y: 208, endPoint x: 459, endPoint y: 208, distance: 6.0
drag, startPoint x: 471, startPoint y: 207, endPoint x: 474, endPoint y: 217, distance: 10.4
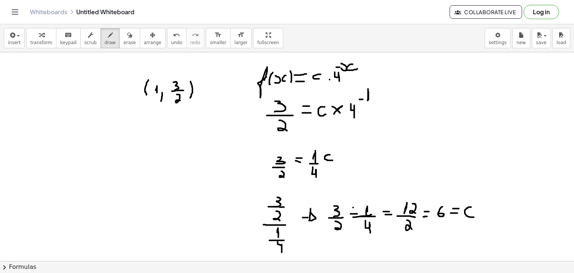
drag, startPoint x: 72, startPoint y: 115, endPoint x: 75, endPoint y: 121, distance: 7.2
drag, startPoint x: 84, startPoint y: 112, endPoint x: 79, endPoint y: 125, distance: 13.8
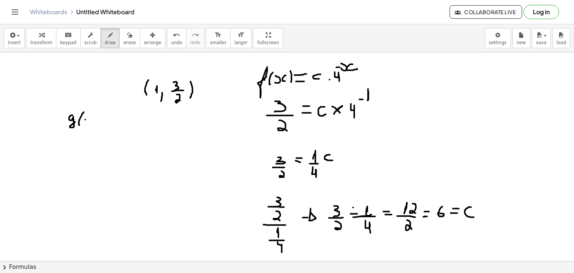
drag, startPoint x: 94, startPoint y: 115, endPoint x: 99, endPoint y: 121, distance: 8.2
drag, startPoint x: 102, startPoint y: 112, endPoint x: 105, endPoint y: 123, distance: 10.9
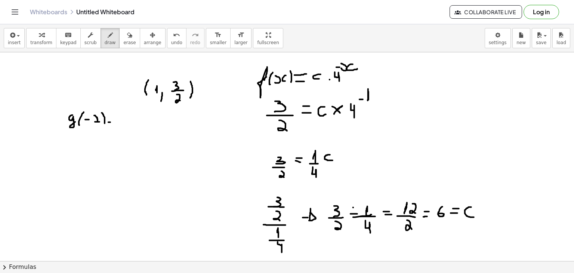
drag, startPoint x: 108, startPoint y: 122, endPoint x: 115, endPoint y: 122, distance: 6.7
drag, startPoint x: 110, startPoint y: 118, endPoint x: 117, endPoint y: 118, distance: 6.3
drag, startPoint x: 127, startPoint y: 114, endPoint x: 124, endPoint y: 118, distance: 4.6
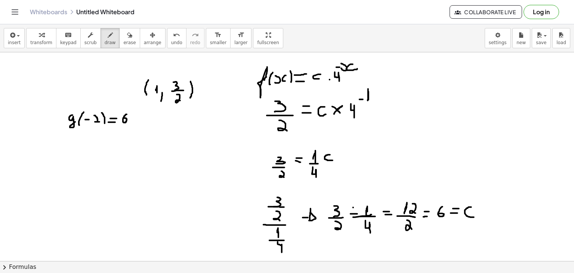
drag, startPoint x: 134, startPoint y: 111, endPoint x: 139, endPoint y: 121, distance: 10.9
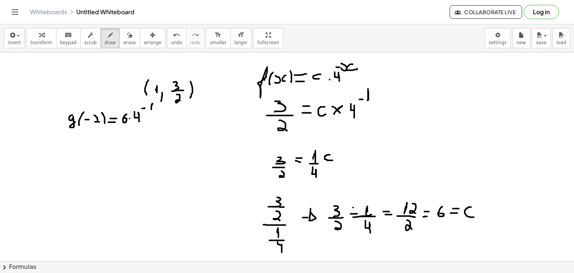
drag, startPoint x: 152, startPoint y: 103, endPoint x: 151, endPoint y: 109, distance: 6.4
drag, startPoint x: 164, startPoint y: 103, endPoint x: 167, endPoint y: 111, distance: 8.0
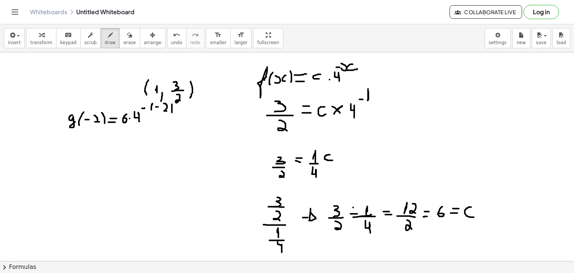
drag, startPoint x: 172, startPoint y: 104, endPoint x: 172, endPoint y: 112, distance: 8.2
drag, startPoint x: 75, startPoint y: 140, endPoint x: 75, endPoint y: 148, distance: 7.5
drag, startPoint x: 83, startPoint y: 136, endPoint x: 82, endPoint y: 145, distance: 8.6
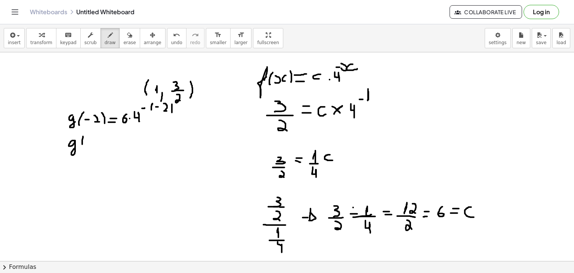
drag, startPoint x: 95, startPoint y: 138, endPoint x: 100, endPoint y: 144, distance: 7.9
drag, startPoint x: 104, startPoint y: 137, endPoint x: 106, endPoint y: 145, distance: 8.5
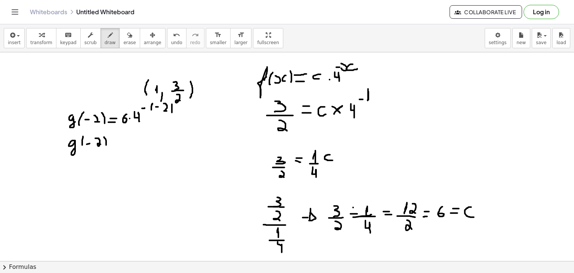
drag, startPoint x: 111, startPoint y: 143, endPoint x: 115, endPoint y: 142, distance: 4.1
drag, startPoint x: 110, startPoint y: 138, endPoint x: 116, endPoint y: 138, distance: 6.0
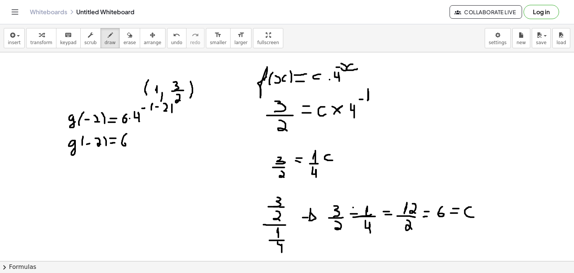
drag, startPoint x: 127, startPoint y: 133, endPoint x: 122, endPoint y: 142, distance: 9.5
drag, startPoint x: 149, startPoint y: 131, endPoint x: 148, endPoint y: 139, distance: 7.2
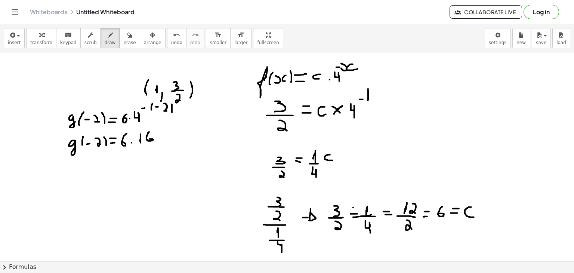
drag, startPoint x: 85, startPoint y: 163, endPoint x: 84, endPoint y: 175, distance: 12.0
drag, startPoint x: 91, startPoint y: 158, endPoint x: 90, endPoint y: 168, distance: 10.1
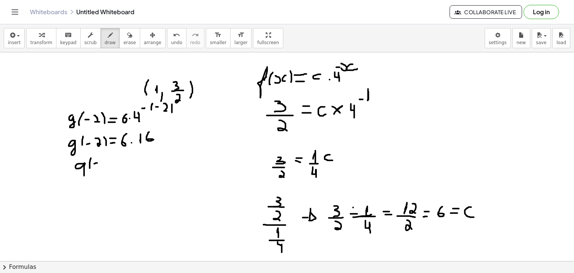
drag, startPoint x: 105, startPoint y: 159, endPoint x: 105, endPoint y: 166, distance: 7.5
drag, startPoint x: 112, startPoint y: 154, endPoint x: 111, endPoint y: 170, distance: 15.7
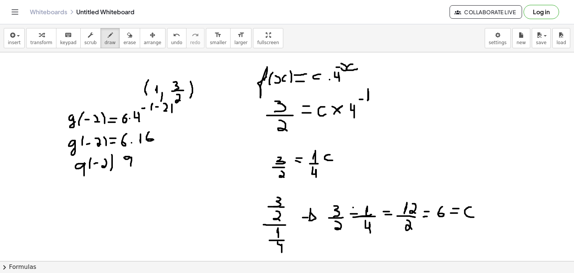
drag, startPoint x: 131, startPoint y: 157, endPoint x: 131, endPoint y: 167, distance: 9.7
drag, startPoint x: 141, startPoint y: 151, endPoint x: 136, endPoint y: 164, distance: 13.2
drag, startPoint x: 118, startPoint y: 165, endPoint x: 123, endPoint y: 165, distance: 4.5
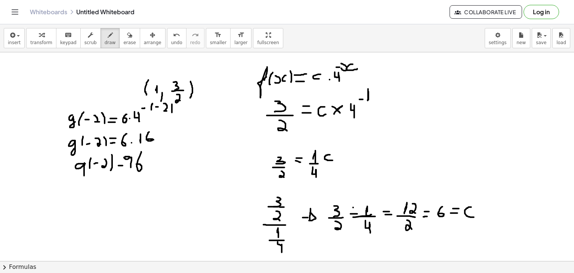
drag, startPoint x: 118, startPoint y: 163, endPoint x: 122, endPoint y: 163, distance: 4.5
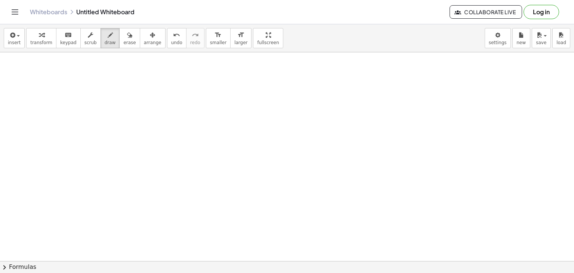
scroll to position [205, 0]
drag, startPoint x: 145, startPoint y: 76, endPoint x: 147, endPoint y: 80, distance: 4.2
click at [147, 80] on div at bounding box center [287, 79] width 574 height 465
drag, startPoint x: 156, startPoint y: 72, endPoint x: 155, endPoint y: 83, distance: 11.3
click at [155, 83] on div at bounding box center [287, 79] width 574 height 465
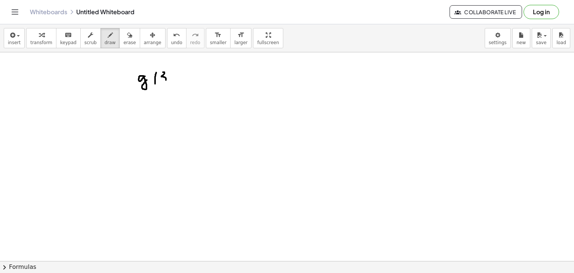
drag, startPoint x: 163, startPoint y: 72, endPoint x: 162, endPoint y: 81, distance: 9.4
click at [162, 81] on div at bounding box center [287, 79] width 574 height 465
drag, startPoint x: 173, startPoint y: 69, endPoint x: 171, endPoint y: 81, distance: 11.8
click at [171, 81] on div at bounding box center [287, 79] width 574 height 465
drag, startPoint x: 185, startPoint y: 72, endPoint x: 185, endPoint y: 77, distance: 4.9
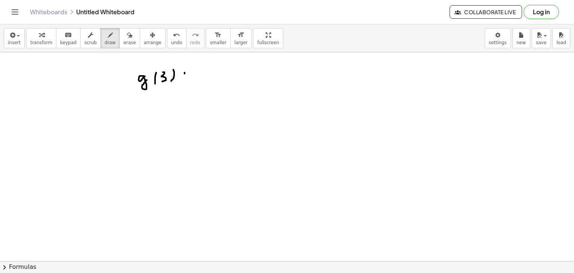
click at [185, 77] on div at bounding box center [287, 79] width 574 height 465
drag, startPoint x: 180, startPoint y: 77, endPoint x: 189, endPoint y: 74, distance: 10.1
click at [189, 74] on div at bounding box center [287, 79] width 574 height 465
drag, startPoint x: 203, startPoint y: 72, endPoint x: 204, endPoint y: 77, distance: 4.6
click at [204, 77] on div at bounding box center [287, 79] width 574 height 465
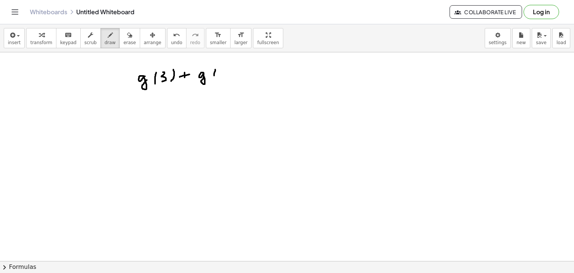
drag, startPoint x: 215, startPoint y: 69, endPoint x: 214, endPoint y: 78, distance: 9.0
click at [214, 78] on div at bounding box center [287, 79] width 574 height 465
click at [224, 77] on div at bounding box center [287, 79] width 574 height 465
drag, startPoint x: 228, startPoint y: 69, endPoint x: 230, endPoint y: 76, distance: 7.0
click at [230, 76] on div at bounding box center [287, 79] width 574 height 465
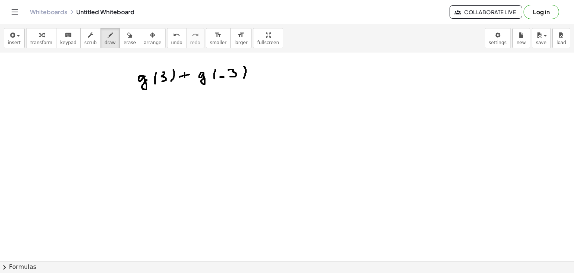
drag, startPoint x: 244, startPoint y: 66, endPoint x: 244, endPoint y: 78, distance: 11.6
click at [244, 78] on div at bounding box center [287, 79] width 574 height 465
drag, startPoint x: 252, startPoint y: 77, endPoint x: 258, endPoint y: 77, distance: 6.0
click at [258, 77] on div at bounding box center [287, 79] width 574 height 465
drag, startPoint x: 252, startPoint y: 71, endPoint x: 257, endPoint y: 71, distance: 5.2
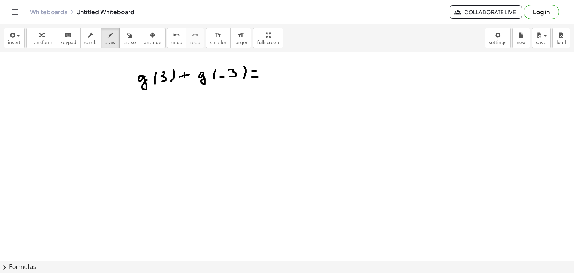
click at [257, 71] on div at bounding box center [287, 79] width 574 height 465
click at [276, 68] on div at bounding box center [287, 79] width 574 height 465
click at [182, 116] on div at bounding box center [287, 77] width 574 height 465
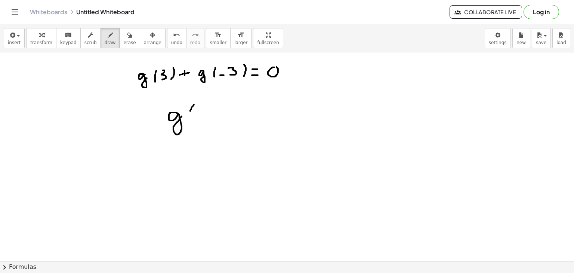
drag, startPoint x: 194, startPoint y: 104, endPoint x: 191, endPoint y: 117, distance: 13.0
click at [191, 117] on div at bounding box center [287, 77] width 574 height 465
drag, startPoint x: 199, startPoint y: 109, endPoint x: 202, endPoint y: 117, distance: 8.5
click at [202, 117] on div at bounding box center [287, 77] width 574 height 465
drag, startPoint x: 213, startPoint y: 103, endPoint x: 213, endPoint y: 118, distance: 14.9
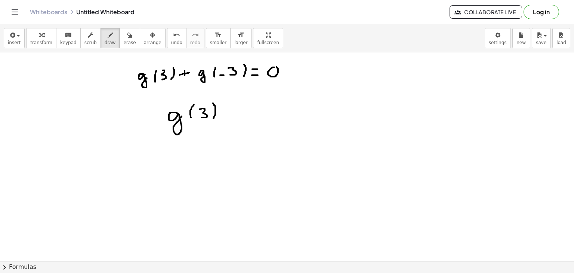
click at [213, 118] on div at bounding box center [287, 77] width 574 height 465
drag, startPoint x: 221, startPoint y: 114, endPoint x: 227, endPoint y: 114, distance: 6.3
click at [227, 114] on div at bounding box center [287, 77] width 574 height 465
drag, startPoint x: 221, startPoint y: 109, endPoint x: 228, endPoint y: 109, distance: 6.7
click at [228, 109] on div at bounding box center [287, 77] width 574 height 465
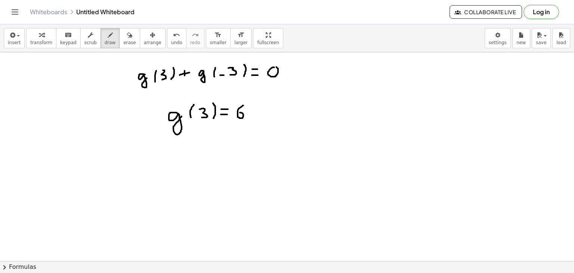
drag, startPoint x: 243, startPoint y: 105, endPoint x: 238, endPoint y: 112, distance: 8.6
click at [238, 112] on div at bounding box center [287, 77] width 574 height 465
click at [251, 114] on div at bounding box center [287, 77] width 574 height 465
drag, startPoint x: 260, startPoint y: 102, endPoint x: 265, endPoint y: 114, distance: 13.2
click at [265, 114] on div at bounding box center [287, 77] width 574 height 465
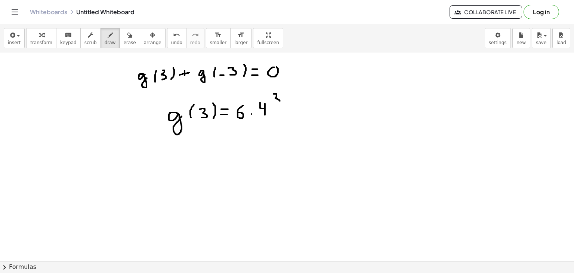
drag, startPoint x: 273, startPoint y: 93, endPoint x: 273, endPoint y: 104, distance: 10.8
click at [273, 104] on div at bounding box center [287, 77] width 574 height 465
click at [269, 97] on div at bounding box center [287, 77] width 574 height 465
drag, startPoint x: 181, startPoint y: 146, endPoint x: 183, endPoint y: 149, distance: 4.3
click at [183, 149] on div at bounding box center [287, 77] width 574 height 465
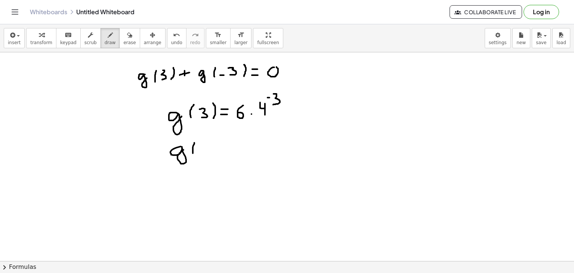
drag, startPoint x: 194, startPoint y: 142, endPoint x: 193, endPoint y: 155, distance: 12.4
click at [193, 155] on div at bounding box center [287, 77] width 574 height 465
drag, startPoint x: 201, startPoint y: 143, endPoint x: 201, endPoint y: 152, distance: 8.6
click at [201, 152] on div at bounding box center [287, 77] width 574 height 465
drag, startPoint x: 213, startPoint y: 142, endPoint x: 212, endPoint y: 153, distance: 10.9
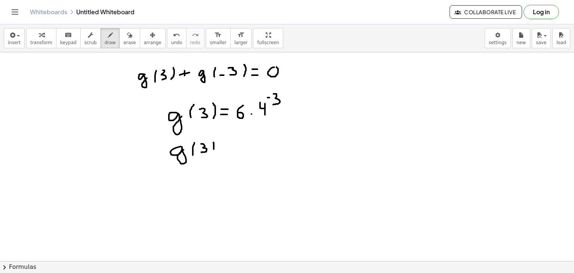
click at [212, 153] on div at bounding box center [287, 77] width 574 height 465
drag, startPoint x: 224, startPoint y: 151, endPoint x: 230, endPoint y: 151, distance: 5.2
click at [230, 151] on div at bounding box center [287, 77] width 574 height 465
drag, startPoint x: 223, startPoint y: 144, endPoint x: 227, endPoint y: 145, distance: 4.5
click at [227, 145] on div at bounding box center [287, 77] width 574 height 465
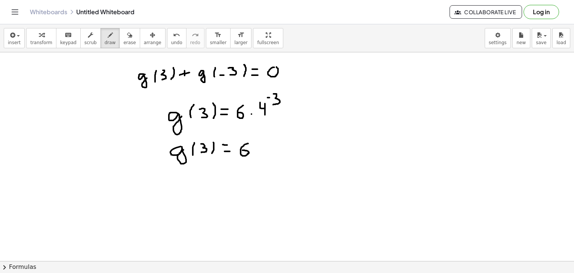
drag, startPoint x: 248, startPoint y: 143, endPoint x: 242, endPoint y: 150, distance: 9.0
click at [242, 150] on div at bounding box center [287, 77] width 574 height 465
click at [259, 150] on div at bounding box center [287, 77] width 574 height 465
drag, startPoint x: 270, startPoint y: 149, endPoint x: 272, endPoint y: 153, distance: 4.9
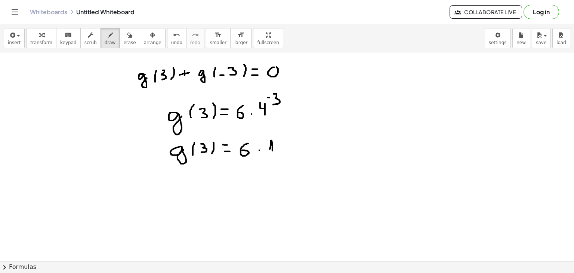
click at [272, 153] on div at bounding box center [287, 77] width 574 height 465
drag, startPoint x: 263, startPoint y: 154, endPoint x: 282, endPoint y: 154, distance: 19.1
click at [282, 154] on div at bounding box center [287, 77] width 574 height 465
click at [370, 128] on div at bounding box center [287, 77] width 574 height 465
drag, startPoint x: 382, startPoint y: 118, endPoint x: 378, endPoint y: 125, distance: 8.2
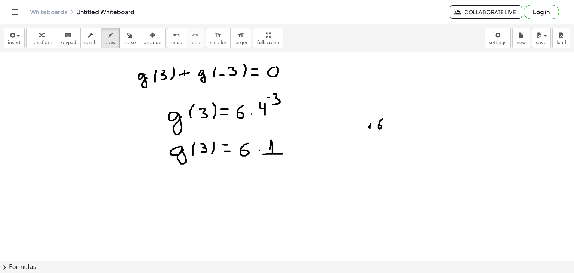
click at [378, 125] on div at bounding box center [287, 77] width 574 height 465
drag, startPoint x: 393, startPoint y: 121, endPoint x: 398, endPoint y: 126, distance: 7.1
click at [398, 126] on div at bounding box center [287, 77] width 574 height 465
drag, startPoint x: 401, startPoint y: 117, endPoint x: 391, endPoint y: 127, distance: 14.0
click at [391, 127] on div at bounding box center [287, 77] width 574 height 465
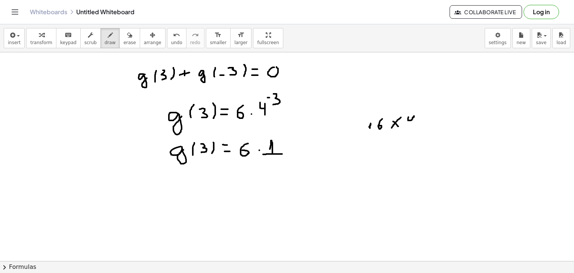
drag, startPoint x: 408, startPoint y: 117, endPoint x: 413, endPoint y: 125, distance: 10.4
click at [413, 125] on div at bounding box center [287, 77] width 574 height 465
drag, startPoint x: 273, startPoint y: 156, endPoint x: 268, endPoint y: 162, distance: 8.2
click at [268, 162] on div at bounding box center [287, 77] width 574 height 465
drag, startPoint x: 277, startPoint y: 159, endPoint x: 281, endPoint y: 168, distance: 10.5
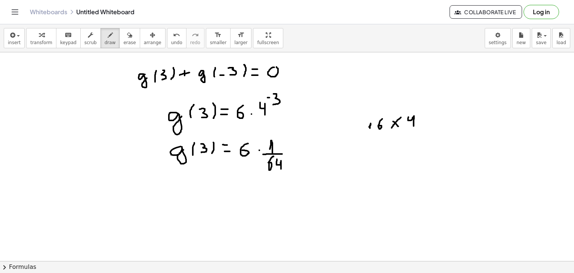
click at [281, 168] on div at bounding box center [287, 77] width 574 height 465
click at [184, 183] on div at bounding box center [287, 77] width 574 height 465
drag, startPoint x: 193, startPoint y: 176, endPoint x: 191, endPoint y: 187, distance: 10.9
click at [191, 187] on div at bounding box center [287, 77] width 574 height 465
drag, startPoint x: 202, startPoint y: 172, endPoint x: 197, endPoint y: 182, distance: 10.9
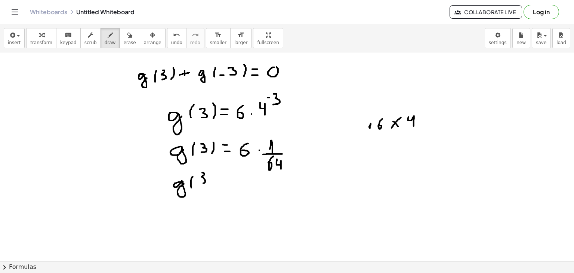
click at [197, 182] on div at bounding box center [287, 77] width 574 height 465
drag, startPoint x: 210, startPoint y: 170, endPoint x: 209, endPoint y: 182, distance: 12.0
click at [209, 182] on div at bounding box center [287, 77] width 574 height 465
drag, startPoint x: 220, startPoint y: 182, endPoint x: 228, endPoint y: 183, distance: 8.6
click at [228, 183] on div at bounding box center [287, 77] width 574 height 465
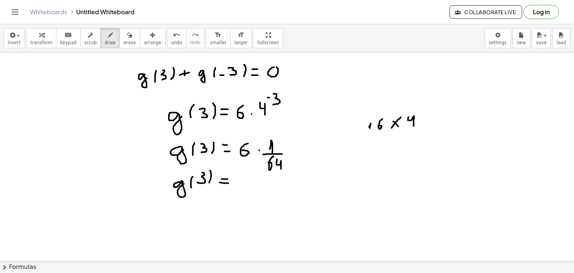
drag, startPoint x: 221, startPoint y: 179, endPoint x: 229, endPoint y: 179, distance: 7.5
click at [229, 179] on div at bounding box center [287, 77] width 574 height 465
drag, startPoint x: 248, startPoint y: 177, endPoint x: 243, endPoint y: 183, distance: 7.4
click at [243, 183] on div at bounding box center [287, 77] width 574 height 465
drag, startPoint x: 233, startPoint y: 186, endPoint x: 257, endPoint y: 186, distance: 23.9
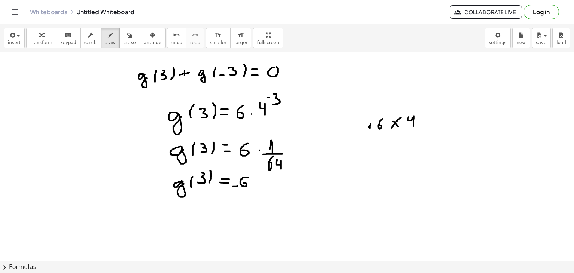
click at [257, 186] on div at bounding box center [287, 77] width 574 height 465
drag, startPoint x: 240, startPoint y: 192, endPoint x: 234, endPoint y: 201, distance: 11.3
click at [234, 201] on div at bounding box center [287, 77] width 574 height 465
drag, startPoint x: 246, startPoint y: 192, endPoint x: 252, endPoint y: 203, distance: 12.7
click at [252, 203] on div at bounding box center [287, 77] width 574 height 465
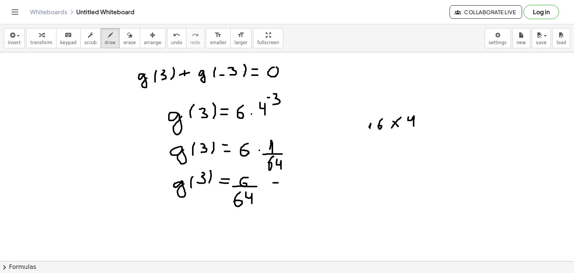
drag, startPoint x: 273, startPoint y: 182, endPoint x: 278, endPoint y: 182, distance: 5.2
click at [278, 182] on div at bounding box center [287, 77] width 574 height 465
drag, startPoint x: 271, startPoint y: 175, endPoint x: 276, endPoint y: 175, distance: 5.2
click at [276, 175] on div at bounding box center [287, 77] width 574 height 465
drag, startPoint x: 300, startPoint y: 172, endPoint x: 298, endPoint y: 186, distance: 13.5
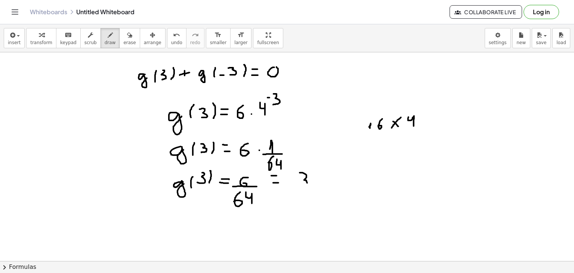
click at [298, 186] on div at bounding box center [287, 77] width 574 height 465
drag, startPoint x: 290, startPoint y: 186, endPoint x: 313, endPoint y: 186, distance: 23.5
click at [313, 186] on div at bounding box center [287, 77] width 574 height 465
drag, startPoint x: 296, startPoint y: 193, endPoint x: 293, endPoint y: 201, distance: 8.6
click at [293, 201] on div at bounding box center [287, 77] width 574 height 465
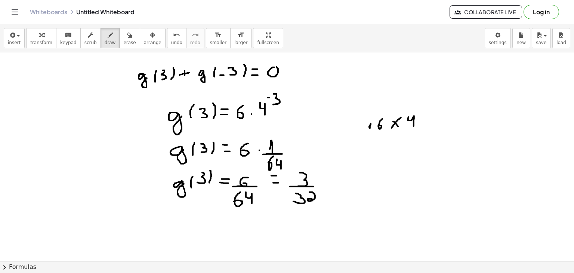
drag, startPoint x: 309, startPoint y: 192, endPoint x: 313, endPoint y: 199, distance: 7.9
click at [313, 199] on div at bounding box center [287, 77] width 574 height 465
drag, startPoint x: 331, startPoint y: 195, endPoint x: 326, endPoint y: 192, distance: 6.2
click at [326, 192] on div at bounding box center [287, 77] width 574 height 465
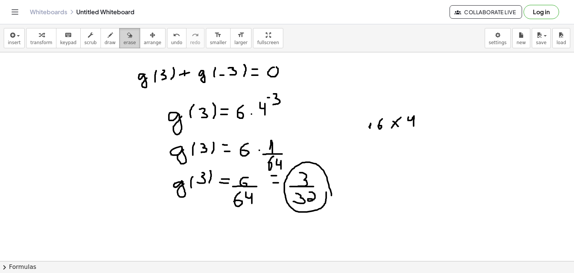
click at [127, 38] on icon "button" at bounding box center [129, 35] width 5 height 9
drag, startPoint x: 385, startPoint y: 119, endPoint x: 390, endPoint y: 119, distance: 5.2
click at [390, 119] on div at bounding box center [287, 77] width 574 height 465
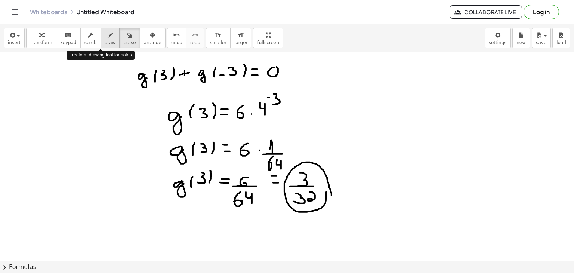
click at [108, 32] on icon "button" at bounding box center [110, 35] width 5 height 9
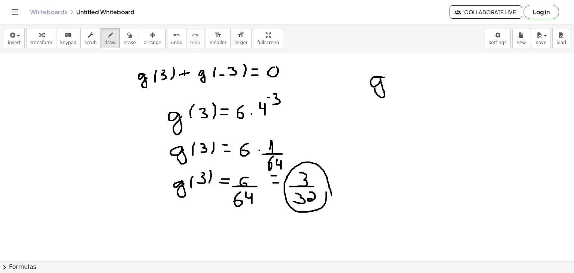
drag, startPoint x: 384, startPoint y: 77, endPoint x: 379, endPoint y: 84, distance: 8.4
click at [379, 84] on div at bounding box center [287, 77] width 574 height 465
drag, startPoint x: 395, startPoint y: 72, endPoint x: 394, endPoint y: 85, distance: 12.3
click at [394, 85] on div at bounding box center [287, 77] width 574 height 465
drag, startPoint x: 399, startPoint y: 80, endPoint x: 404, endPoint y: 80, distance: 5.6
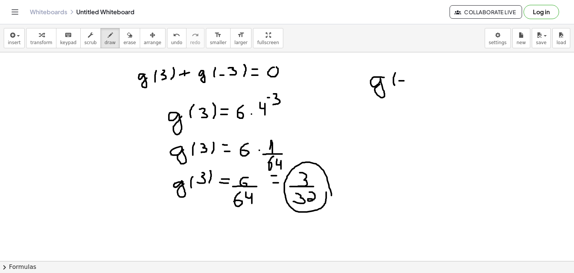
click at [404, 80] on div at bounding box center [287, 77] width 574 height 465
drag, startPoint x: 412, startPoint y: 72, endPoint x: 409, endPoint y: 81, distance: 9.2
click at [409, 81] on div at bounding box center [287, 77] width 574 height 465
drag, startPoint x: 422, startPoint y: 69, endPoint x: 421, endPoint y: 87, distance: 18.4
click at [421, 87] on div at bounding box center [287, 77] width 574 height 465
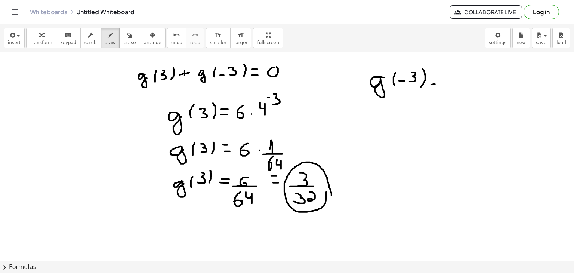
drag, startPoint x: 431, startPoint y: 84, endPoint x: 439, endPoint y: 84, distance: 7.5
click at [439, 84] on div at bounding box center [287, 77] width 574 height 465
drag, startPoint x: 432, startPoint y: 78, endPoint x: 440, endPoint y: 78, distance: 8.6
click at [440, 78] on div at bounding box center [287, 77] width 574 height 465
drag, startPoint x: 455, startPoint y: 73, endPoint x: 452, endPoint y: 83, distance: 10.2
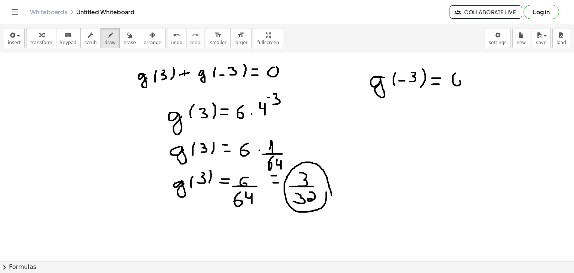
click at [452, 83] on div at bounding box center [287, 77] width 574 height 465
click at [469, 83] on div at bounding box center [287, 77] width 574 height 465
drag, startPoint x: 478, startPoint y: 72, endPoint x: 483, endPoint y: 83, distance: 11.4
click at [483, 83] on div at bounding box center [287, 77] width 574 height 465
click at [487, 67] on div at bounding box center [287, 77] width 574 height 465
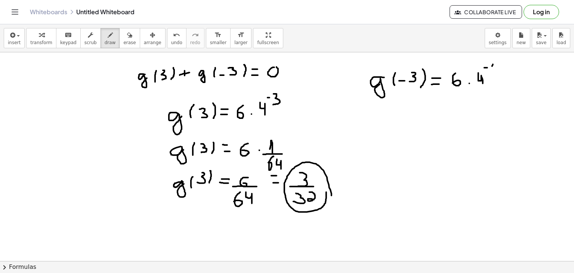
drag, startPoint x: 493, startPoint y: 64, endPoint x: 492, endPoint y: 71, distance: 7.1
click at [492, 71] on div at bounding box center [287, 77] width 574 height 465
click at [499, 66] on div at bounding box center [287, 77] width 574 height 465
drag, startPoint x: 506, startPoint y: 63, endPoint x: 500, endPoint y: 72, distance: 10.4
click at [500, 72] on div at bounding box center [287, 77] width 574 height 465
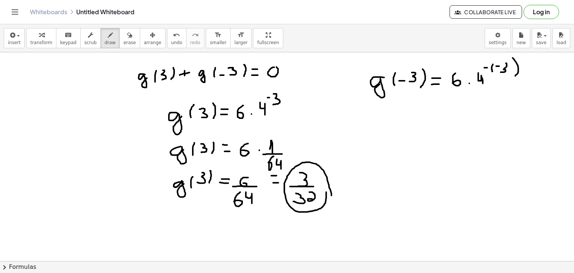
drag, startPoint x: 512, startPoint y: 58, endPoint x: 512, endPoint y: 77, distance: 19.8
click at [512, 77] on div at bounding box center [287, 77] width 574 height 465
drag, startPoint x: 406, startPoint y: 106, endPoint x: 407, endPoint y: 110, distance: 4.3
click at [407, 110] on div at bounding box center [287, 77] width 574 height 465
drag, startPoint x: 416, startPoint y: 100, endPoint x: 414, endPoint y: 112, distance: 11.7
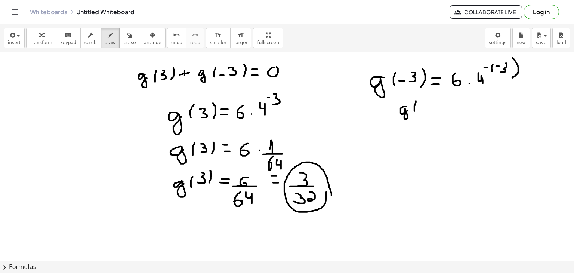
click at [414, 112] on div at bounding box center [287, 77] width 574 height 465
click at [423, 110] on div at bounding box center [287, 77] width 574 height 465
drag, startPoint x: 426, startPoint y: 101, endPoint x: 427, endPoint y: 108, distance: 6.9
click at [427, 108] on div at bounding box center [287, 77] width 574 height 465
drag, startPoint x: 434, startPoint y: 99, endPoint x: 435, endPoint y: 109, distance: 10.9
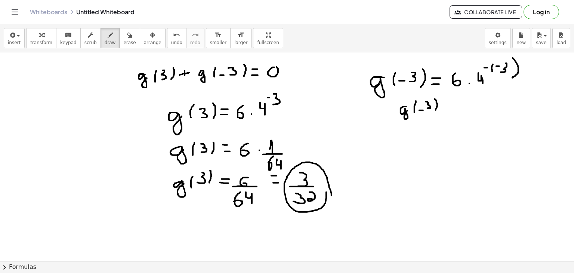
click at [435, 109] on div at bounding box center [287, 77] width 574 height 465
drag, startPoint x: 444, startPoint y: 108, endPoint x: 449, endPoint y: 108, distance: 4.9
click at [449, 108] on div at bounding box center [287, 77] width 574 height 465
drag, startPoint x: 444, startPoint y: 103, endPoint x: 450, endPoint y: 103, distance: 6.7
click at [450, 103] on div at bounding box center [287, 77] width 574 height 465
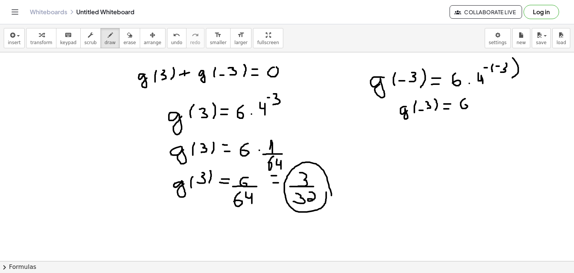
drag, startPoint x: 465, startPoint y: 98, endPoint x: 463, endPoint y: 104, distance: 6.3
click at [463, 104] on div at bounding box center [287, 77] width 574 height 465
click at [475, 103] on div at bounding box center [287, 77] width 574 height 465
drag, startPoint x: 487, startPoint y: 98, endPoint x: 482, endPoint y: 105, distance: 8.8
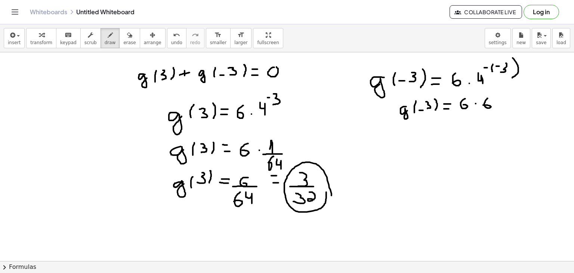
click at [482, 105] on div at bounding box center [287, 77] width 574 height 465
drag, startPoint x: 496, startPoint y: 99, endPoint x: 499, endPoint y: 108, distance: 9.4
click at [499, 108] on div at bounding box center [287, 77] width 574 height 465
drag, startPoint x: 413, startPoint y: 133, endPoint x: 416, endPoint y: 139, distance: 6.9
click at [416, 139] on div at bounding box center [287, 77] width 574 height 465
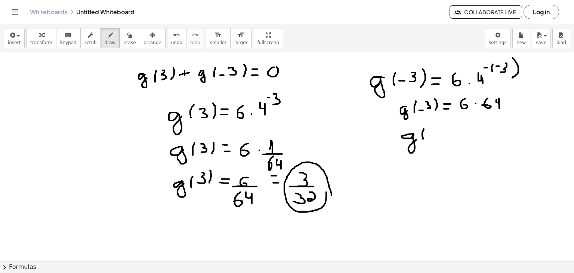
drag, startPoint x: 424, startPoint y: 128, endPoint x: 423, endPoint y: 139, distance: 10.1
click at [423, 139] on div at bounding box center [287, 77] width 574 height 465
drag, startPoint x: 427, startPoint y: 136, endPoint x: 431, endPoint y: 136, distance: 4.5
click at [431, 136] on div at bounding box center [287, 77] width 574 height 465
drag, startPoint x: 433, startPoint y: 130, endPoint x: 434, endPoint y: 139, distance: 9.0
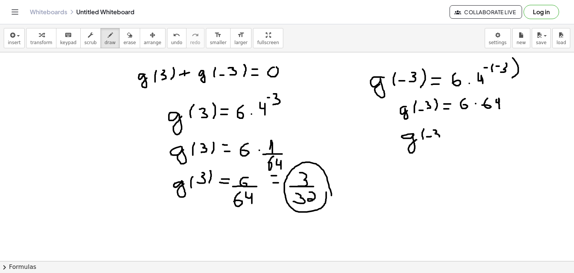
click at [434, 139] on div at bounding box center [287, 77] width 574 height 465
drag, startPoint x: 443, startPoint y: 127, endPoint x: 442, endPoint y: 136, distance: 9.3
click at [442, 136] on div at bounding box center [287, 77] width 574 height 465
drag, startPoint x: 451, startPoint y: 134, endPoint x: 456, endPoint y: 133, distance: 5.3
click at [456, 133] on div at bounding box center [287, 77] width 574 height 465
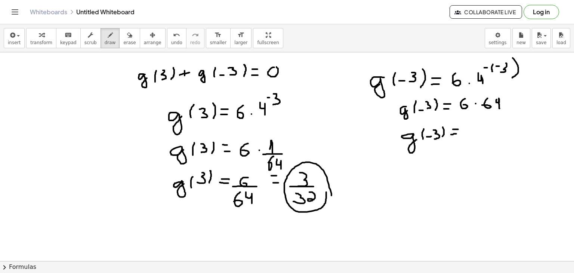
drag, startPoint x: 453, startPoint y: 129, endPoint x: 459, endPoint y: 128, distance: 6.7
click at [459, 128] on div at bounding box center [287, 77] width 574 height 465
drag, startPoint x: 472, startPoint y: 121, endPoint x: 469, endPoint y: 133, distance: 11.6
click at [469, 133] on div at bounding box center [287, 77] width 574 height 465
click at [489, 121] on div at bounding box center [287, 77] width 574 height 465
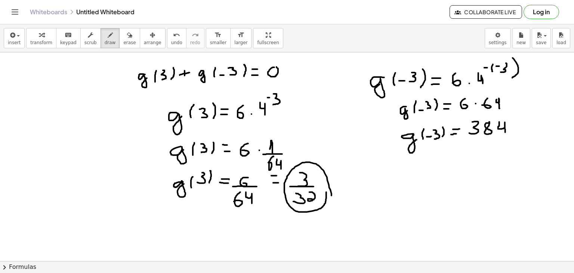
drag, startPoint x: 499, startPoint y: 121, endPoint x: 505, endPoint y: 132, distance: 12.0
click at [505, 132] on div at bounding box center [287, 77] width 574 height 465
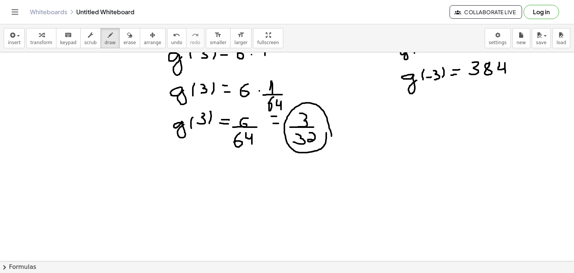
scroll to position [270, 0]
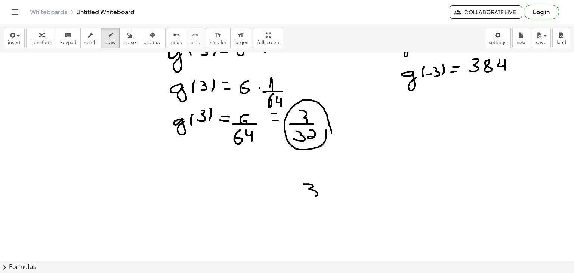
drag, startPoint x: 303, startPoint y: 183, endPoint x: 306, endPoint y: 194, distance: 11.2
click at [306, 194] on div at bounding box center [287, 96] width 574 height 626
drag, startPoint x: 288, startPoint y: 198, endPoint x: 326, endPoint y: 196, distance: 38.1
click at [326, 196] on div at bounding box center [287, 96] width 574 height 626
drag, startPoint x: 306, startPoint y: 204, endPoint x: 308, endPoint y: 214, distance: 10.6
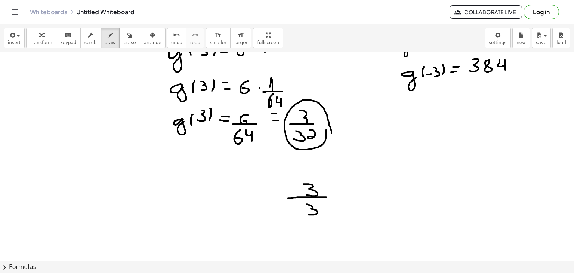
click at [308, 214] on div at bounding box center [287, 96] width 574 height 626
drag, startPoint x: 321, startPoint y: 202, endPoint x: 328, endPoint y: 213, distance: 12.2
click at [328, 213] on div at bounding box center [287, 96] width 574 height 626
drag, startPoint x: 342, startPoint y: 185, endPoint x: 342, endPoint y: 195, distance: 10.1
click at [342, 195] on div at bounding box center [287, 96] width 574 height 626
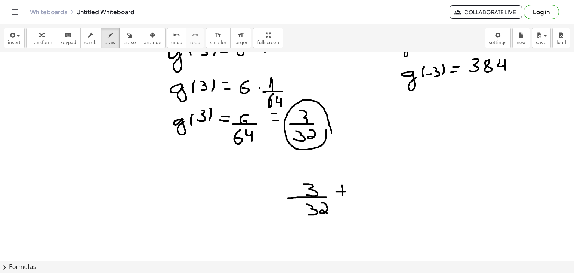
drag, startPoint x: 336, startPoint y: 191, endPoint x: 345, endPoint y: 191, distance: 9.0
click at [345, 191] on div at bounding box center [287, 96] width 574 height 626
drag, startPoint x: 357, startPoint y: 183, endPoint x: 360, endPoint y: 193, distance: 10.1
click at [360, 193] on div at bounding box center [287, 96] width 574 height 626
click at [382, 180] on div at bounding box center [287, 96] width 574 height 626
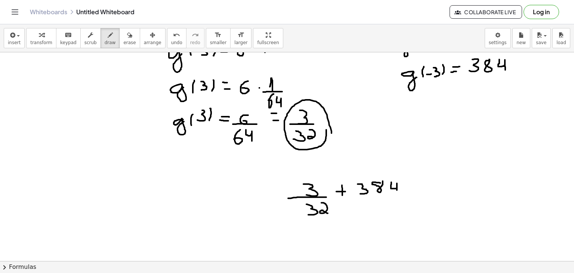
drag, startPoint x: 391, startPoint y: 182, endPoint x: 397, endPoint y: 190, distance: 10.3
click at [397, 190] on div at bounding box center [287, 96] width 574 height 626
drag, startPoint x: 406, startPoint y: 192, endPoint x: 411, endPoint y: 193, distance: 5.2
click at [411, 193] on div at bounding box center [287, 96] width 574 height 626
drag, startPoint x: 405, startPoint y: 187, endPoint x: 410, endPoint y: 186, distance: 5.7
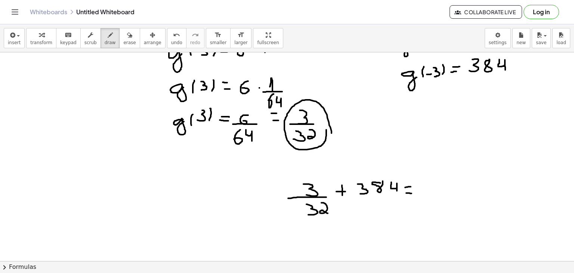
click at [410, 186] on div at bounding box center [287, 96] width 574 height 626
click at [426, 184] on div at bounding box center [287, 96] width 574 height 626
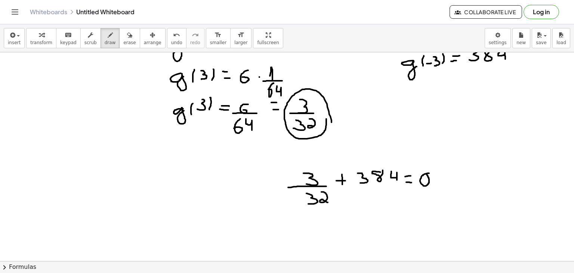
scroll to position [291, 0]
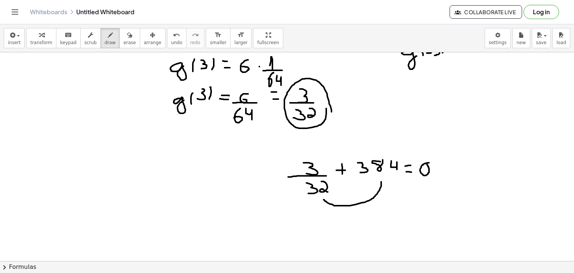
drag, startPoint x: 323, startPoint y: 199, endPoint x: 381, endPoint y: 174, distance: 62.9
click at [381, 174] on div at bounding box center [287, 74] width 574 height 626
drag, startPoint x: 368, startPoint y: 151, endPoint x: 311, endPoint y: 149, distance: 57.5
click at [311, 149] on div at bounding box center [287, 74] width 574 height 626
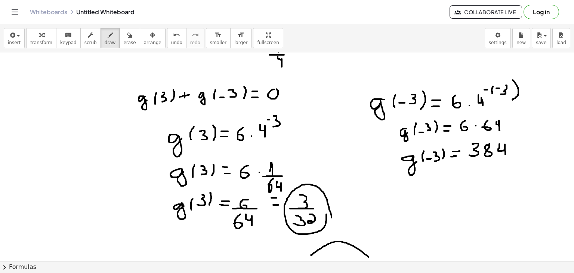
scroll to position [185, 0]
